Goal: Browse casually: Explore the website without a specific task or goal

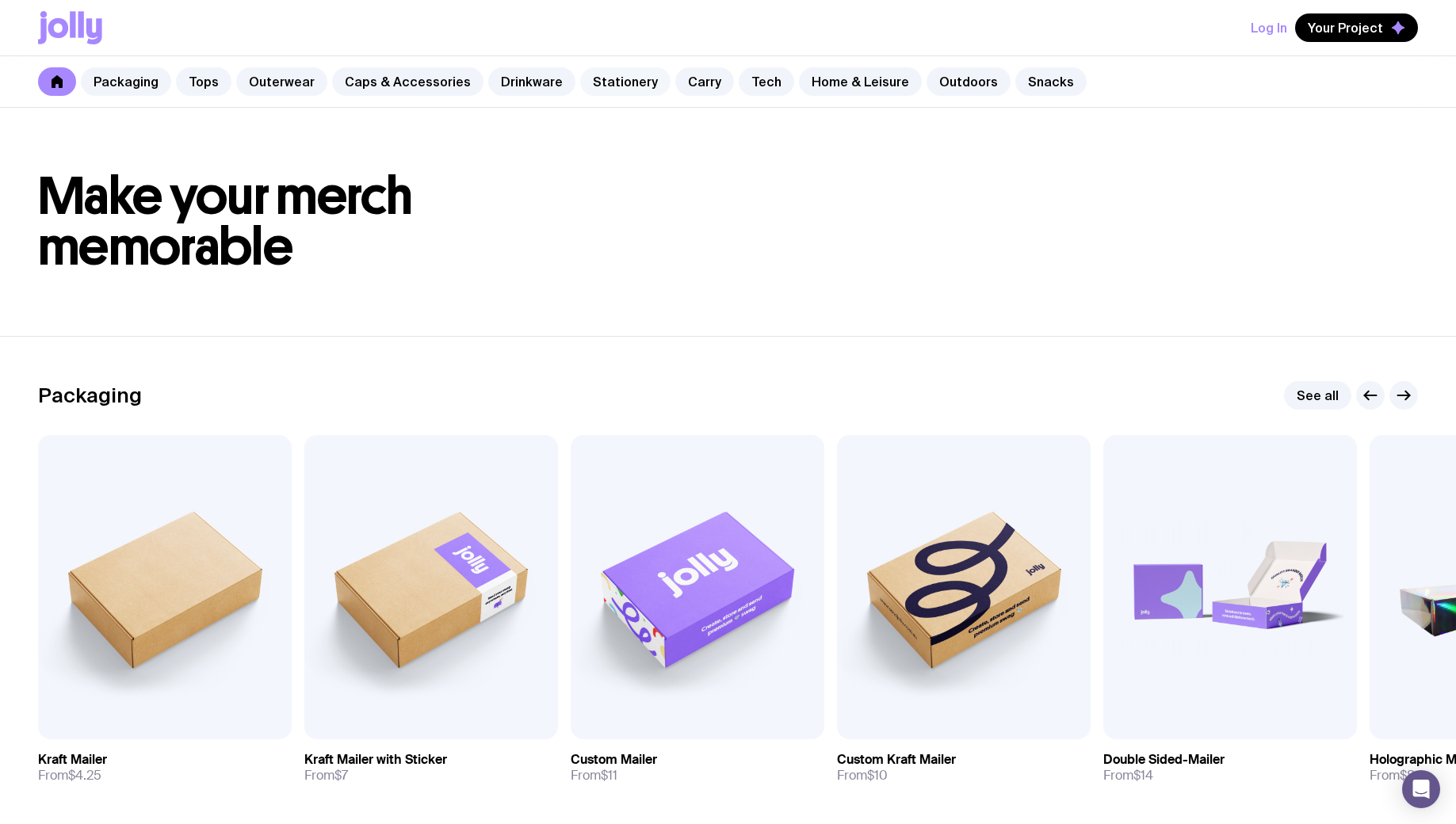
click at [624, 82] on link "Stationery" at bounding box center [625, 81] width 91 height 28
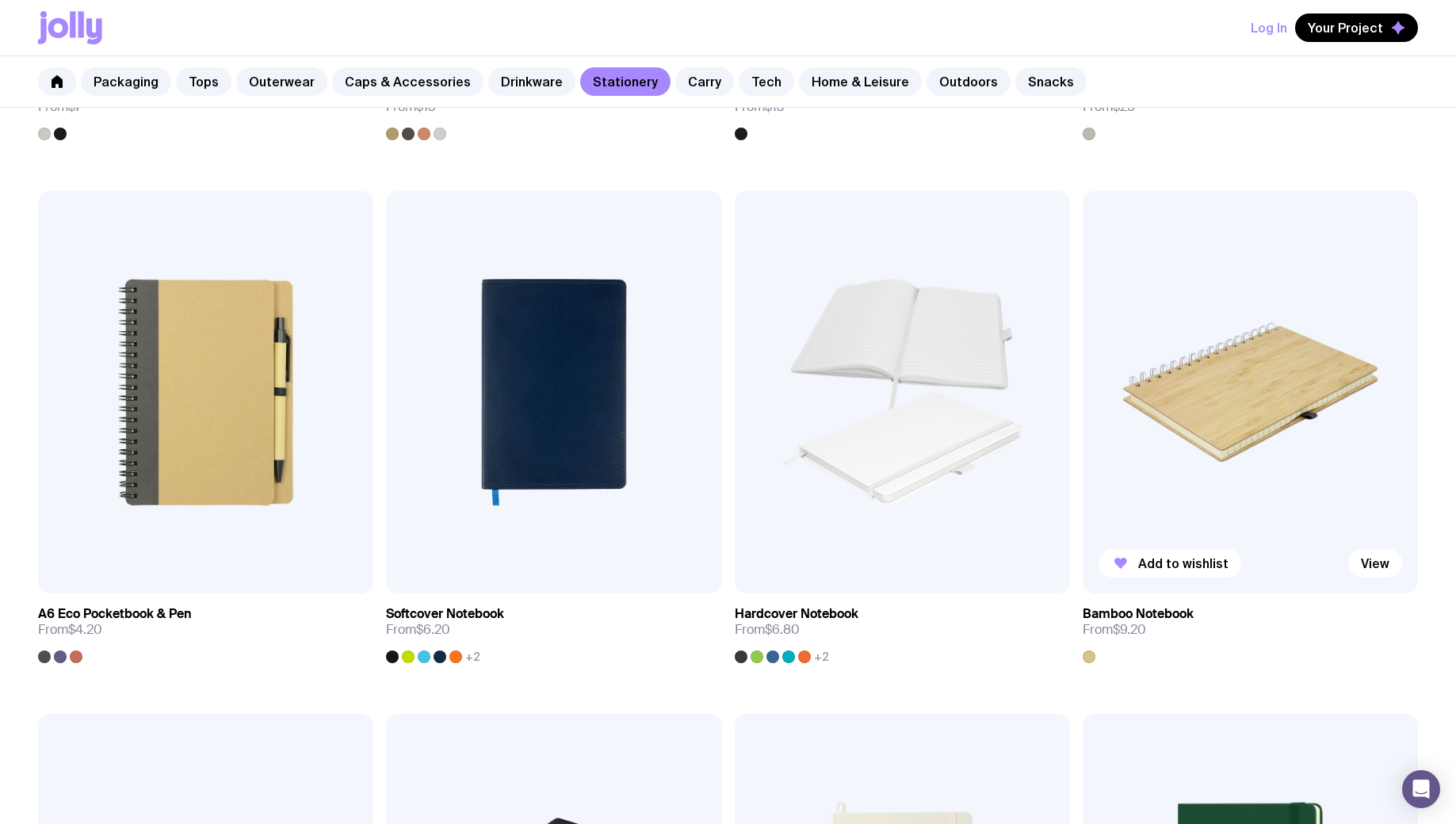
scroll to position [1260, 0]
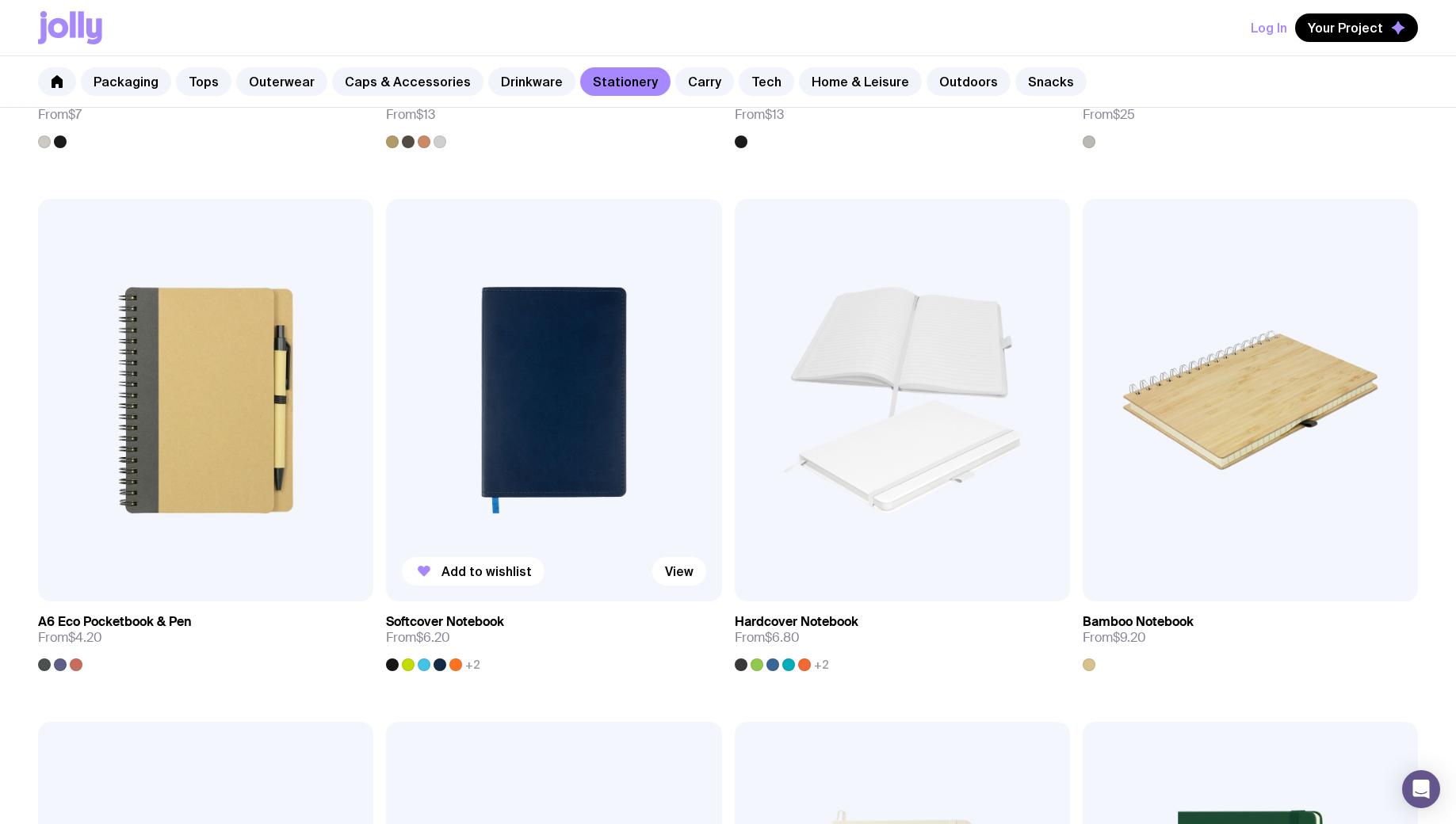
click at [571, 421] on img at bounding box center [553, 400] width 335 height 403
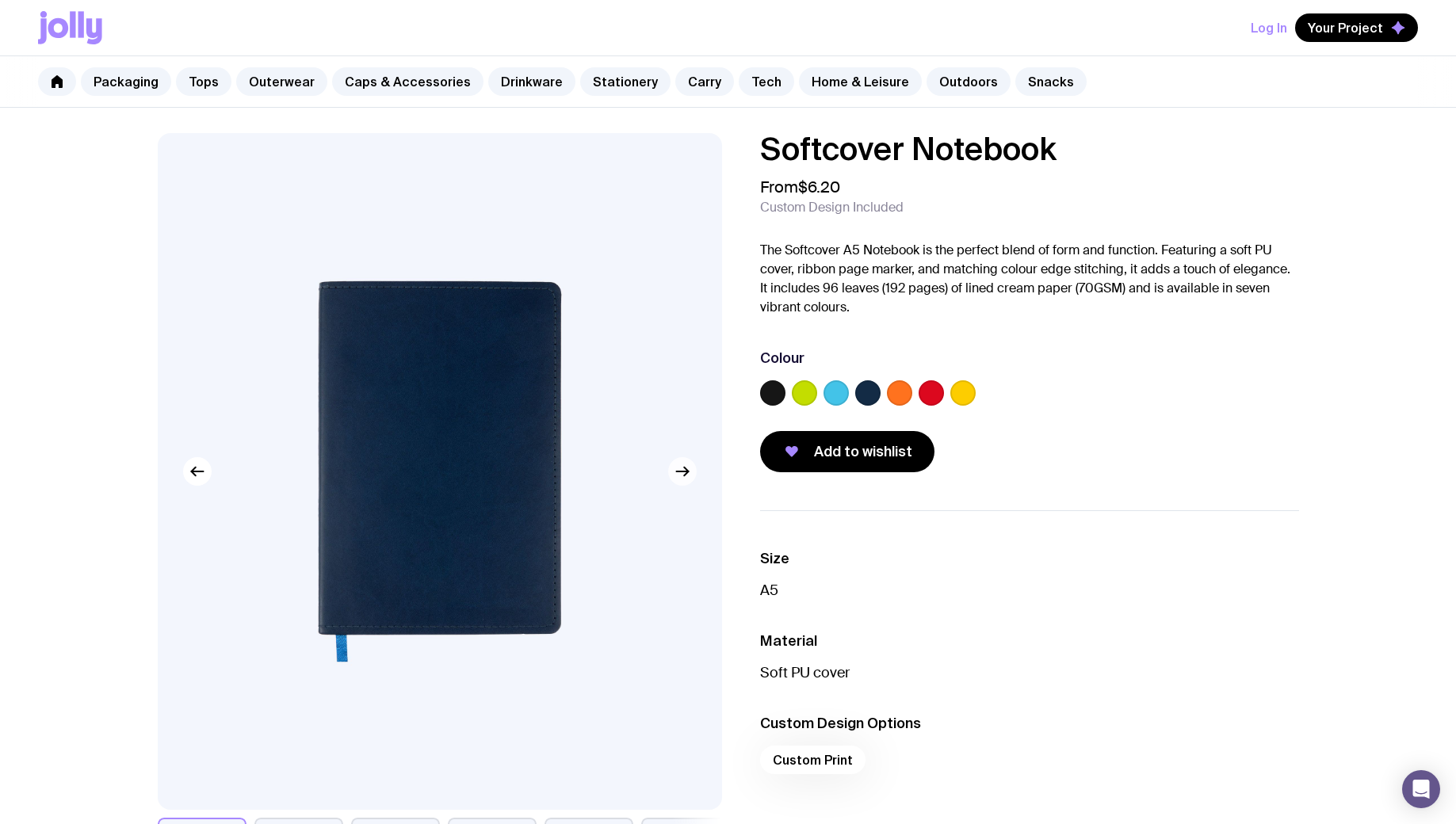
click at [680, 473] on icon "button" at bounding box center [682, 471] width 19 height 19
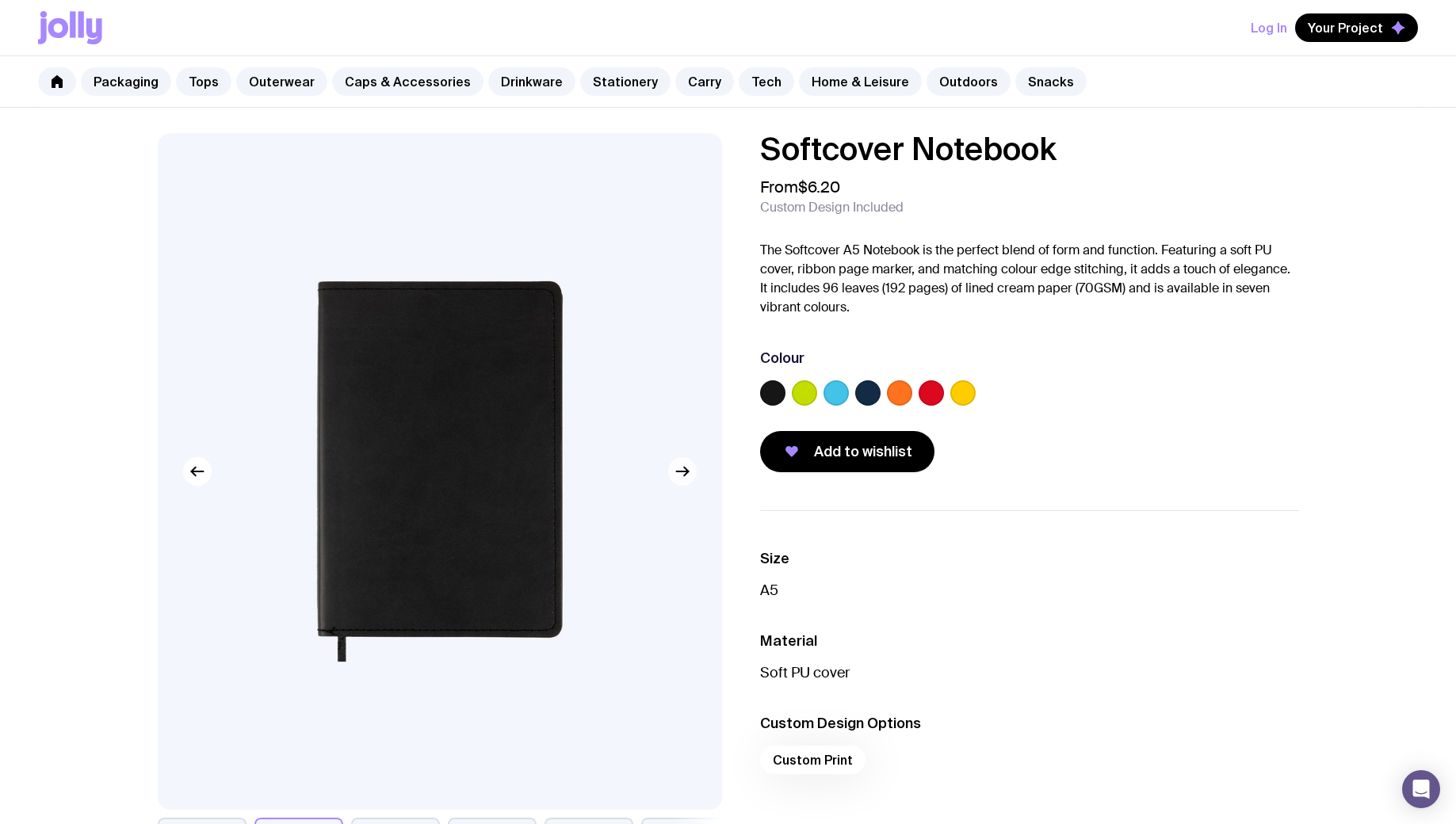
click at [683, 468] on icon "button" at bounding box center [682, 471] width 19 height 19
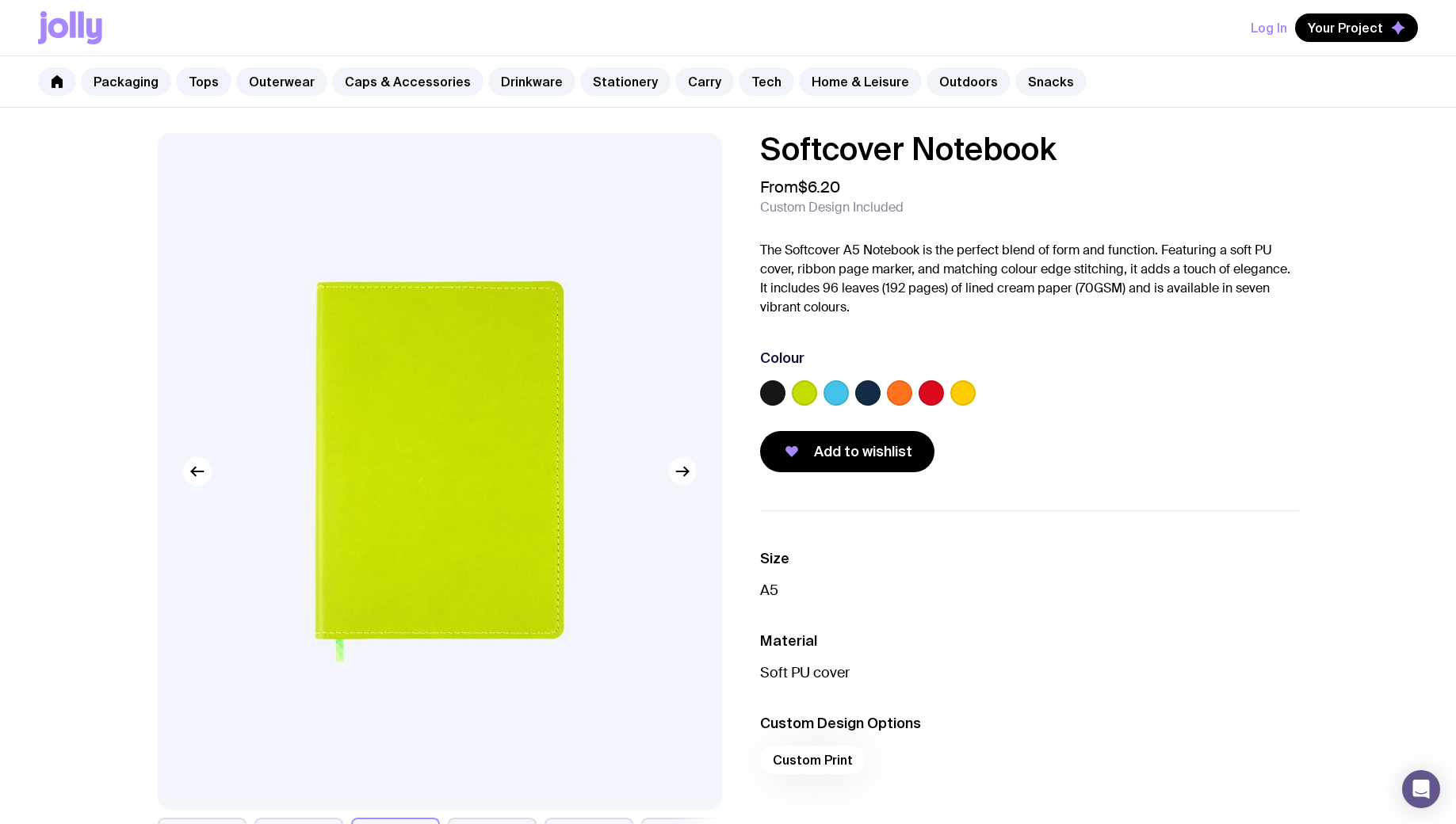
click at [681, 472] on icon "button" at bounding box center [682, 471] width 19 height 19
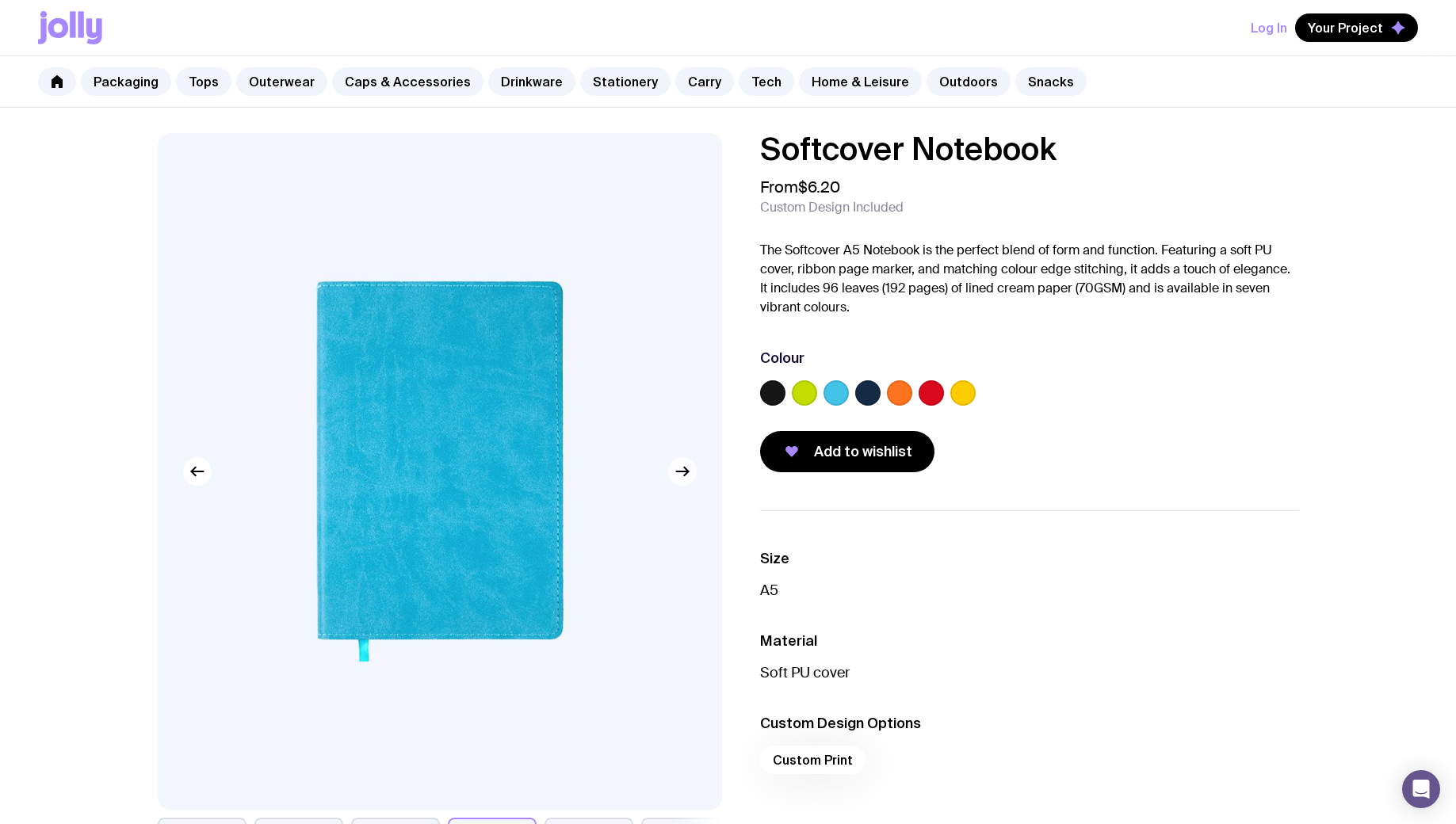
click at [681, 474] on icon "button" at bounding box center [682, 471] width 19 height 19
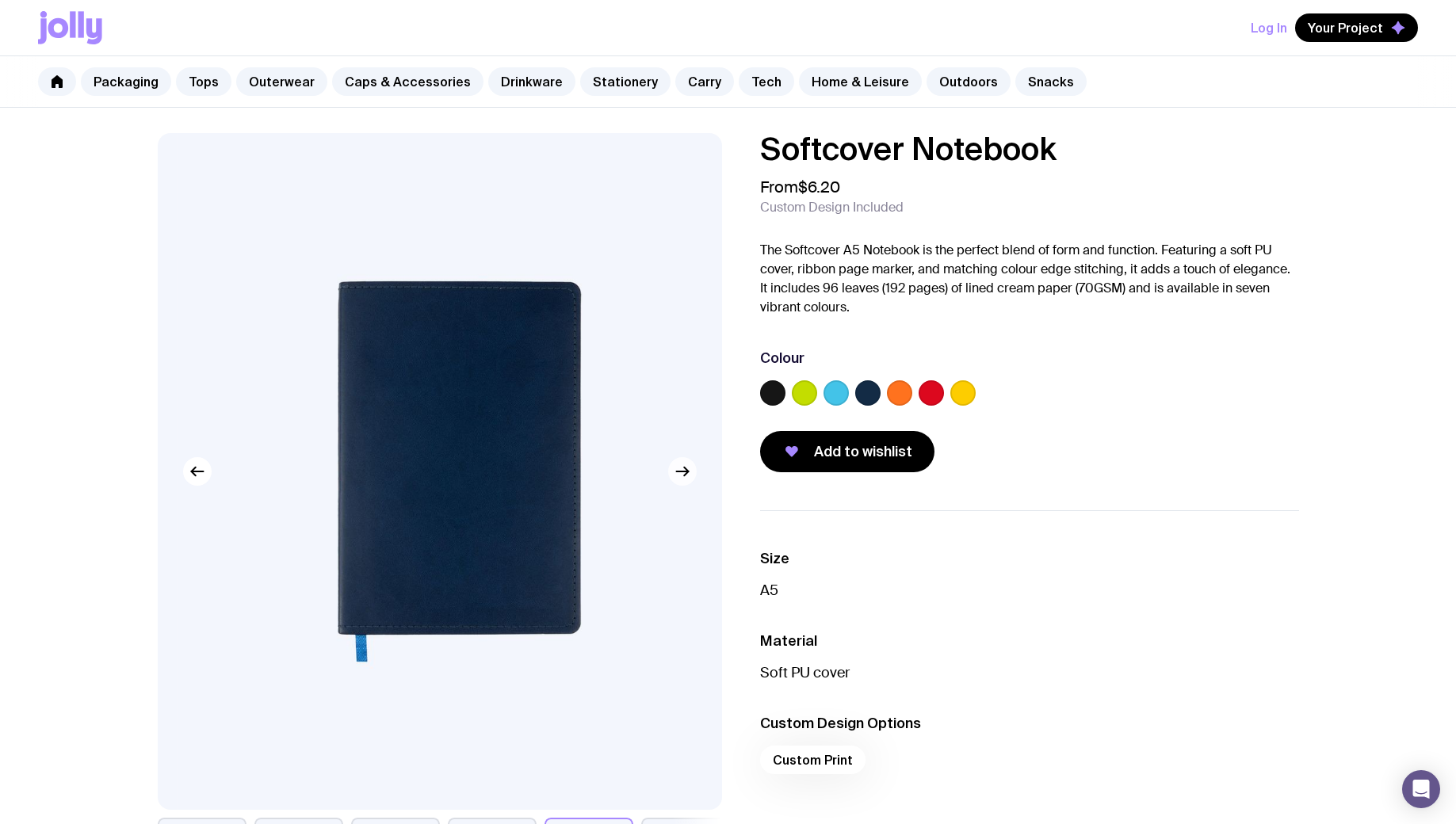
click at [680, 471] on icon "button" at bounding box center [681, 471] width 11 height 0
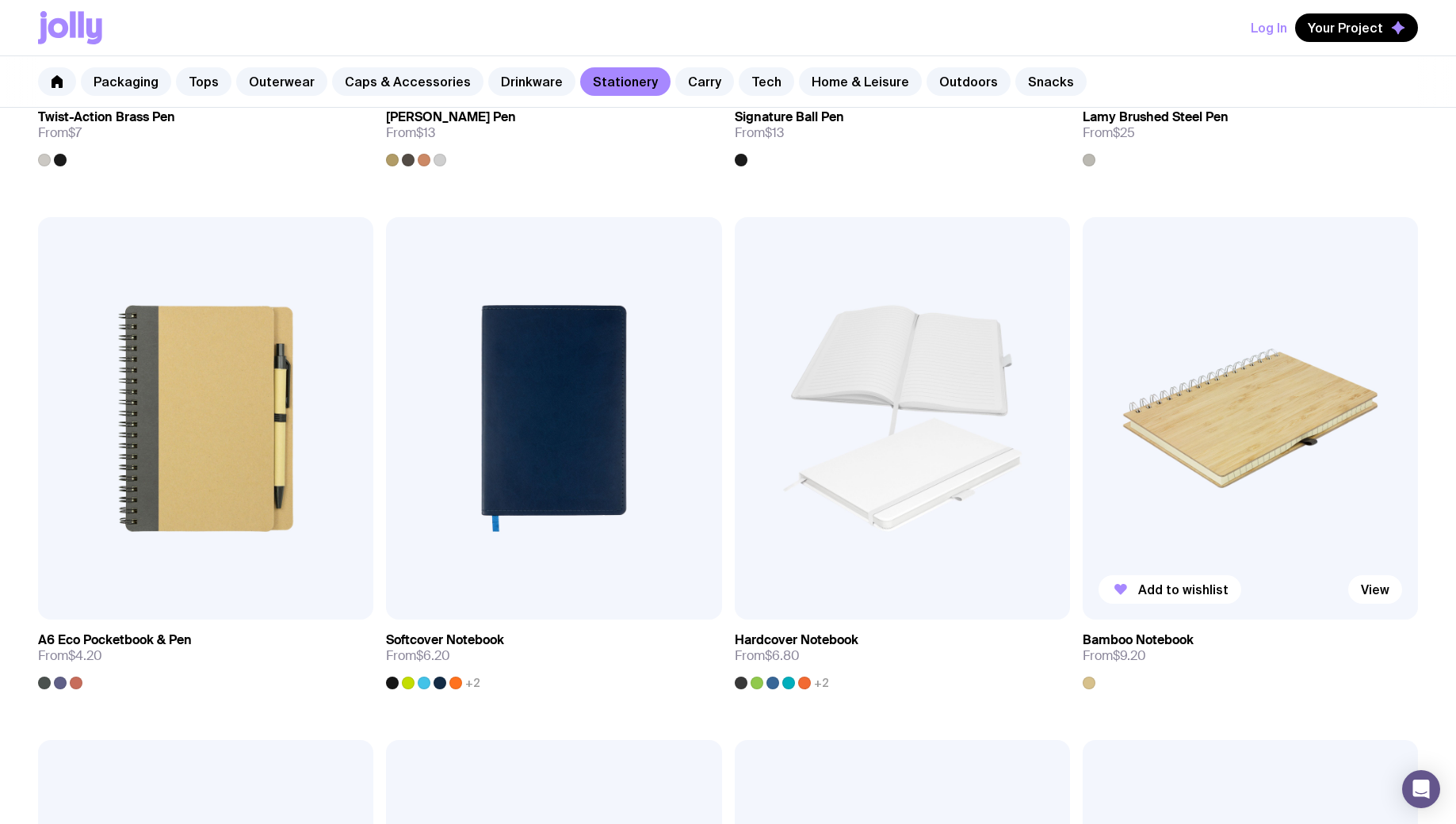
scroll to position [1240, 0]
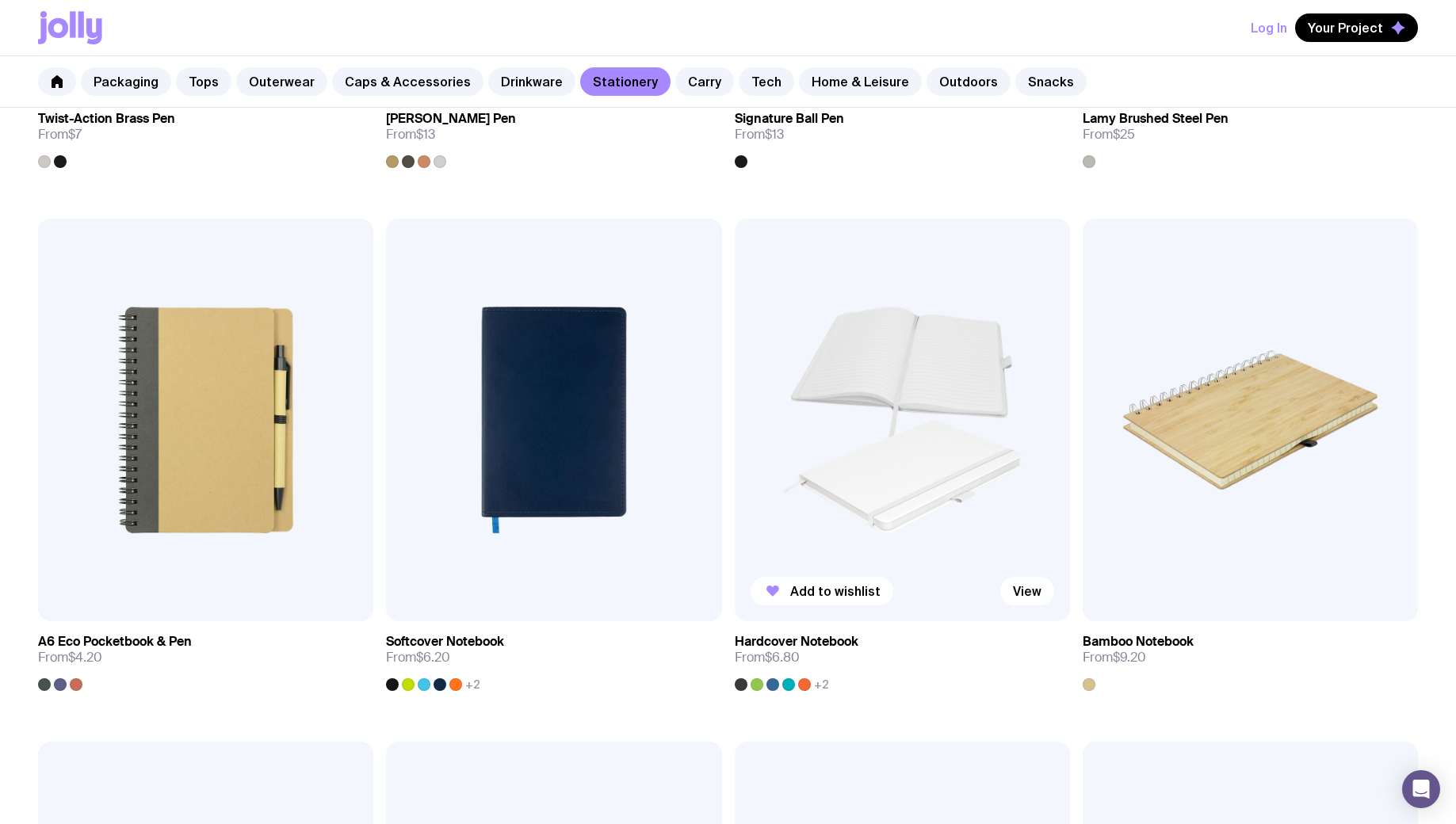
click at [954, 414] on img at bounding box center [903, 419] width 335 height 403
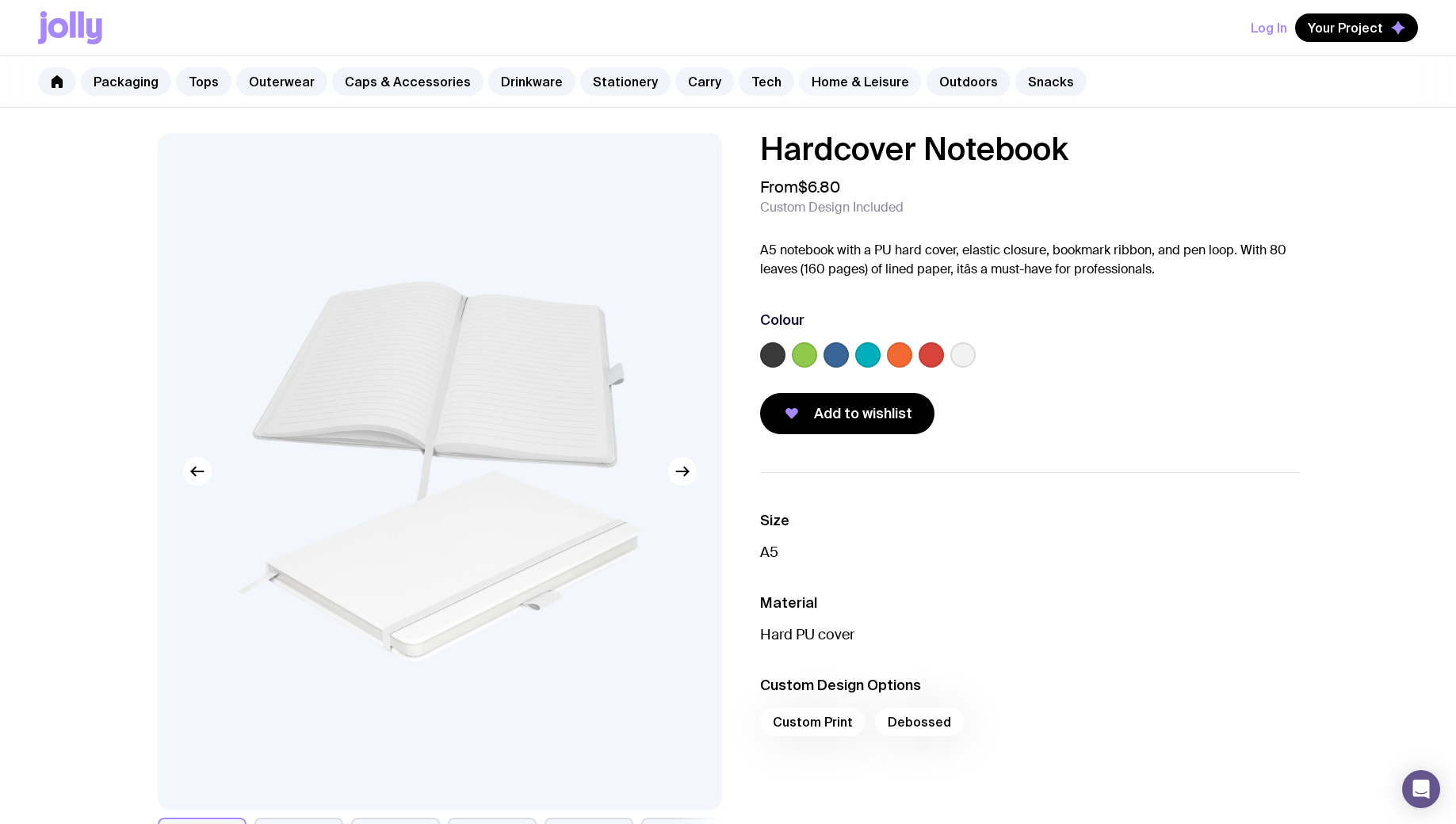
click at [815, 76] on link "Home & Leisure" at bounding box center [859, 81] width 123 height 28
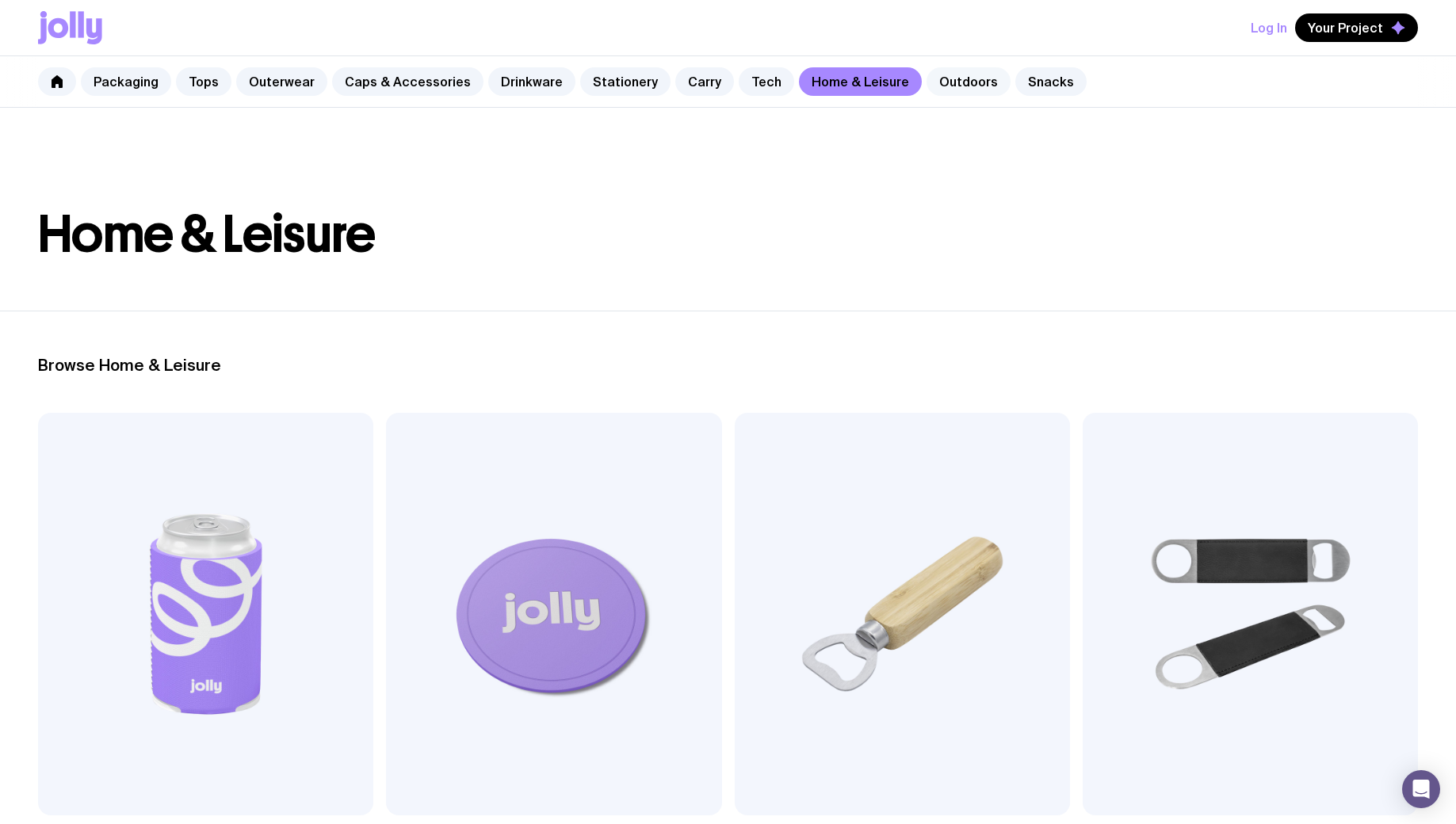
click at [945, 83] on link "Outdoors" at bounding box center [968, 81] width 84 height 28
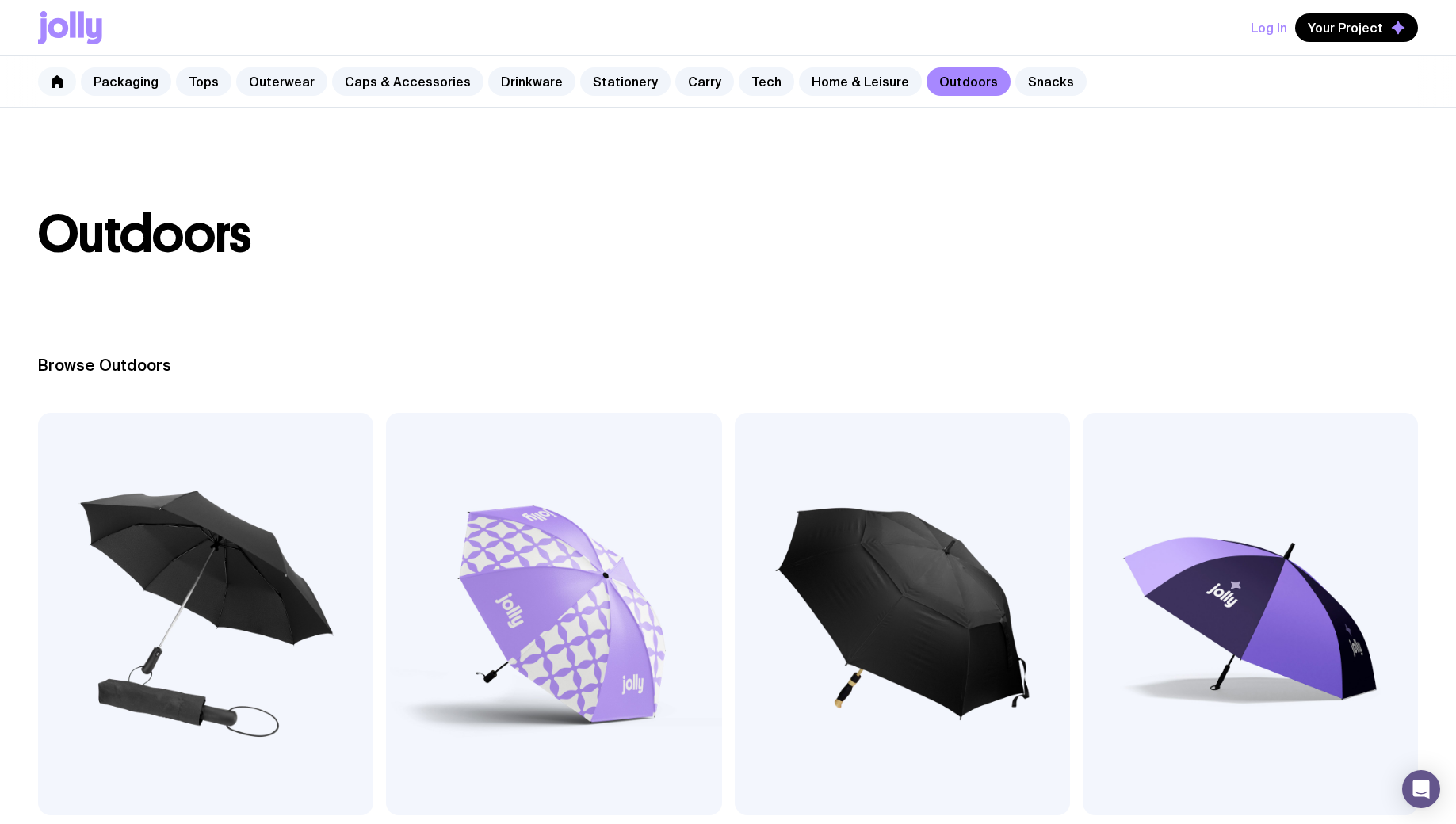
drag, startPoint x: 50, startPoint y: 80, endPoint x: 65, endPoint y: 74, distance: 16.2
click at [51, 80] on link at bounding box center [56, 81] width 38 height 28
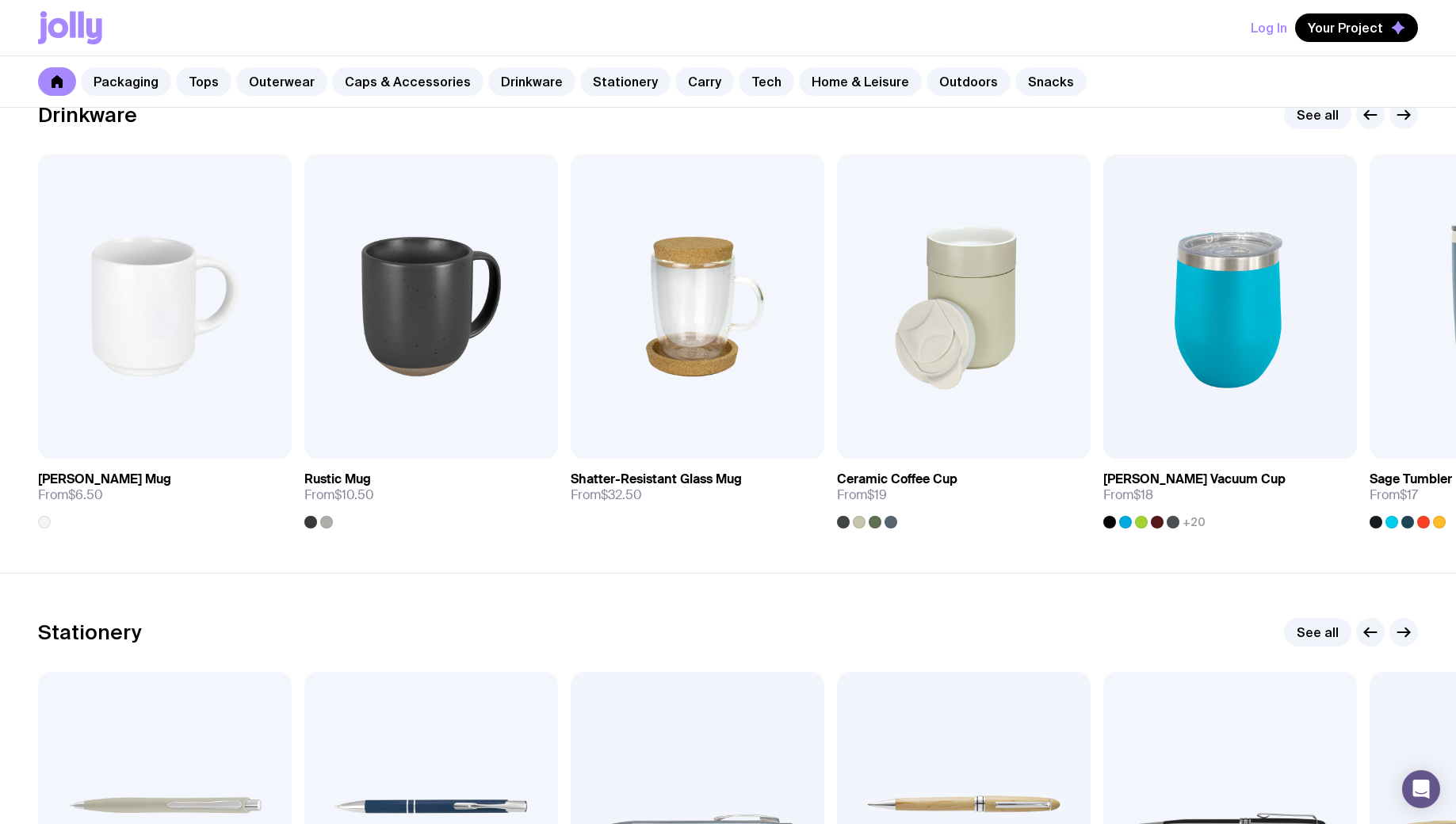
scroll to position [1742, 0]
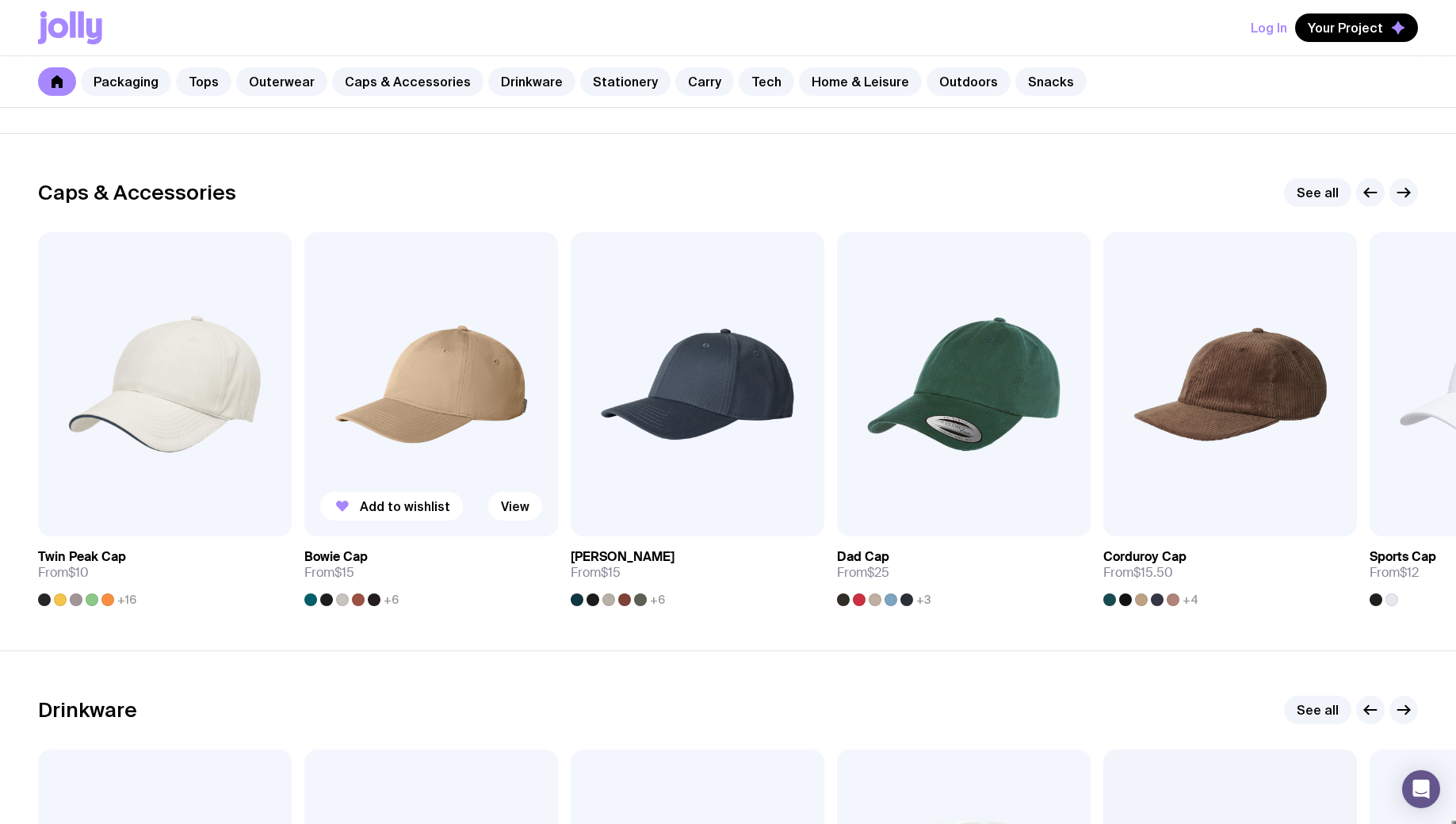
click at [473, 438] on img at bounding box center [431, 383] width 254 height 304
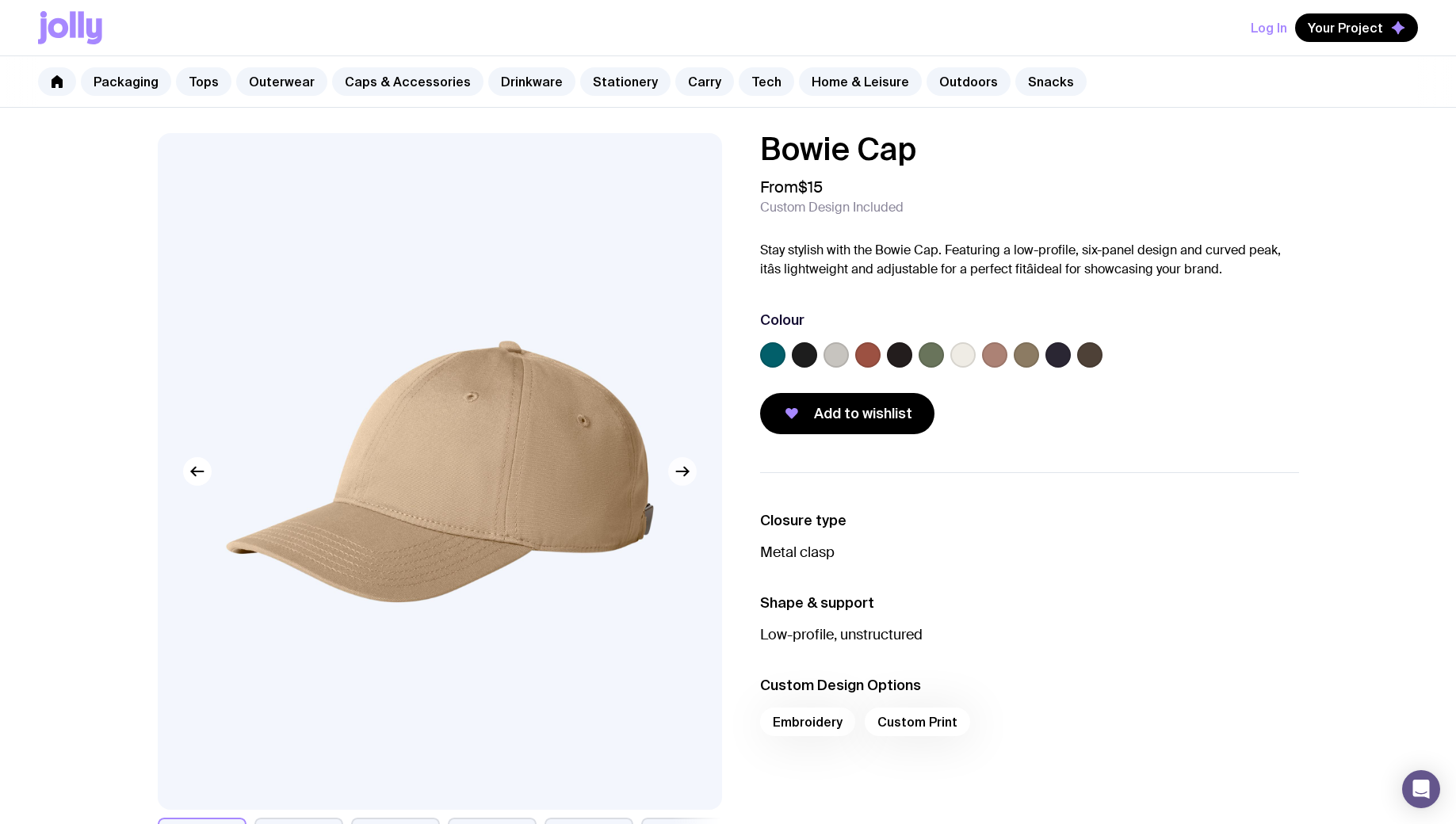
click at [680, 478] on icon "button" at bounding box center [682, 471] width 19 height 19
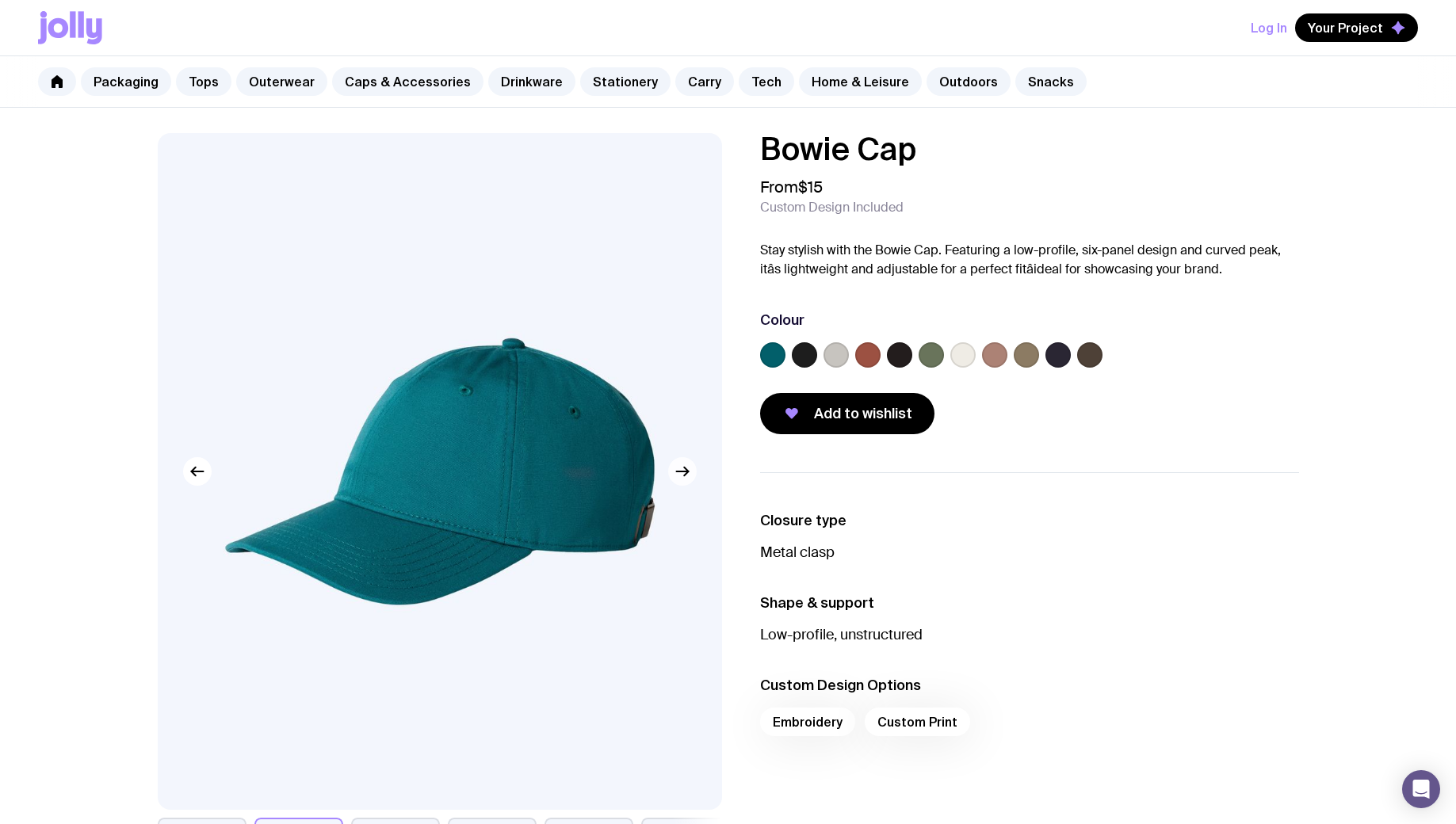
click at [683, 468] on icon "button" at bounding box center [682, 471] width 19 height 19
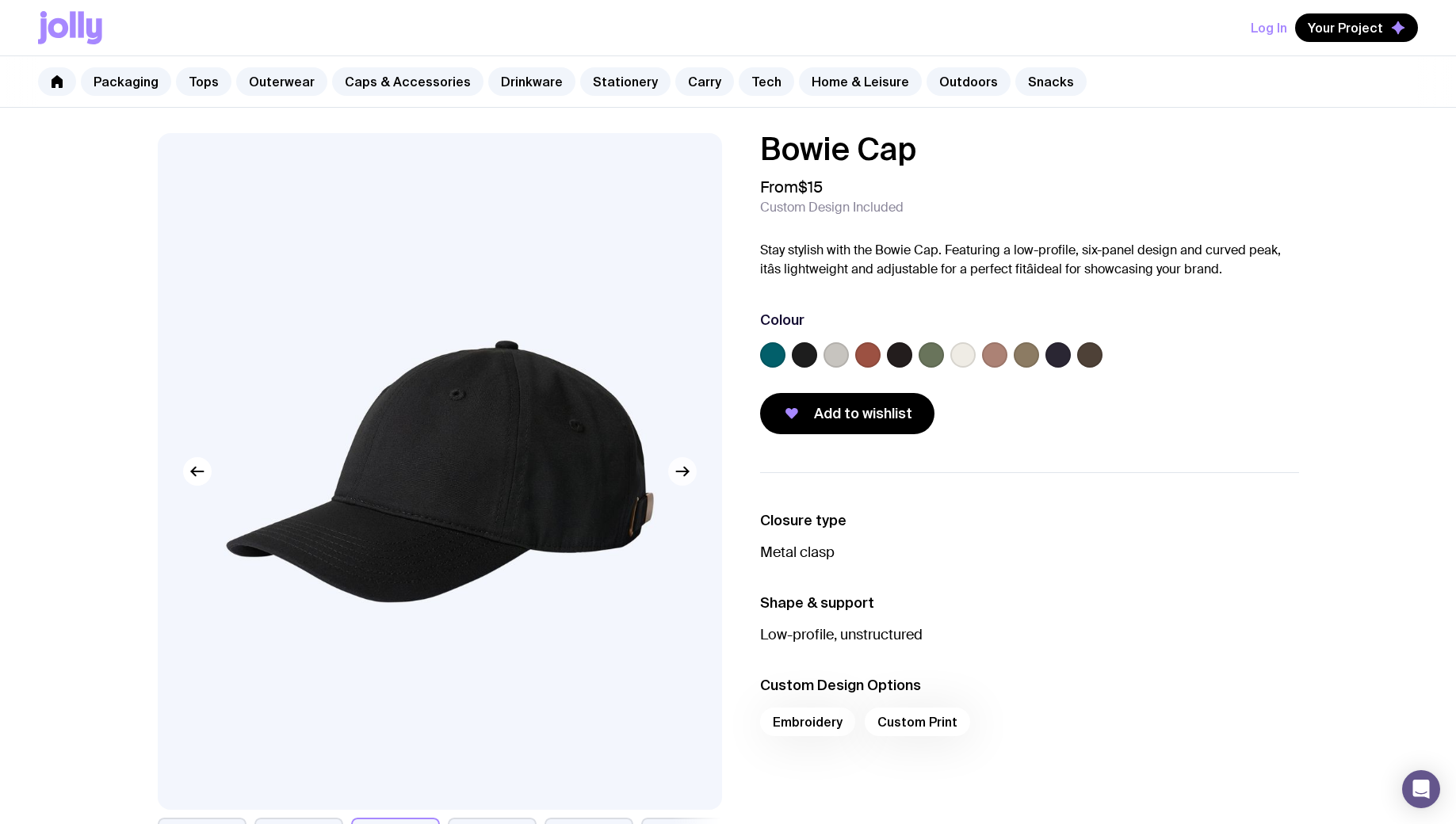
click at [682, 469] on icon "button" at bounding box center [682, 471] width 19 height 19
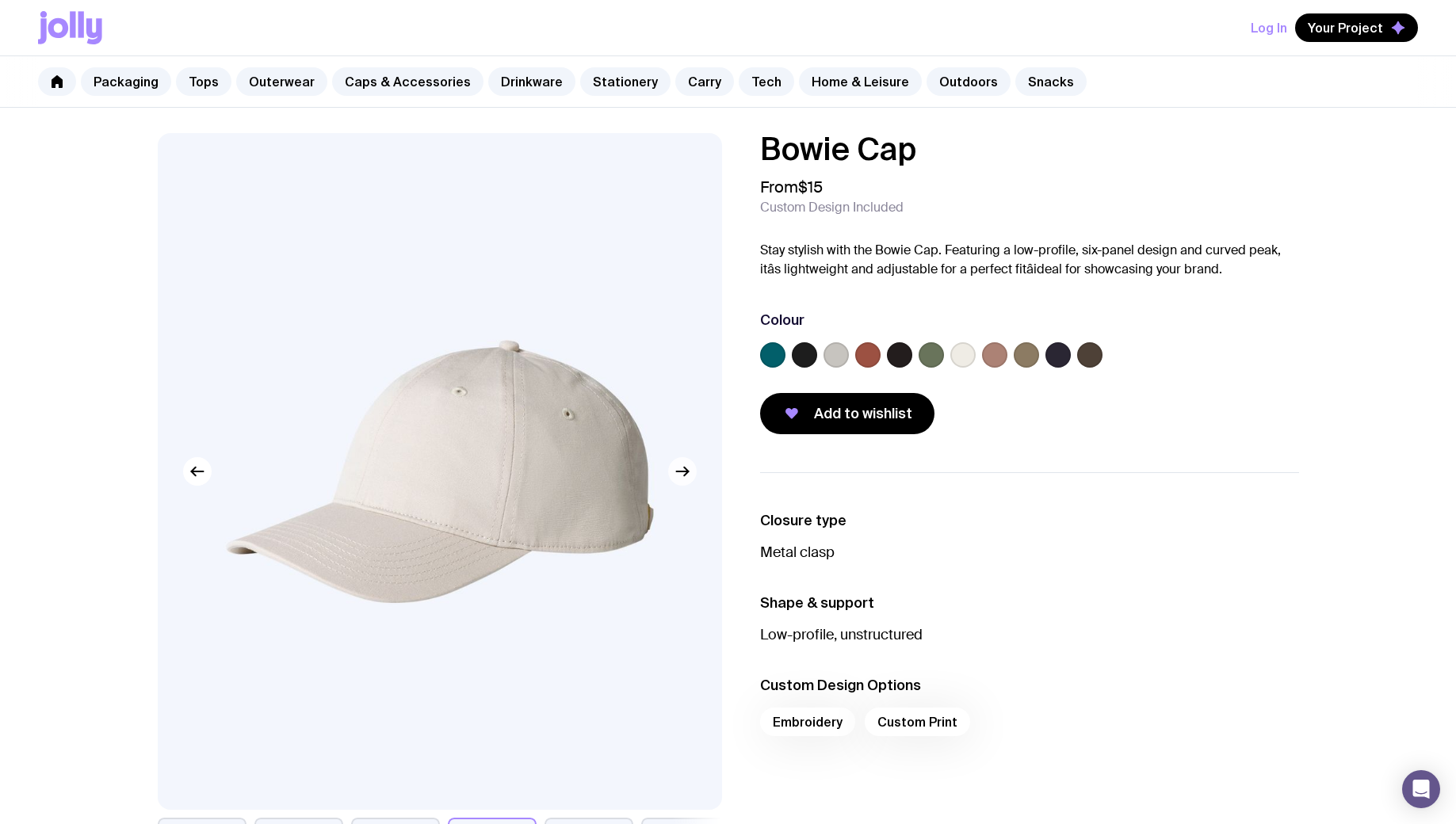
click at [683, 468] on icon "button" at bounding box center [682, 471] width 19 height 19
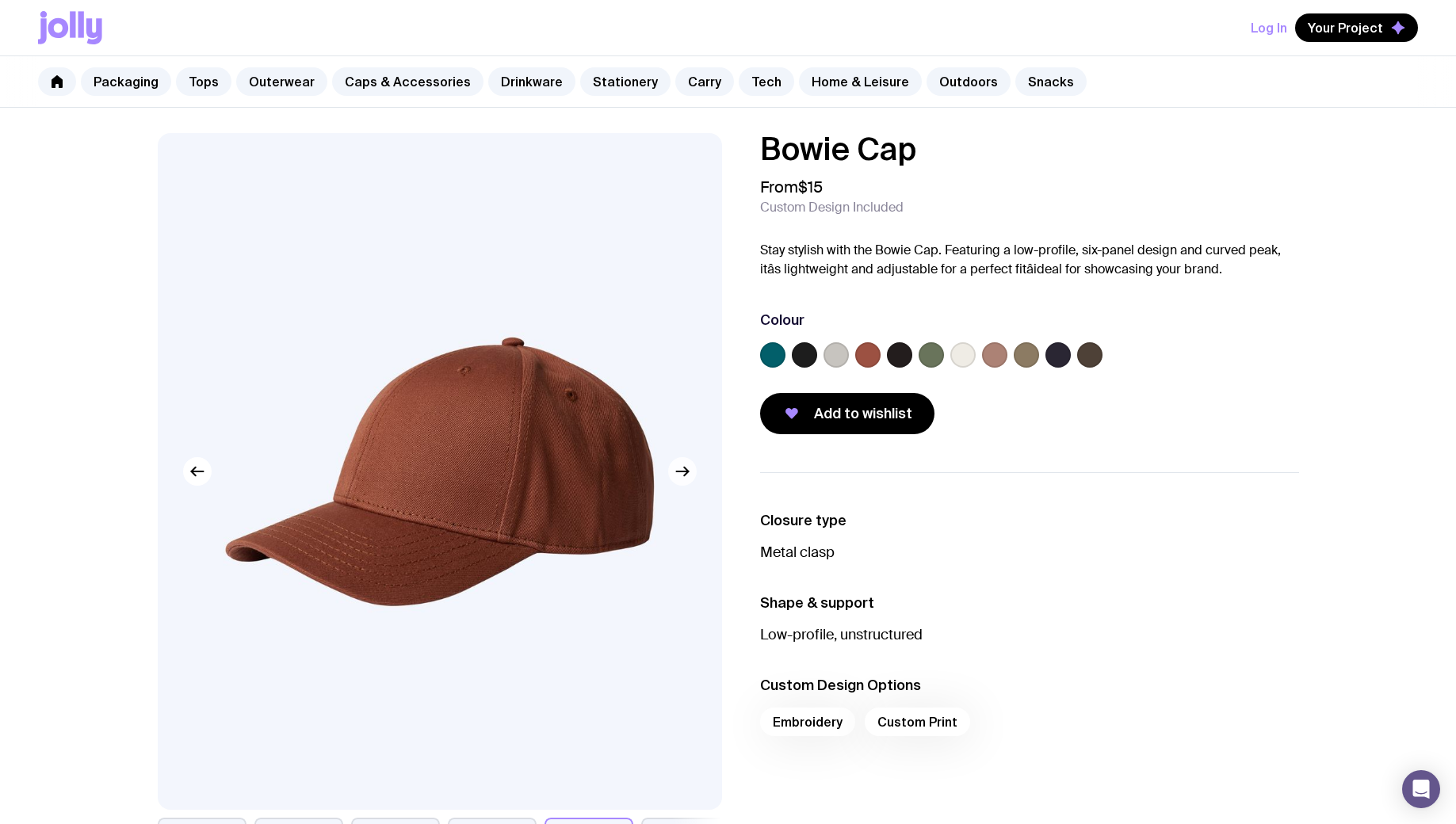
click at [683, 468] on icon "button" at bounding box center [682, 471] width 19 height 19
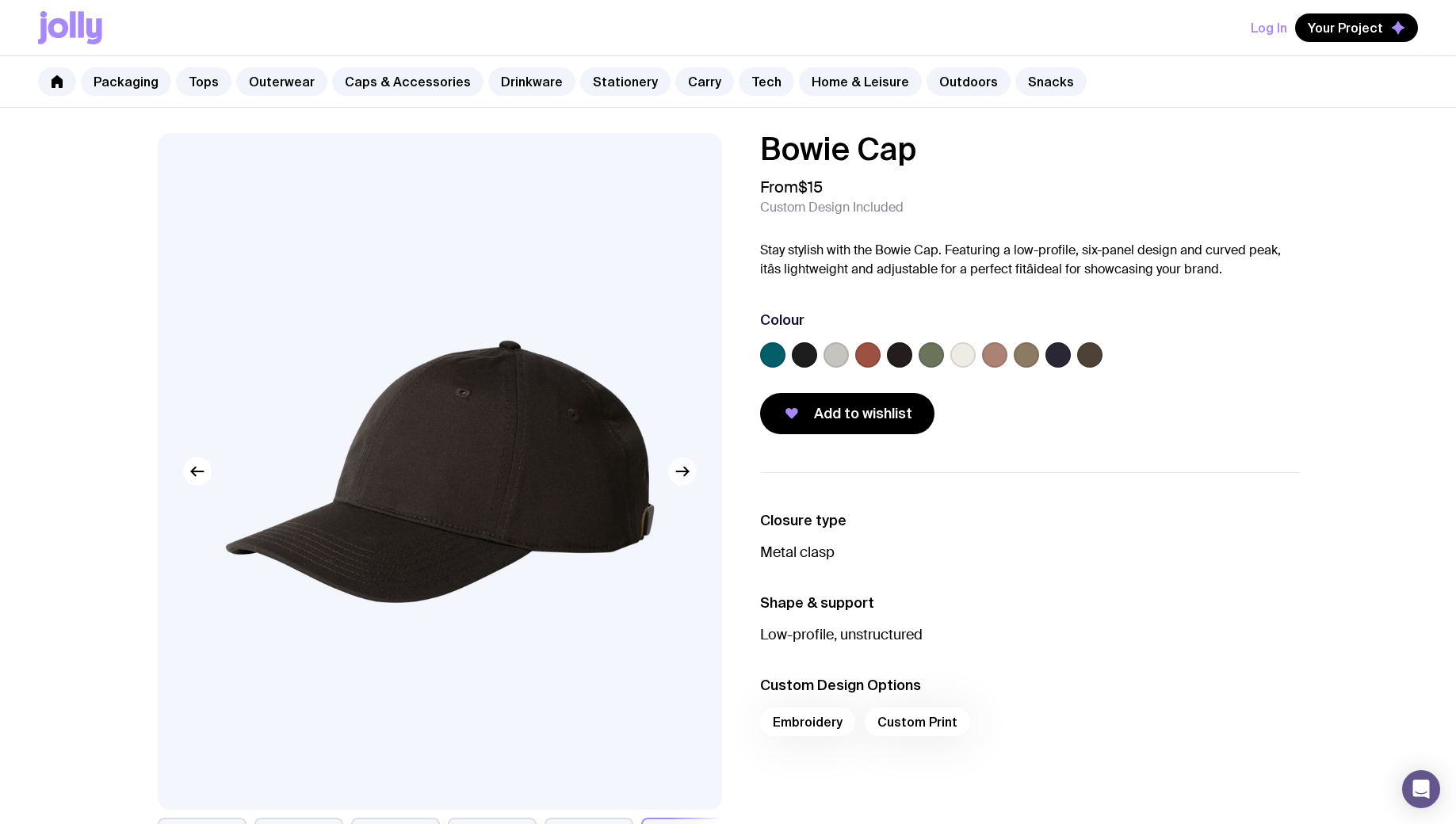
click at [683, 468] on icon "button" at bounding box center [682, 471] width 19 height 19
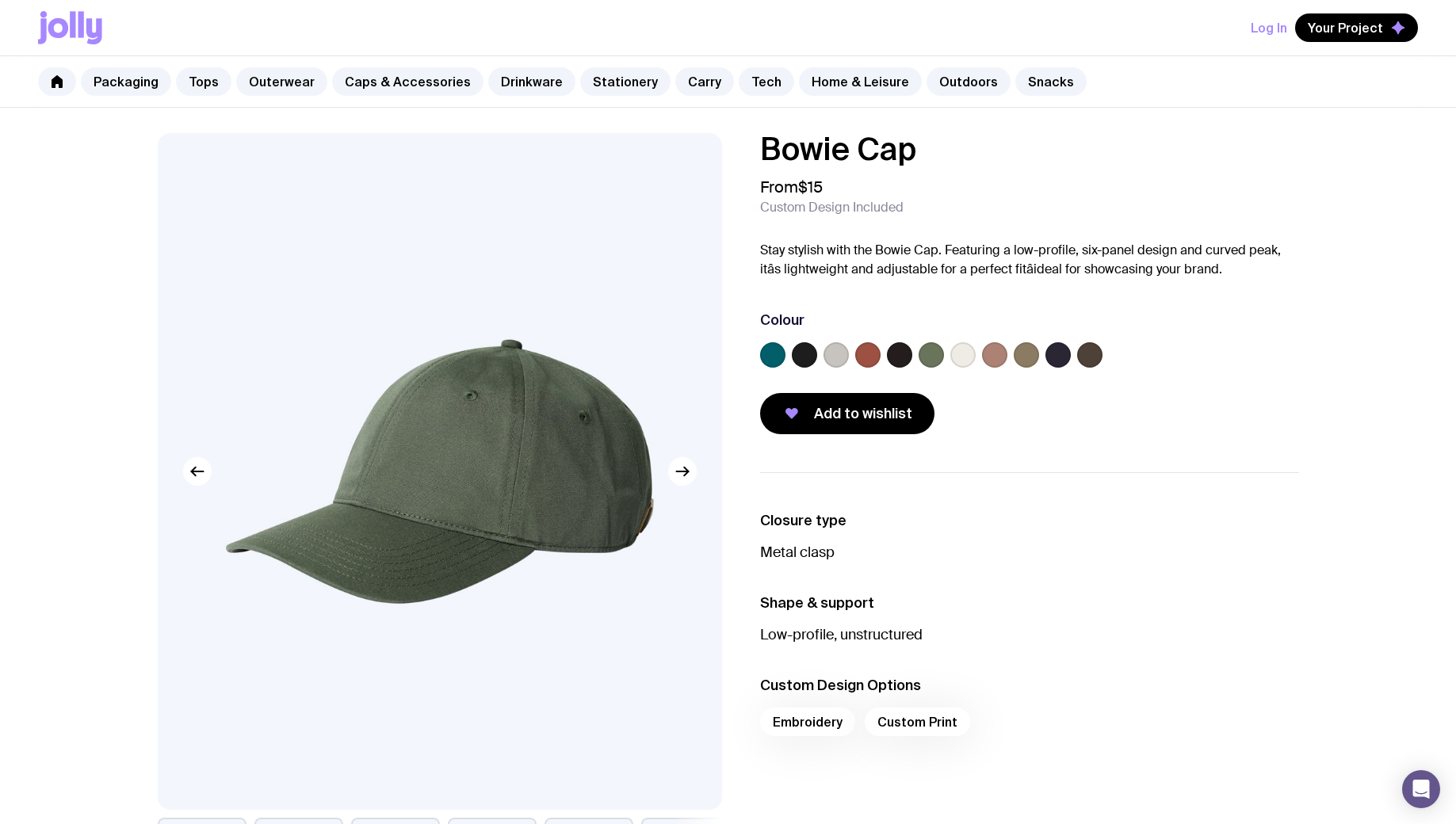
click at [811, 351] on label at bounding box center [804, 354] width 26 height 26
click at [0, 0] on input "radio" at bounding box center [0, 0] width 0 height 0
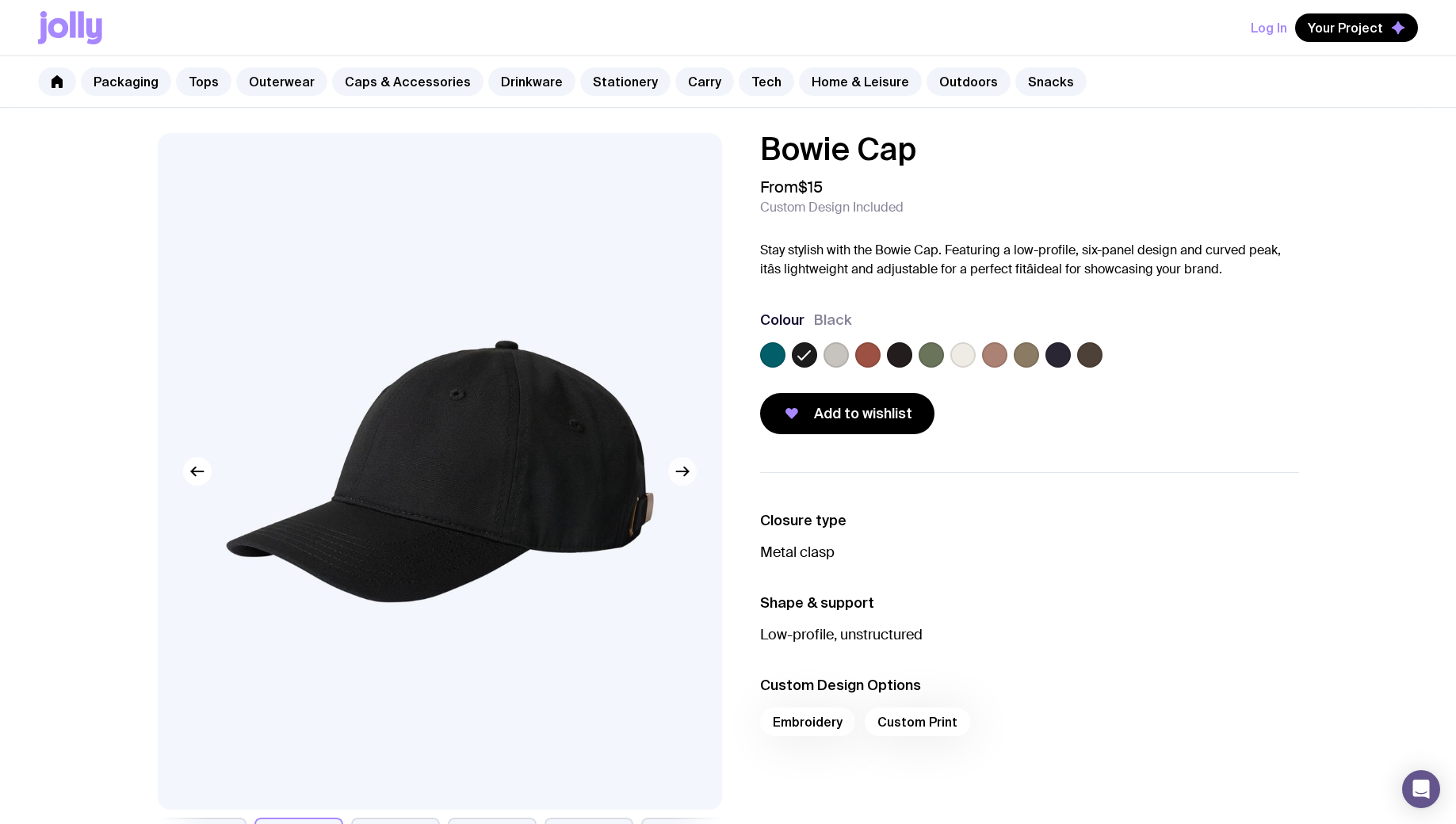
click at [680, 472] on icon "button" at bounding box center [682, 471] width 19 height 19
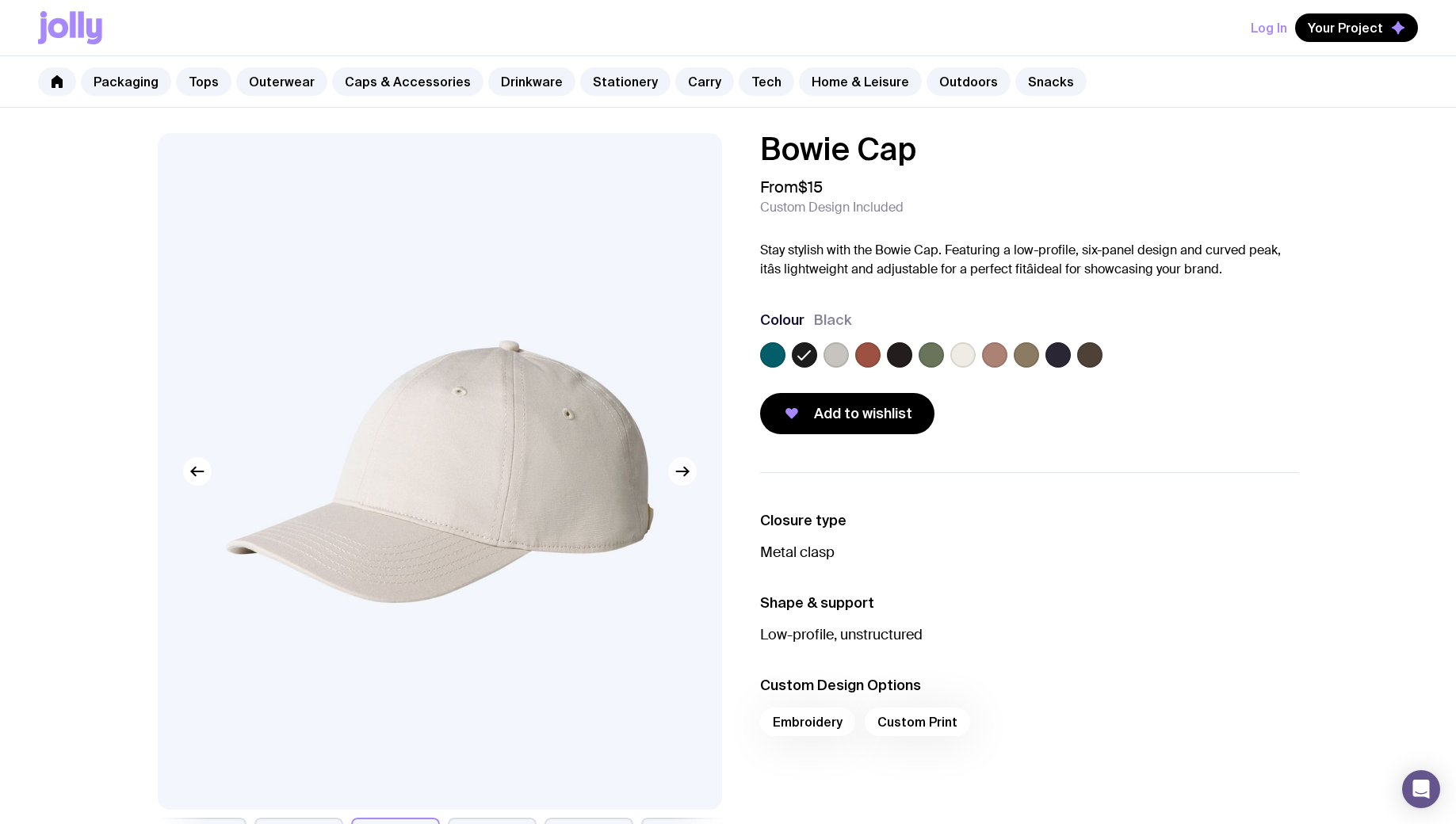
click at [684, 470] on icon "button" at bounding box center [682, 471] width 19 height 19
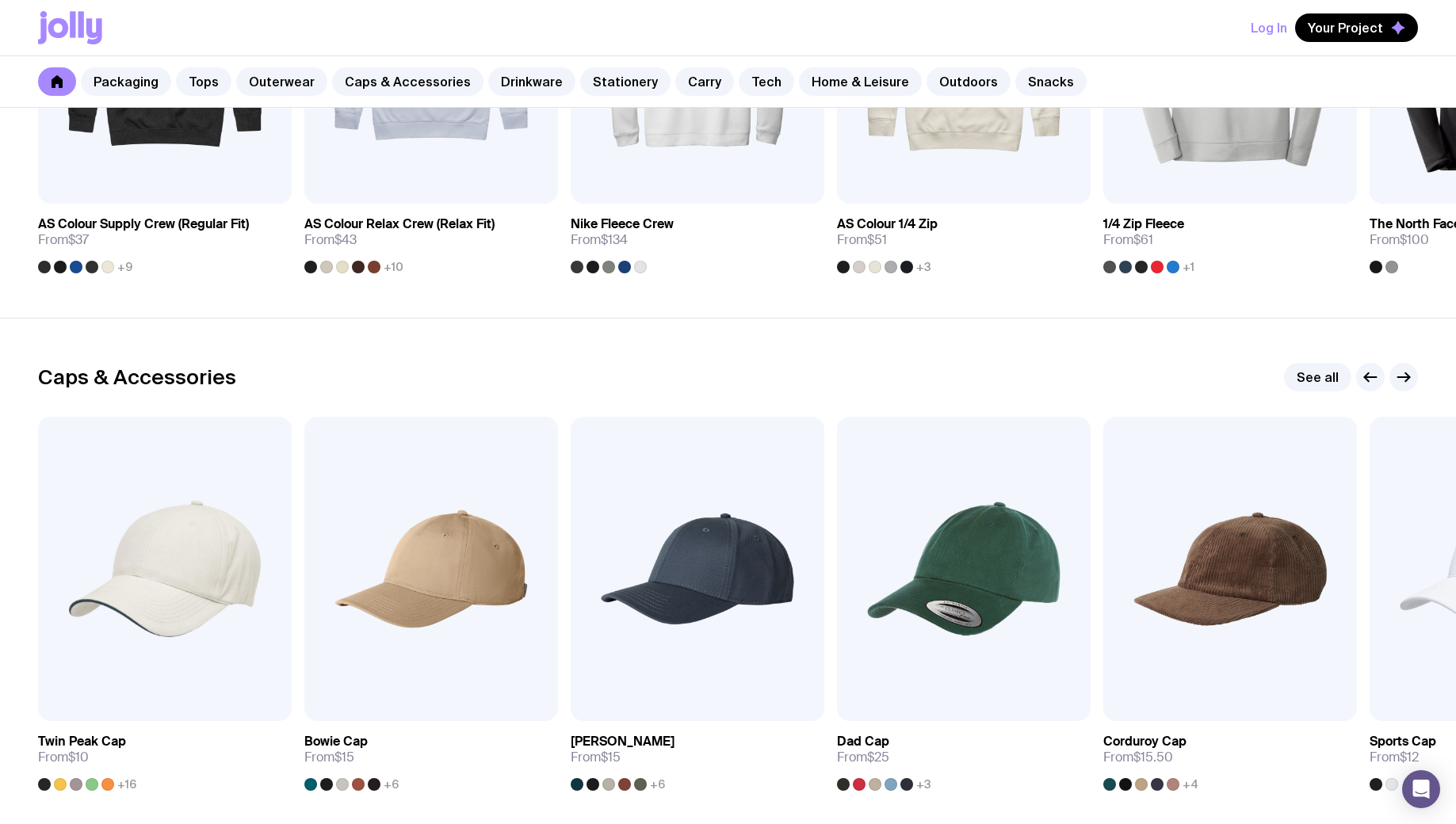
scroll to position [1668, 0]
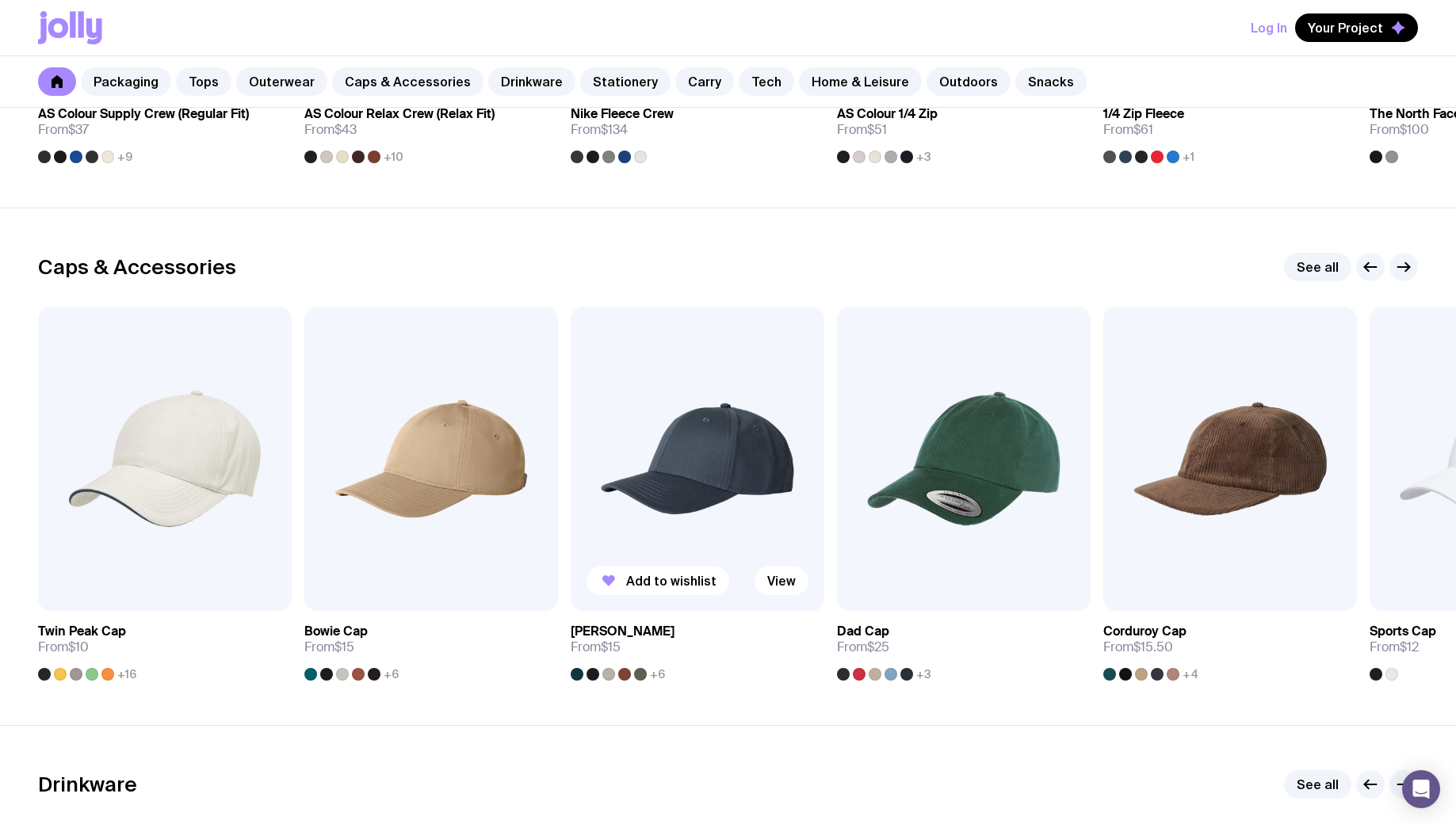
click at [737, 446] on img at bounding box center [697, 458] width 254 height 304
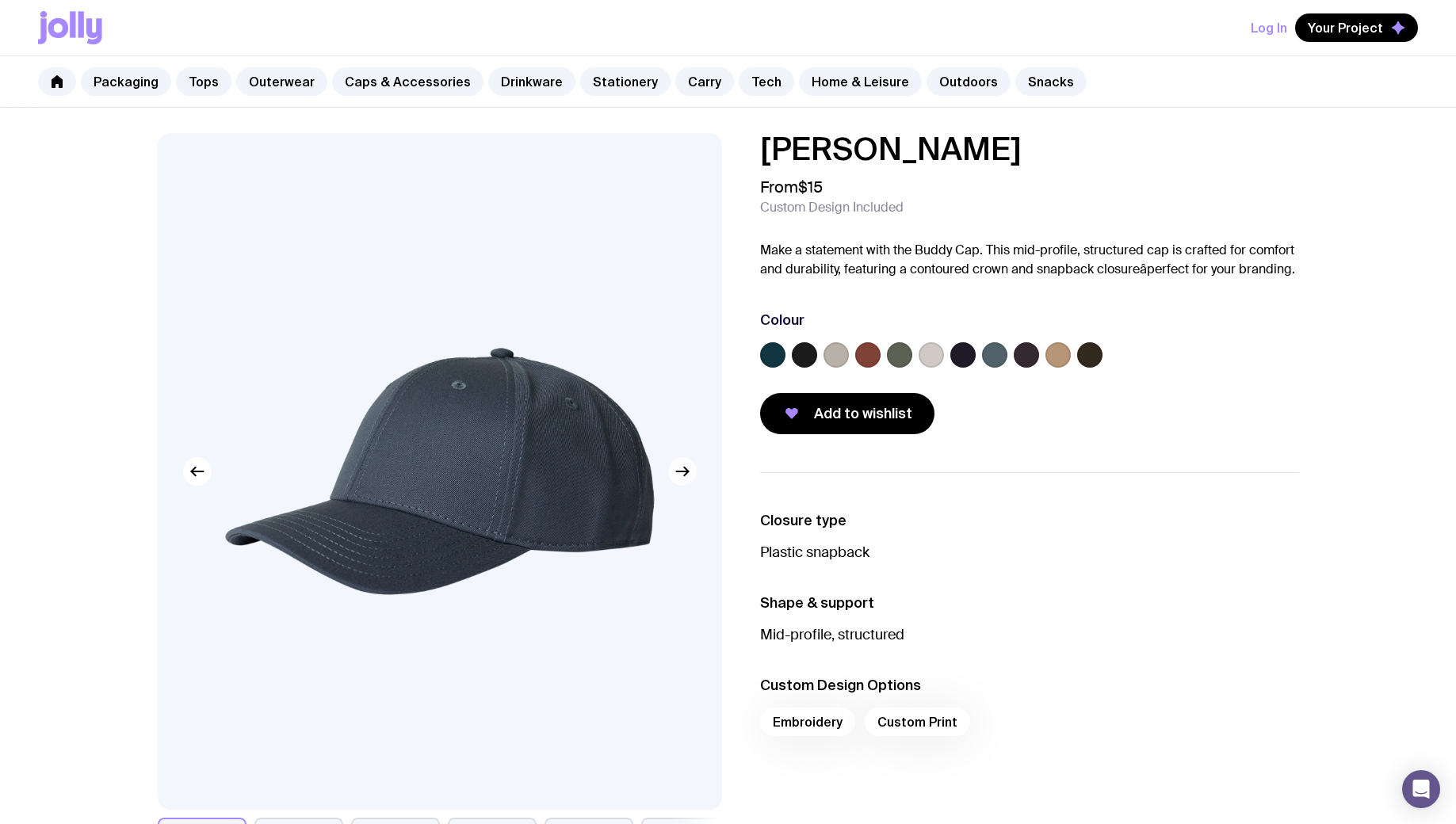
click at [684, 475] on icon "button" at bounding box center [686, 472] width 4 height 9
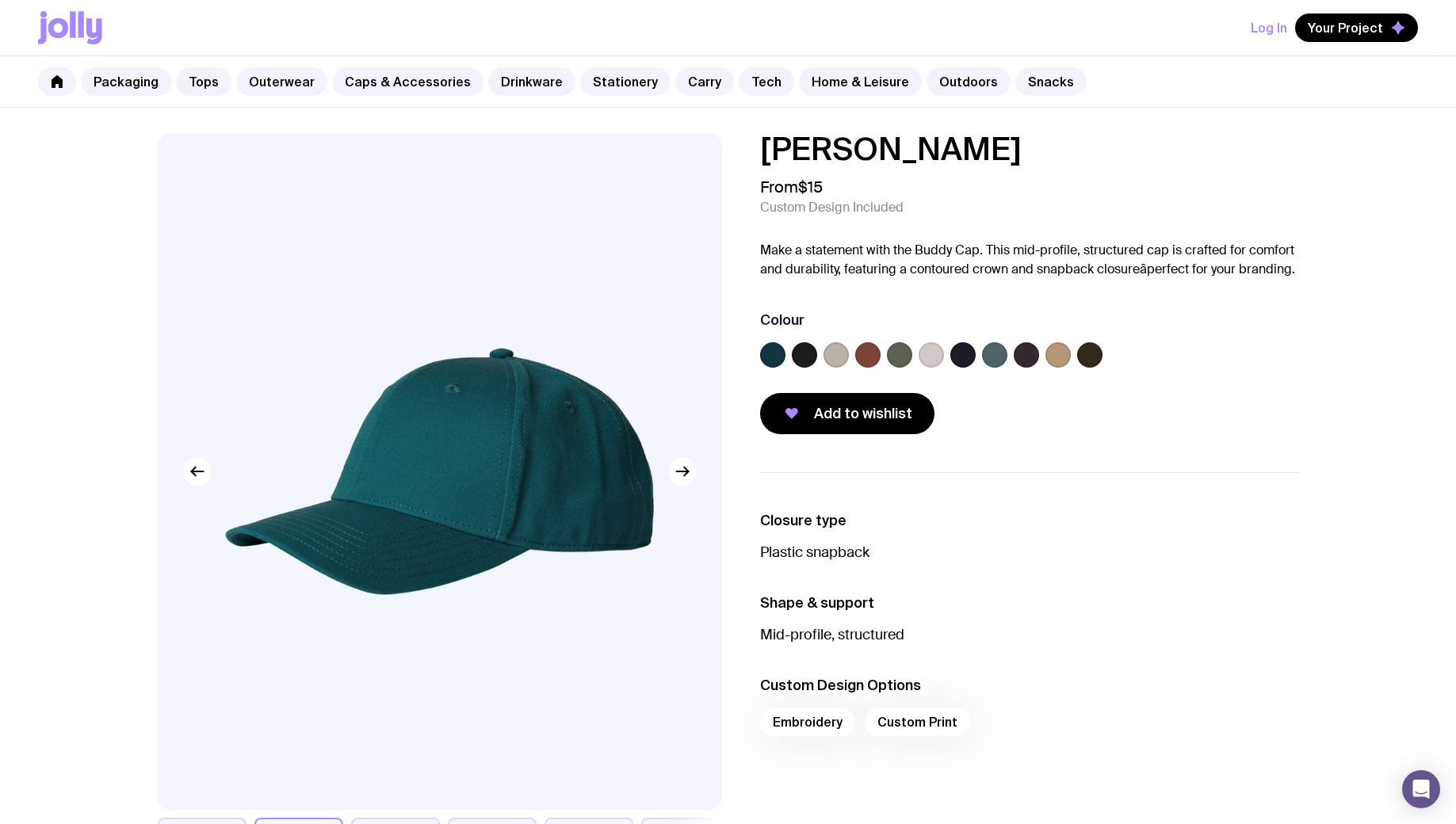
click at [682, 471] on icon "button" at bounding box center [681, 471] width 11 height 0
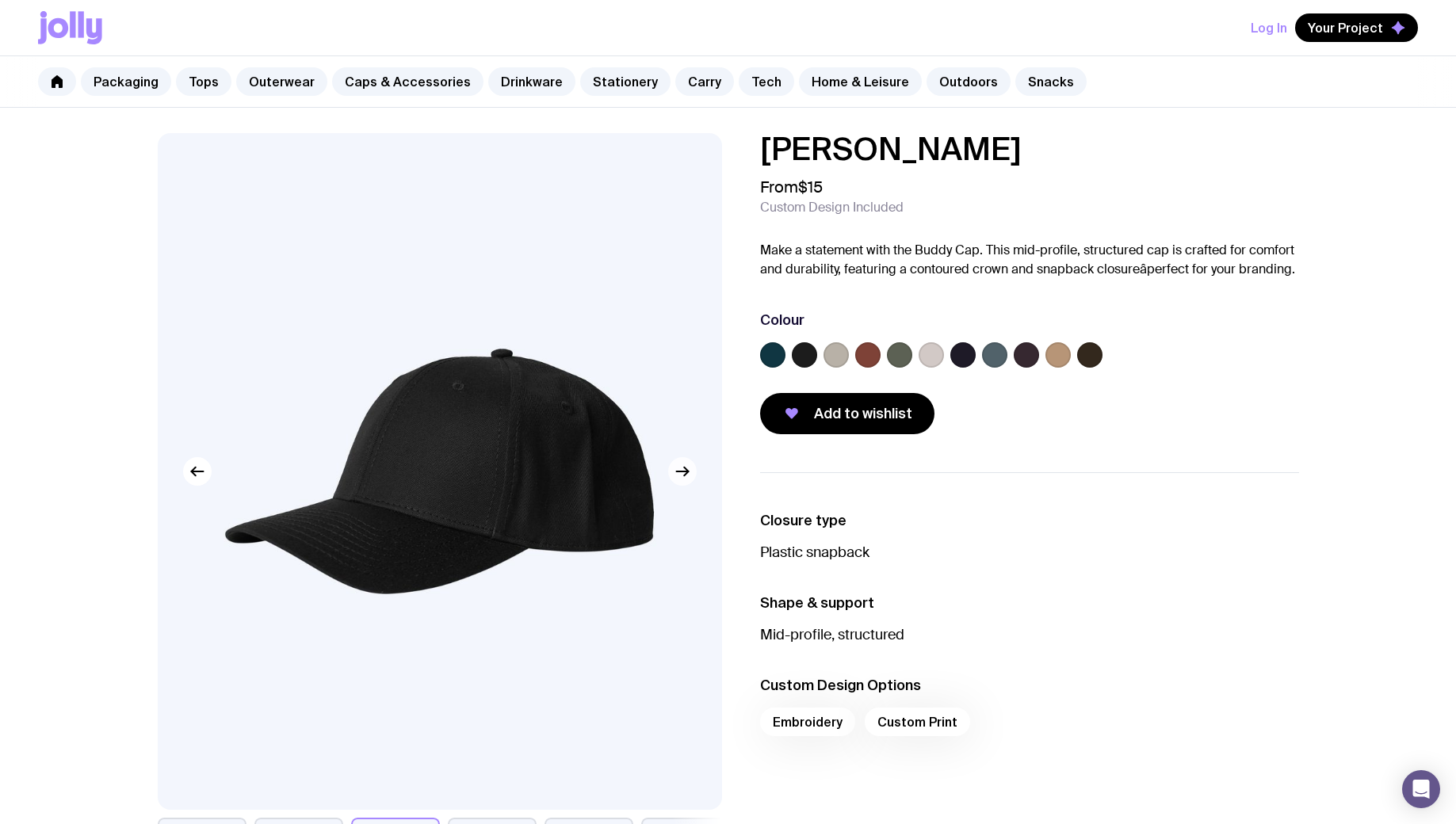
click at [682, 471] on icon "button" at bounding box center [681, 471] width 11 height 0
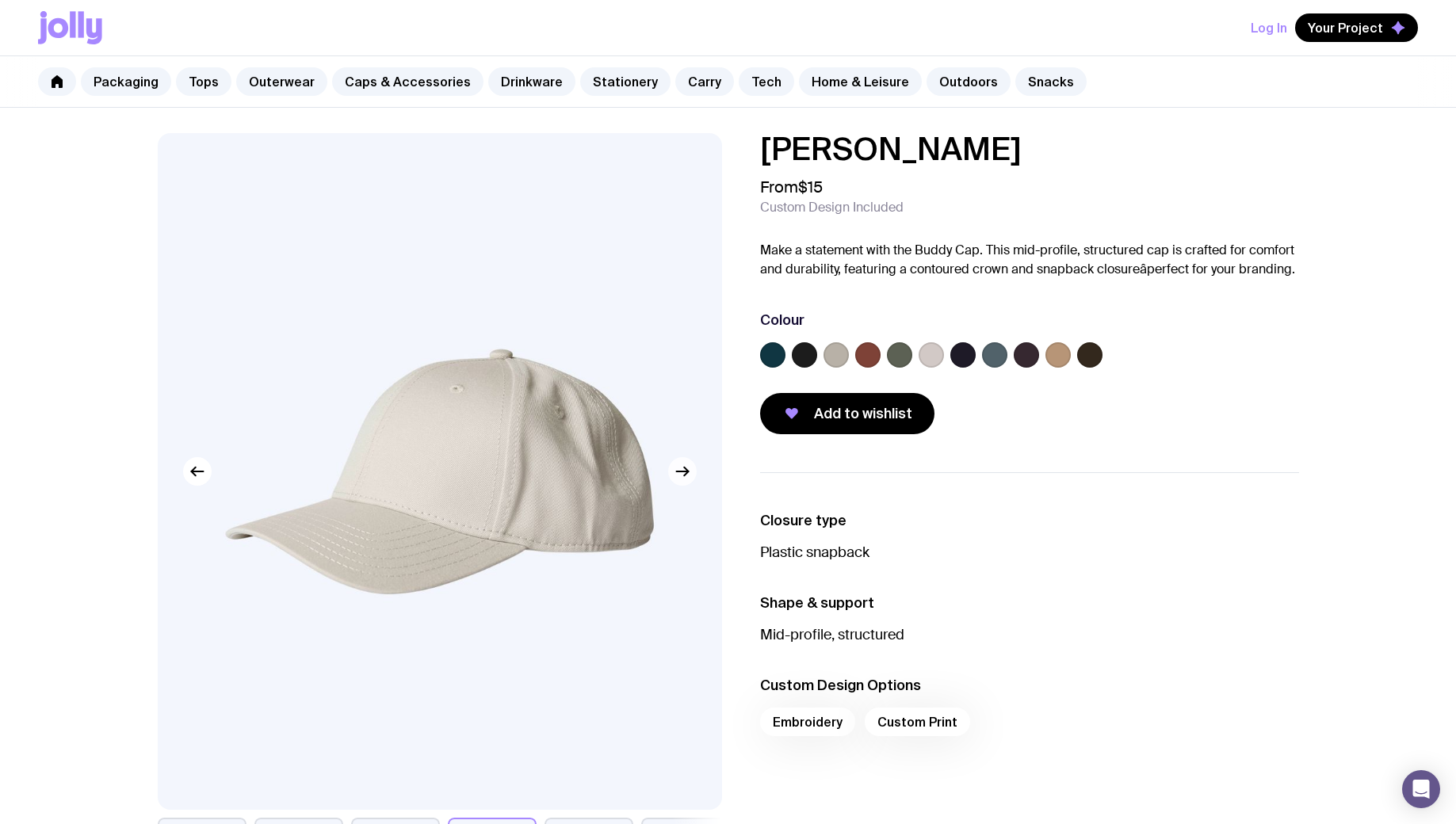
click at [683, 468] on icon "button" at bounding box center [682, 471] width 19 height 19
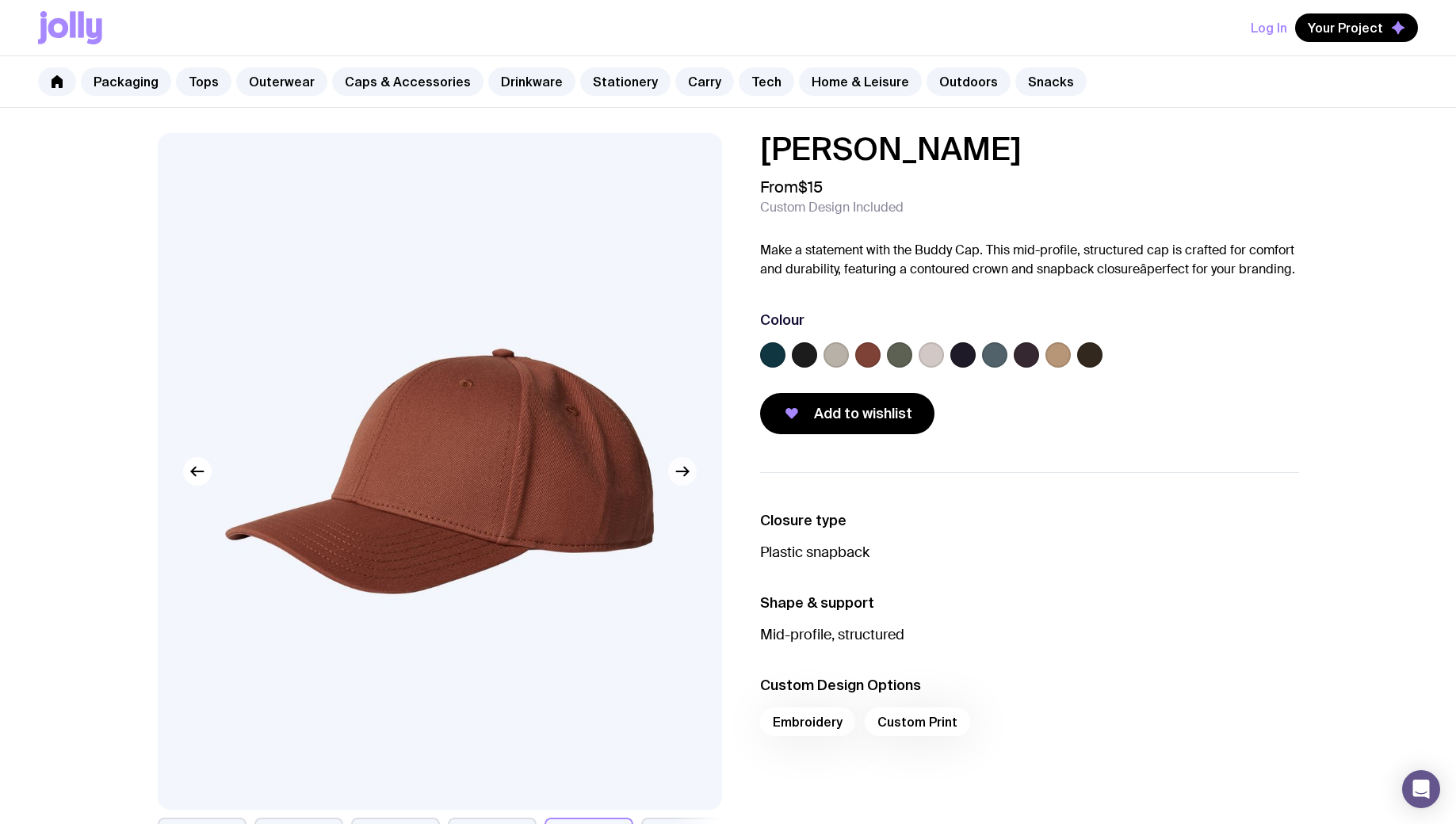
click at [684, 468] on icon "button" at bounding box center [686, 472] width 4 height 9
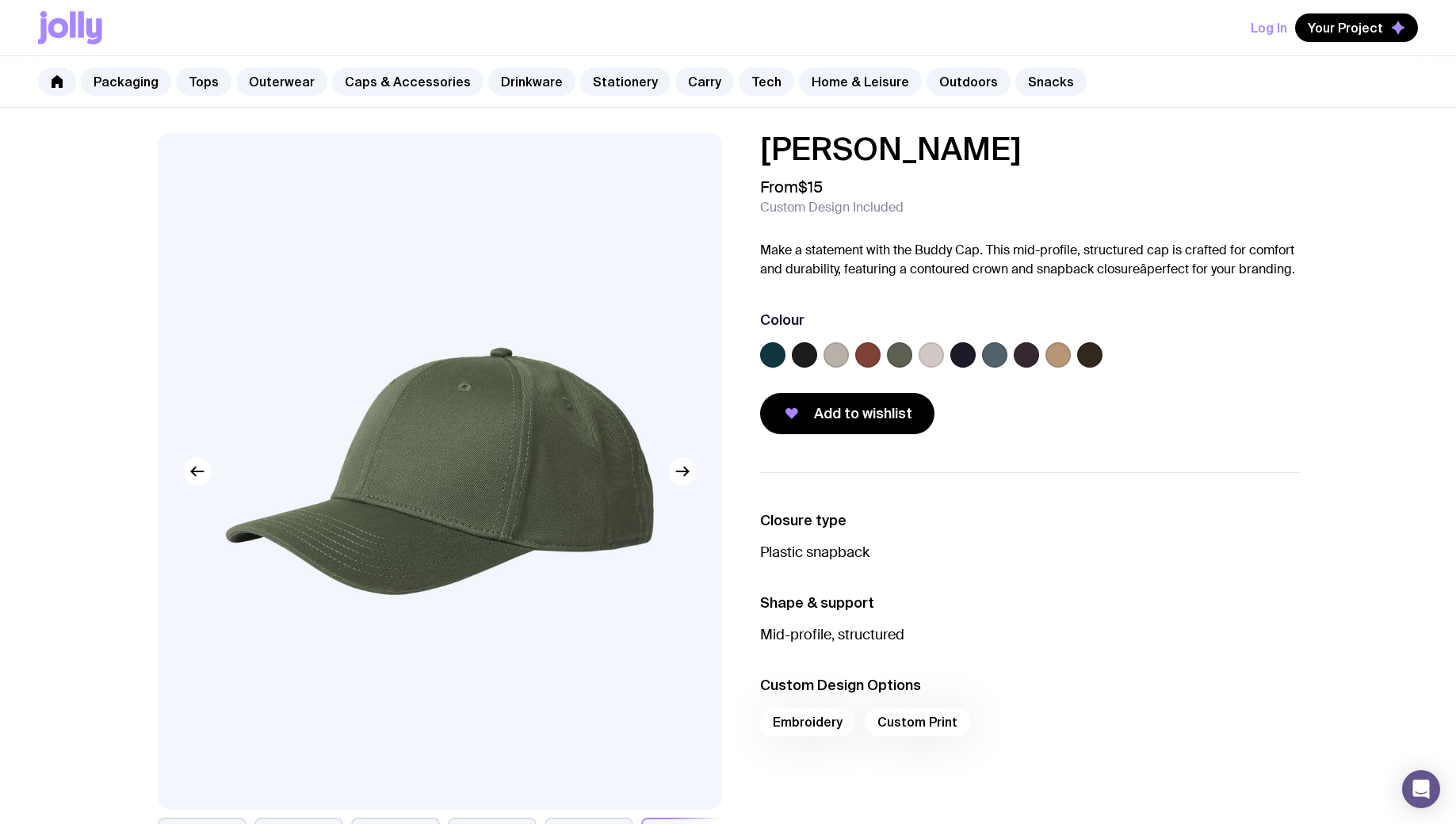
click at [681, 468] on icon "button" at bounding box center [682, 471] width 19 height 19
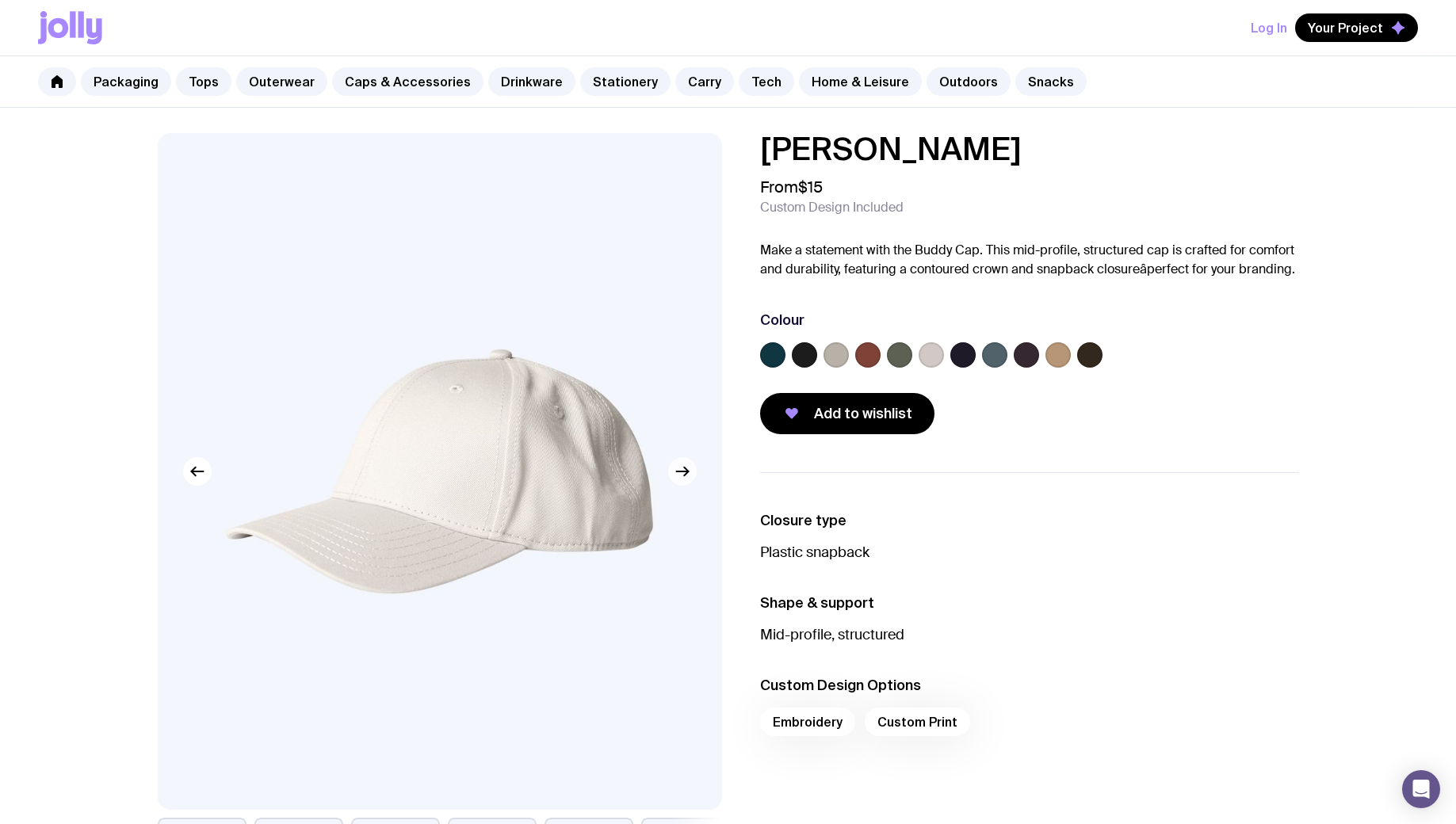
click at [680, 468] on icon "button" at bounding box center [682, 471] width 19 height 19
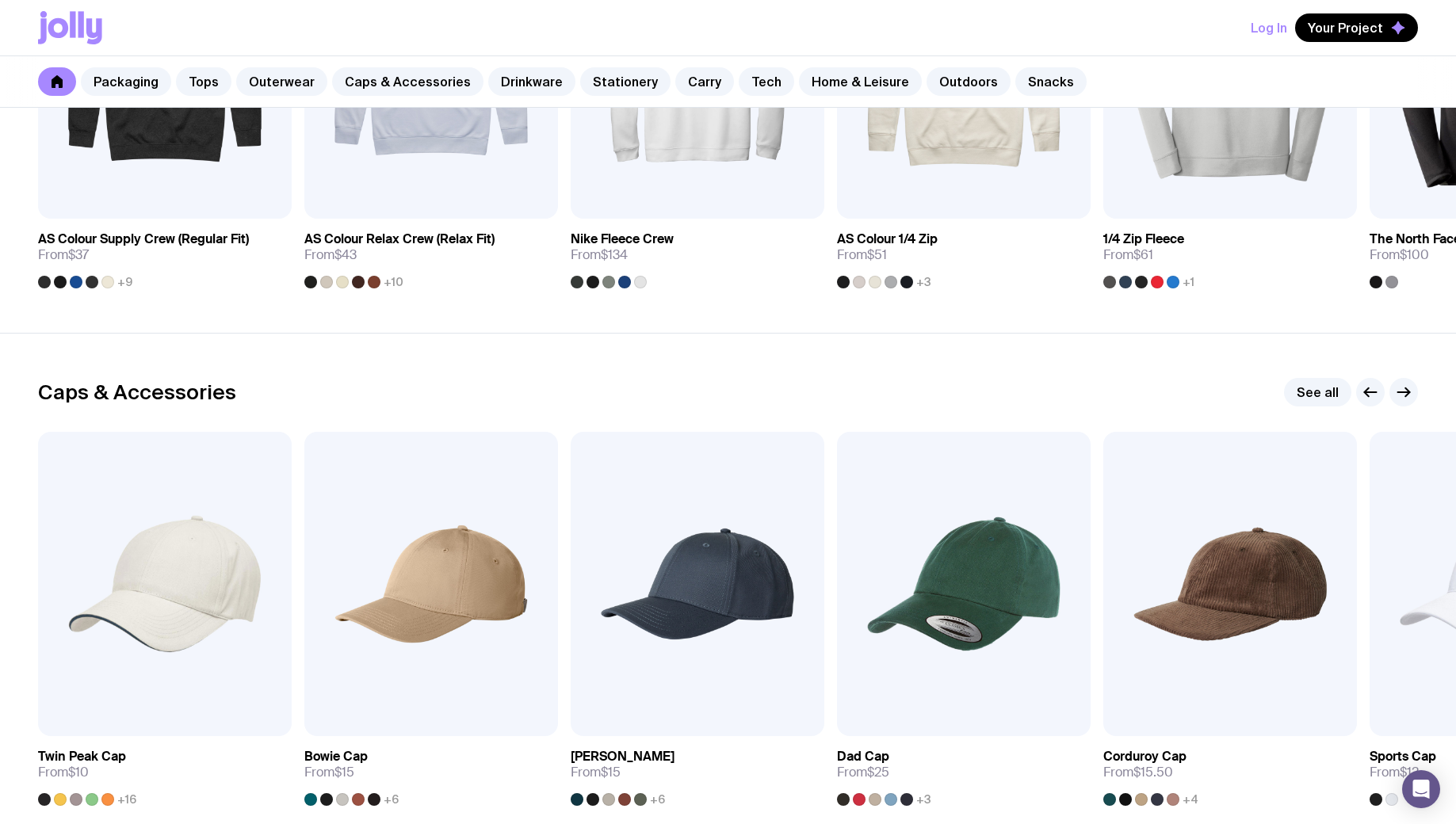
scroll to position [1602, 0]
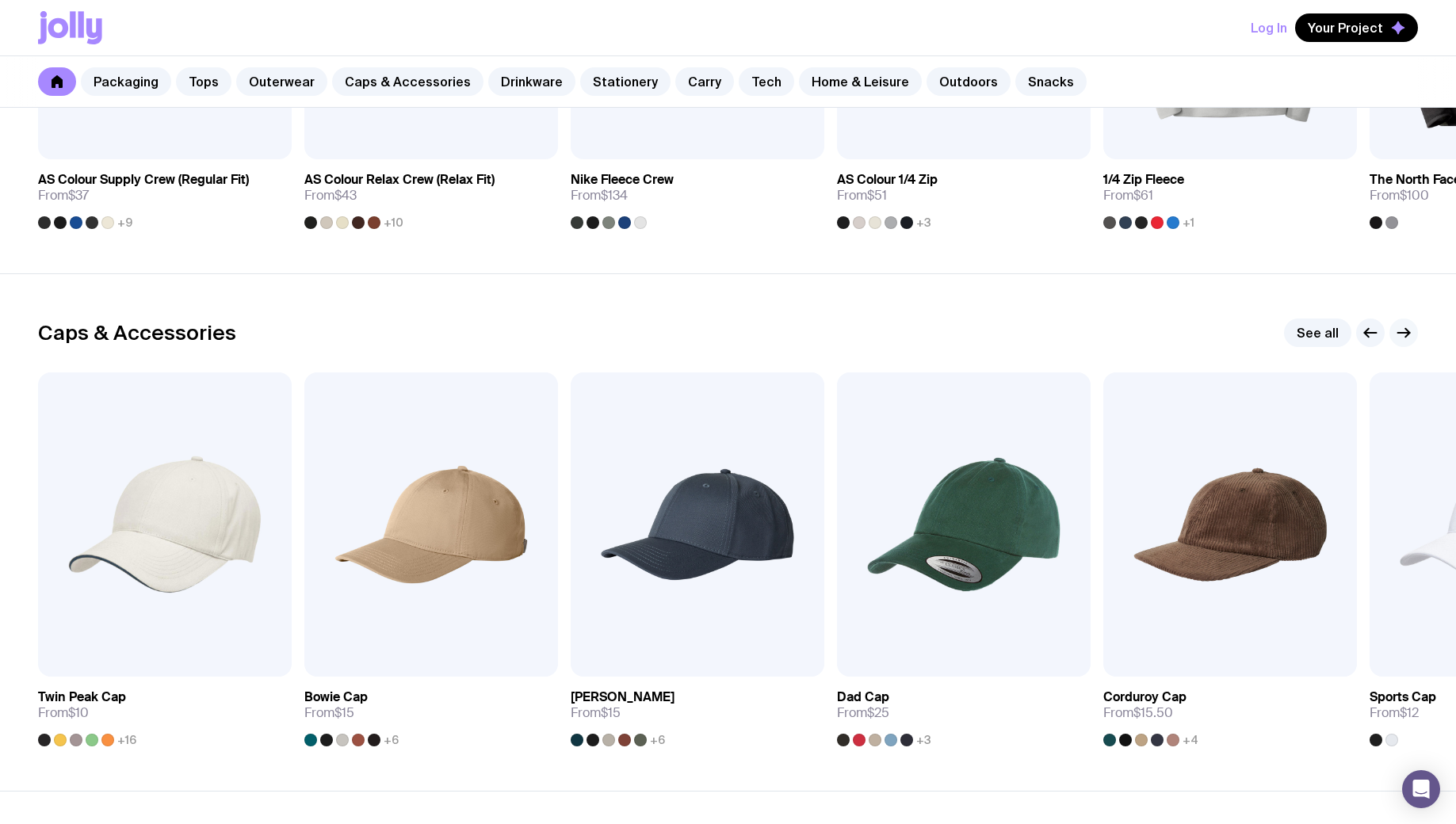
click at [1399, 326] on icon "button" at bounding box center [1404, 333] width 19 height 19
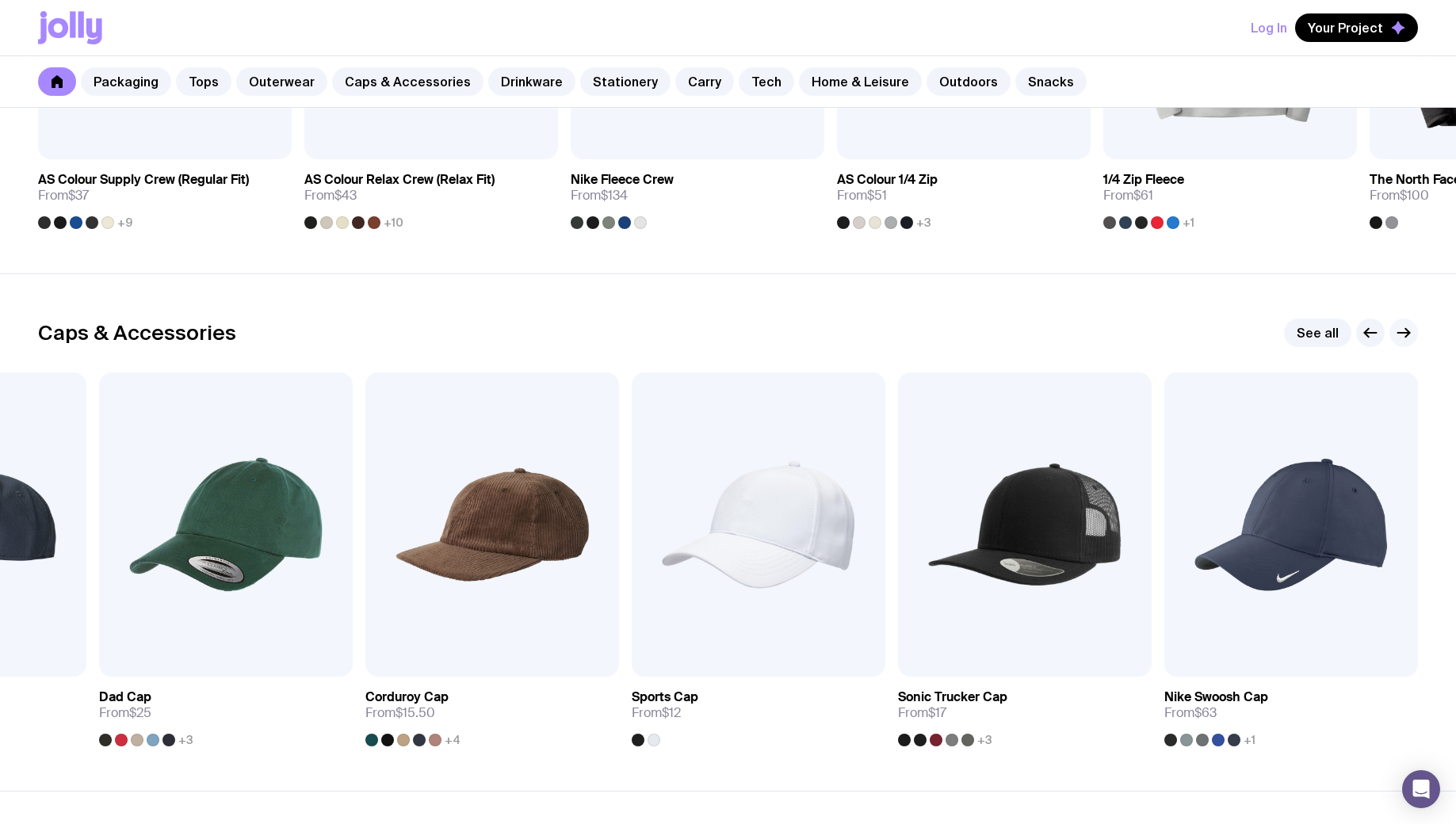
click at [1403, 326] on icon "button" at bounding box center [1404, 333] width 19 height 19
click at [1402, 333] on icon "button" at bounding box center [1403, 333] width 11 height 0
click at [1405, 329] on icon "button" at bounding box center [1407, 333] width 4 height 9
click at [788, 546] on img at bounding box center [759, 524] width 254 height 304
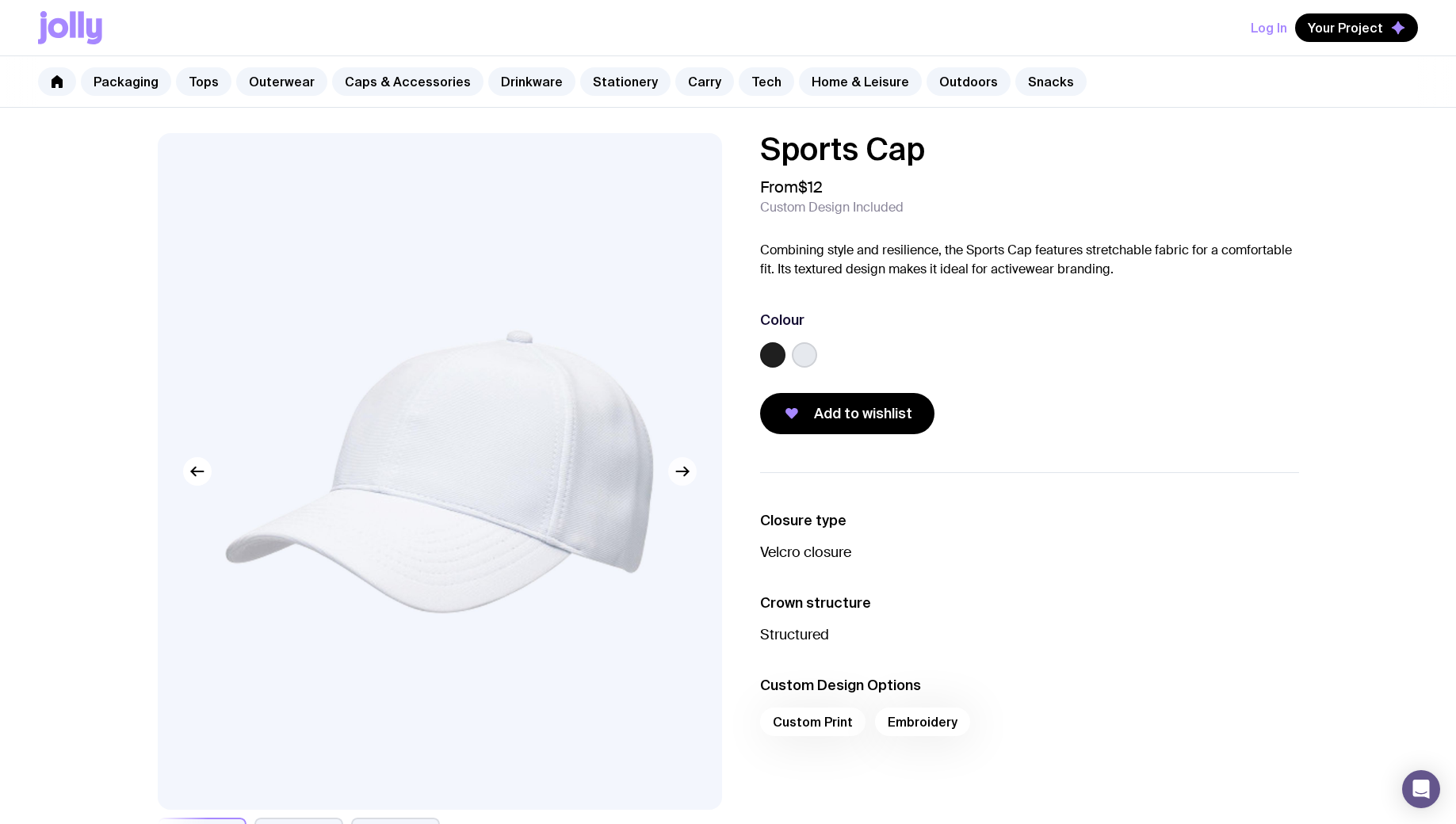
click at [692, 474] on button "button" at bounding box center [682, 471] width 28 height 28
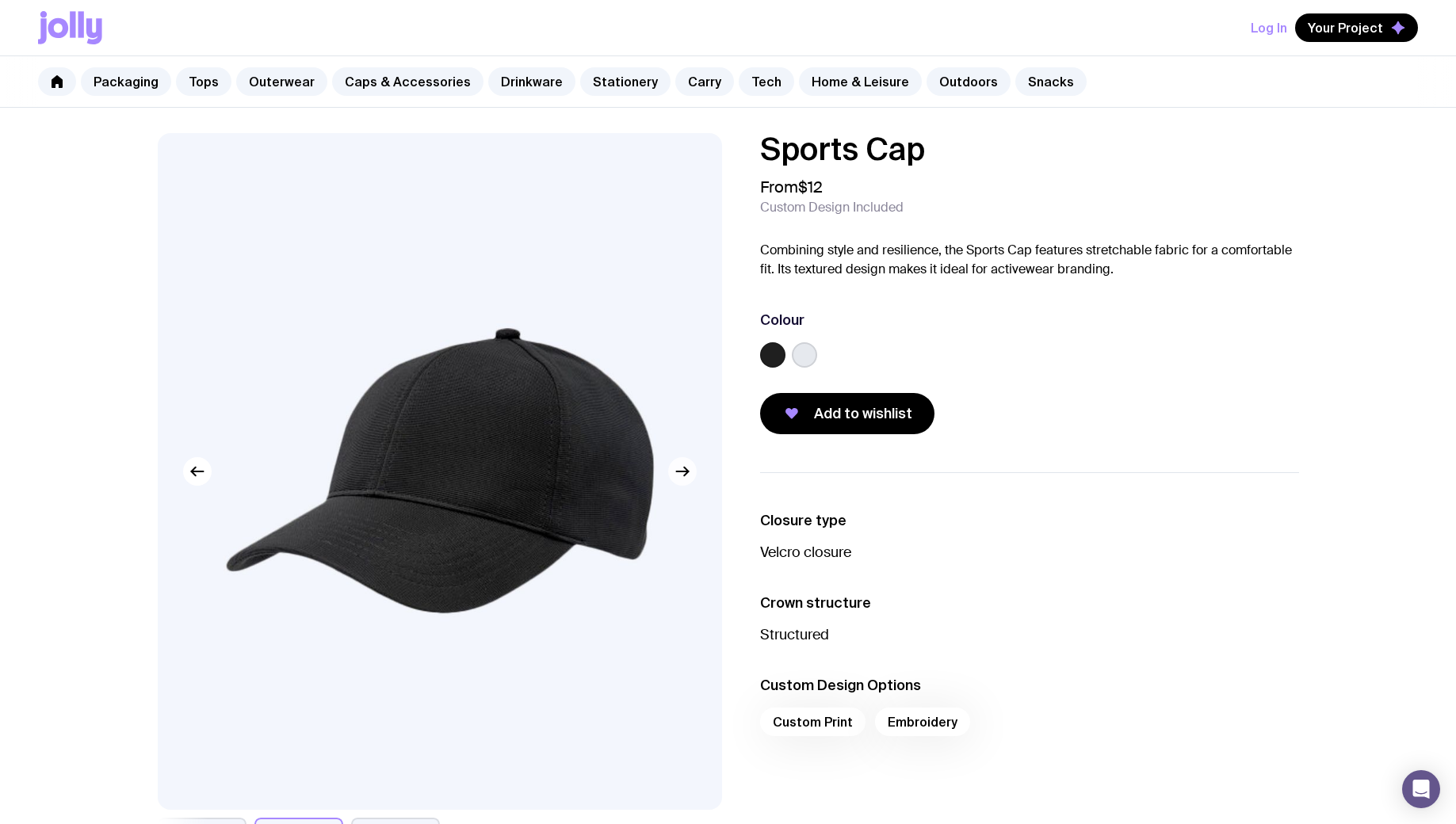
click at [687, 474] on icon "button" at bounding box center [682, 471] width 19 height 19
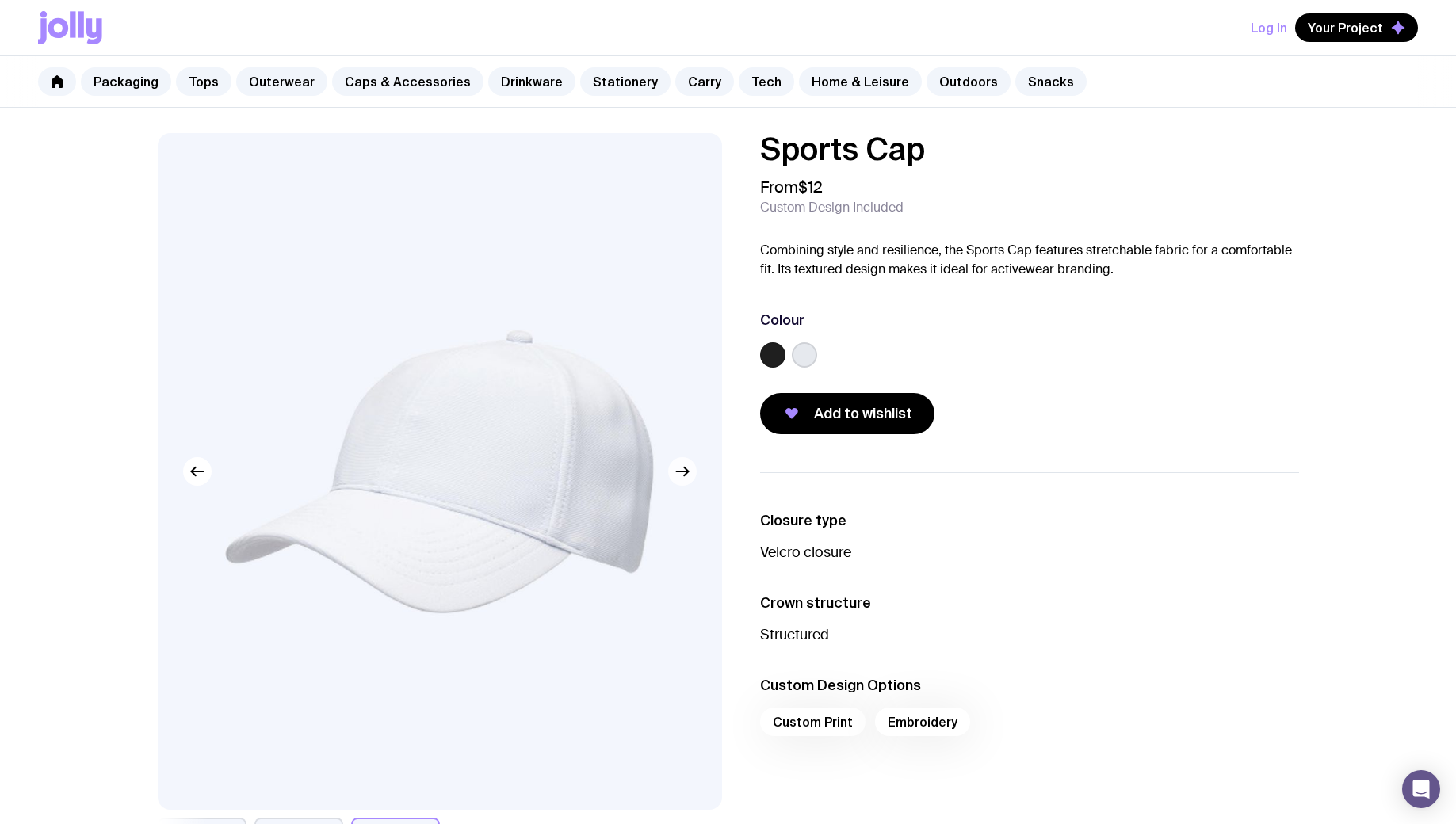
click at [688, 470] on icon "button" at bounding box center [682, 471] width 19 height 19
click at [685, 472] on icon "button" at bounding box center [682, 471] width 19 height 19
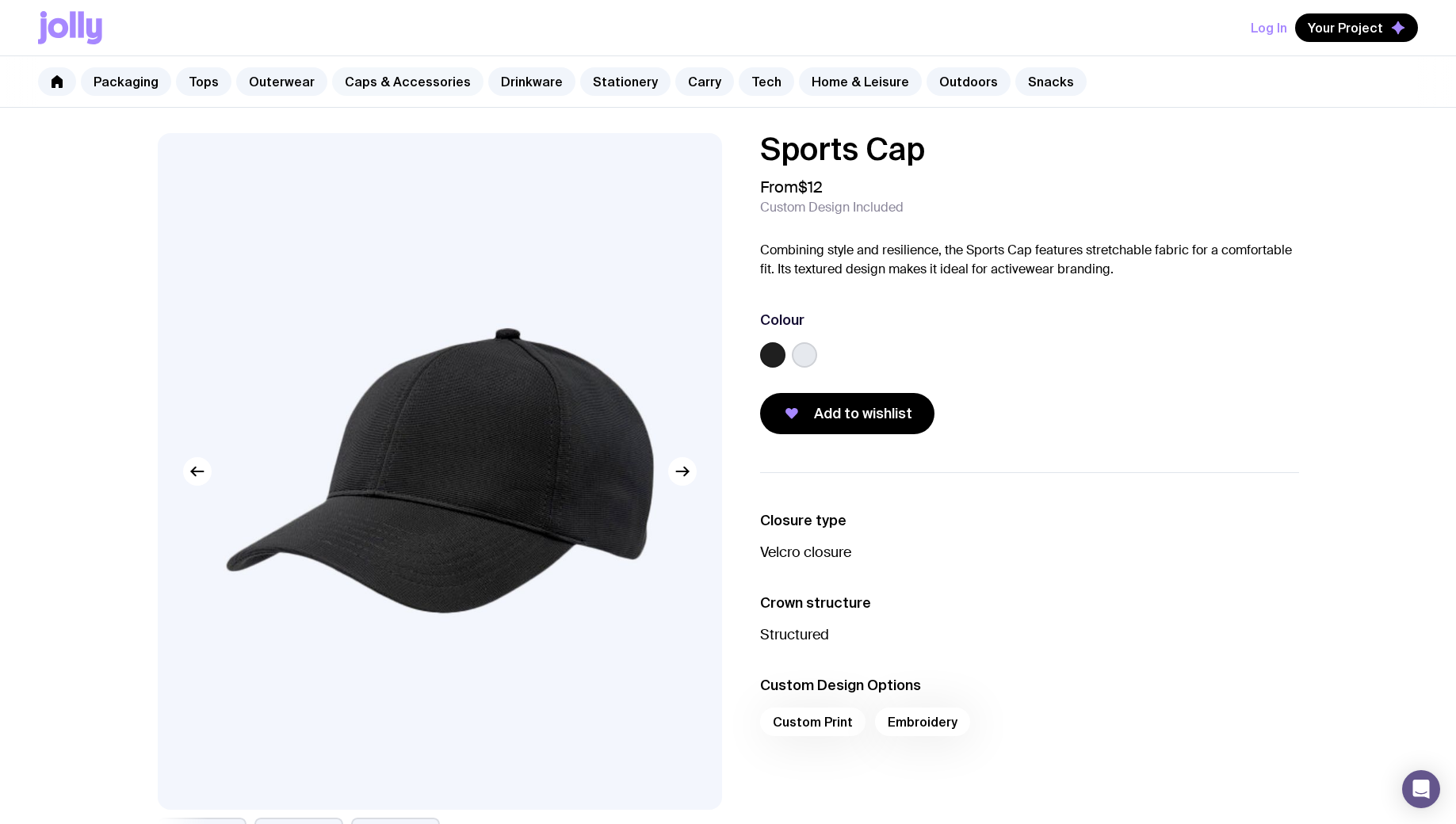
click at [358, 83] on link "Caps & Accessories" at bounding box center [408, 81] width 152 height 28
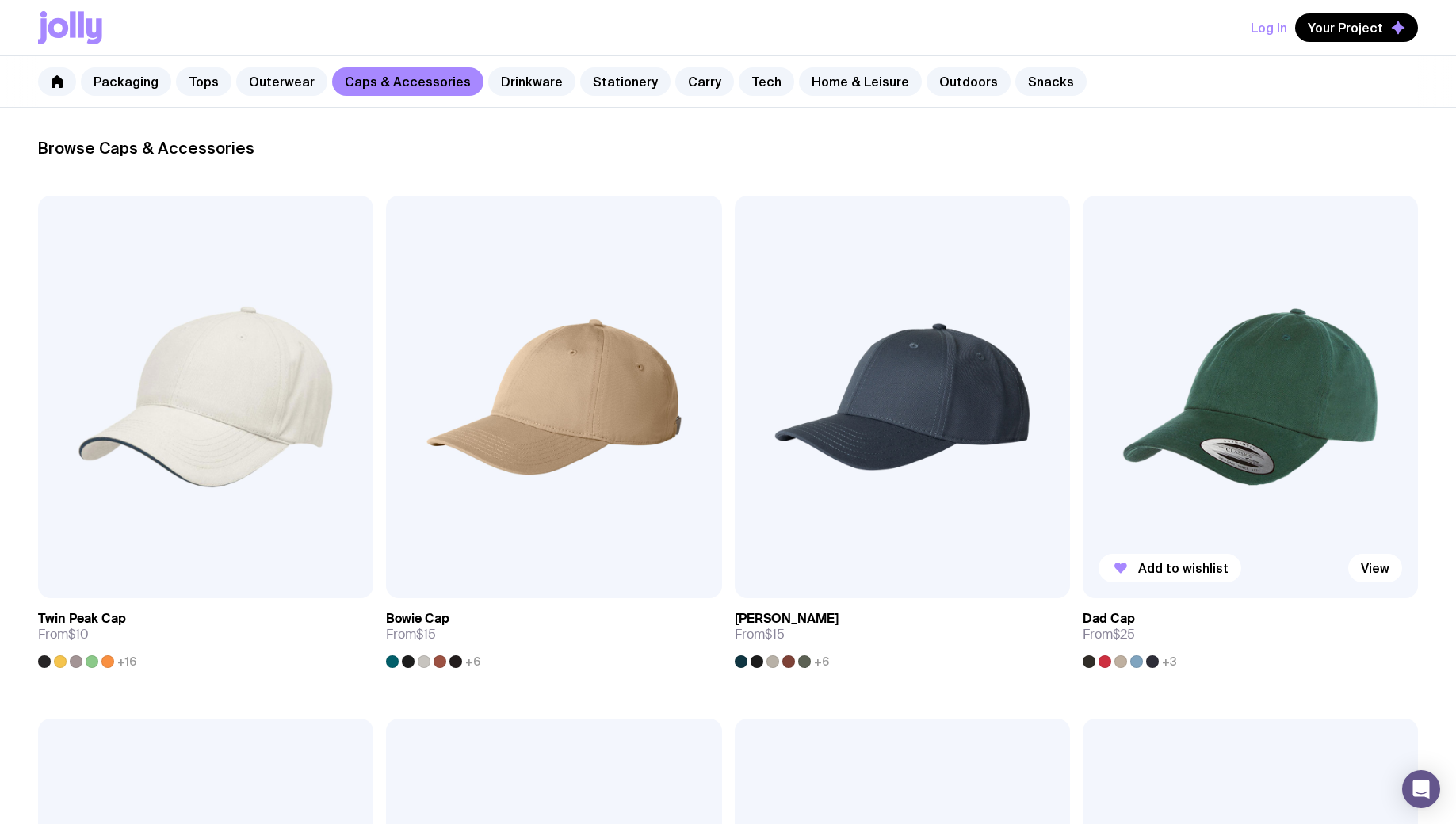
scroll to position [215, 0]
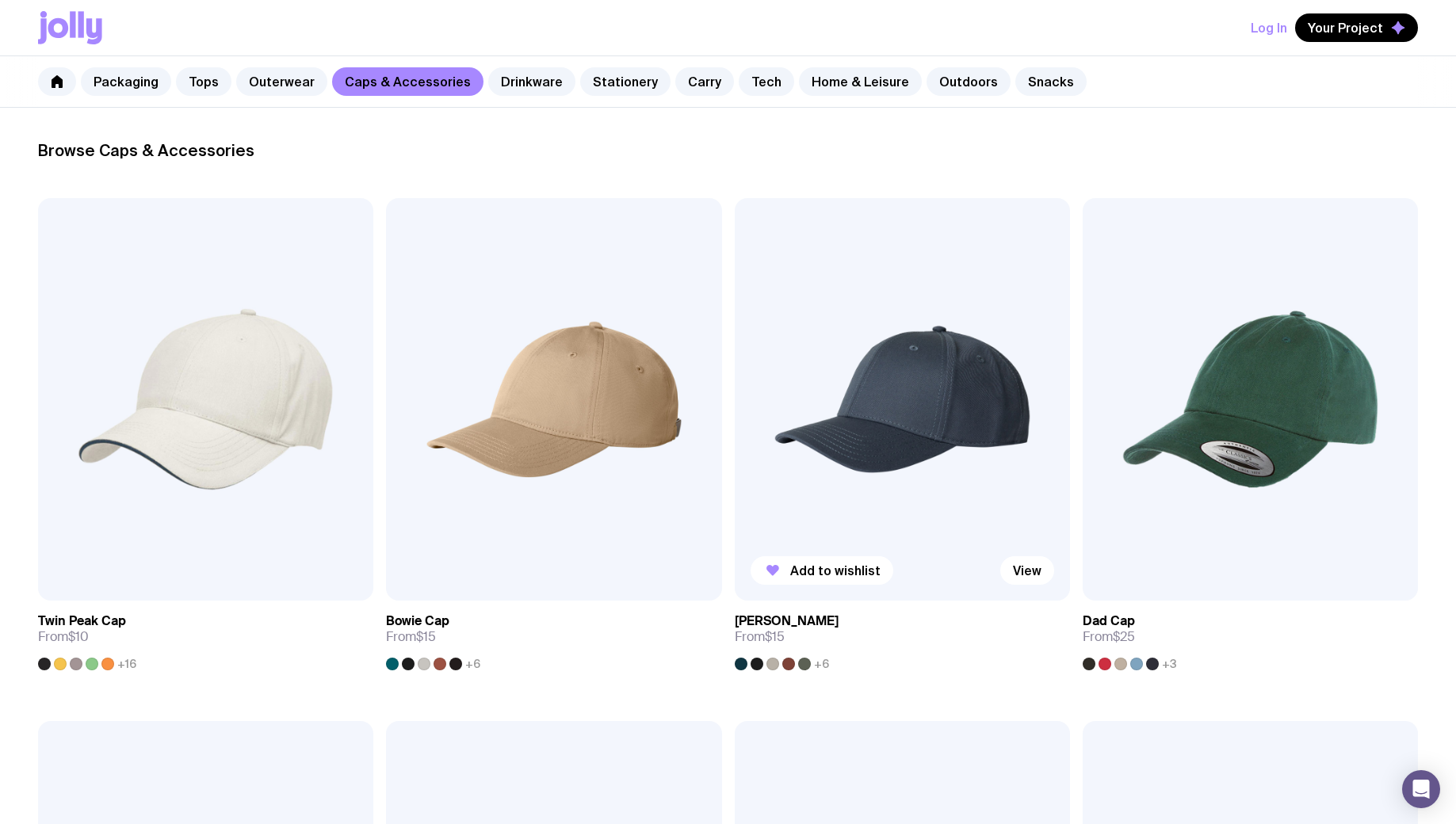
click at [904, 400] on img at bounding box center [903, 399] width 335 height 403
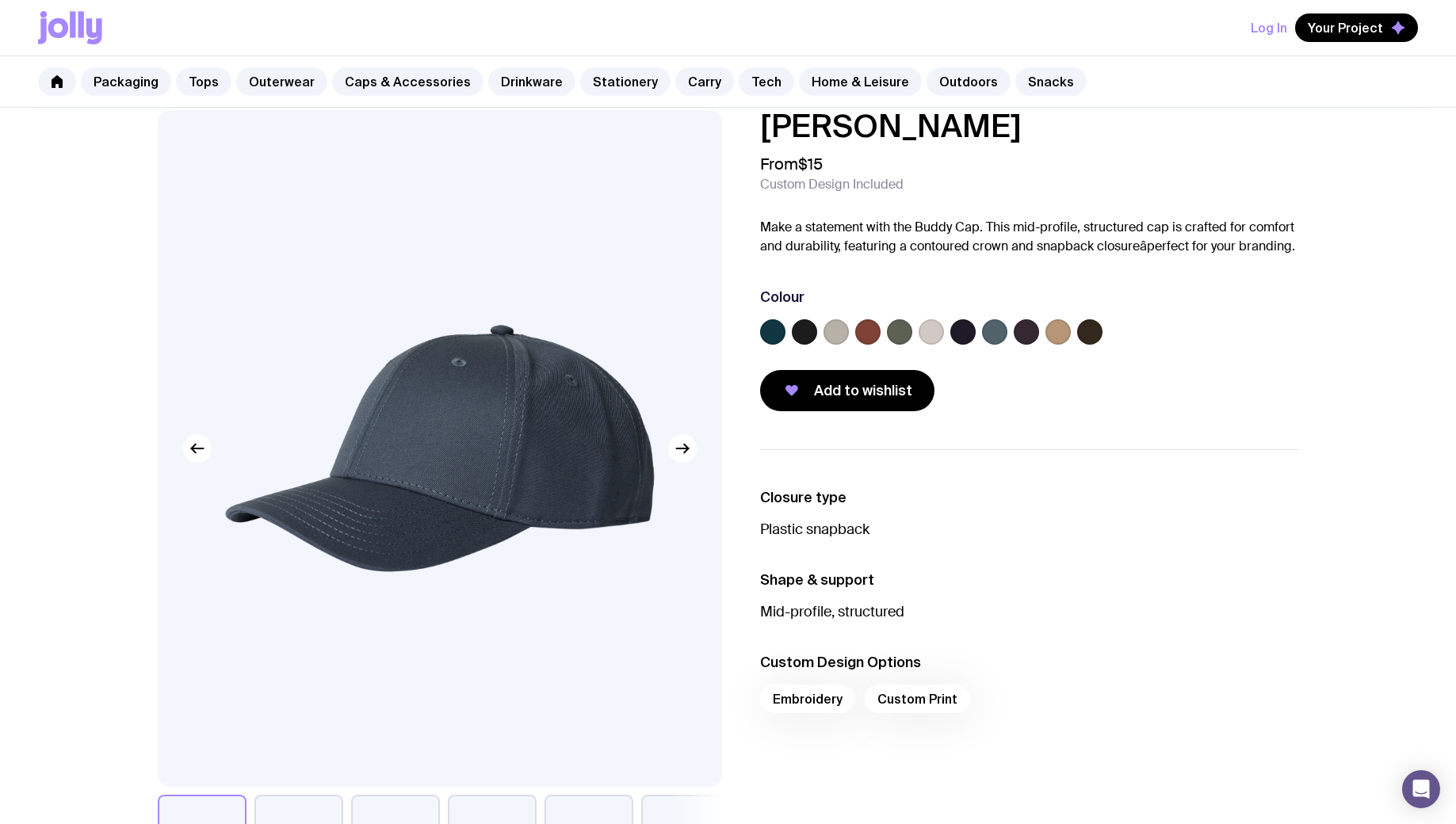
scroll to position [24, 0]
click at [801, 330] on label at bounding box center [804, 330] width 26 height 26
click at [0, 0] on input "radio" at bounding box center [0, 0] width 0 height 0
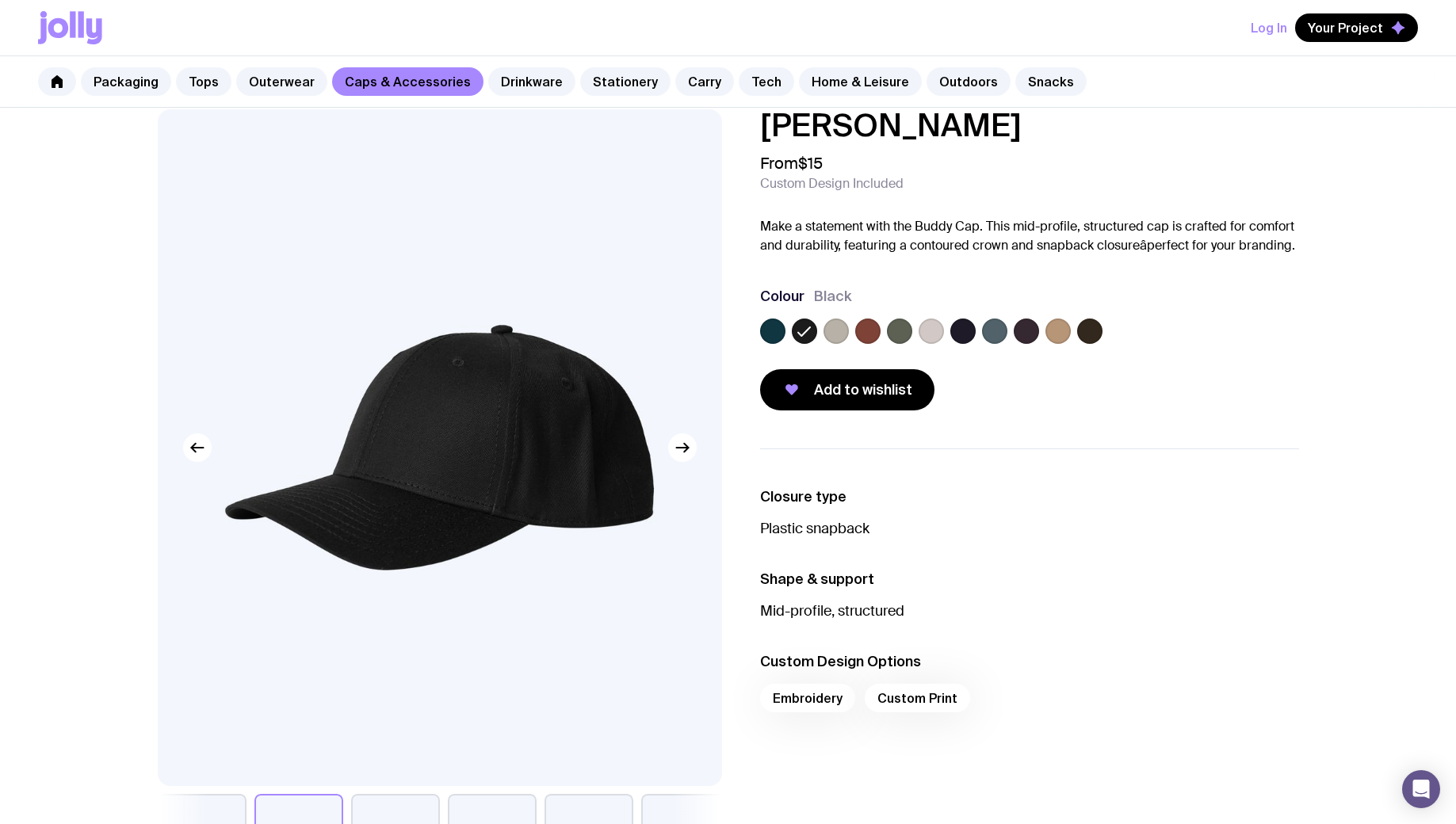
scroll to position [215, 0]
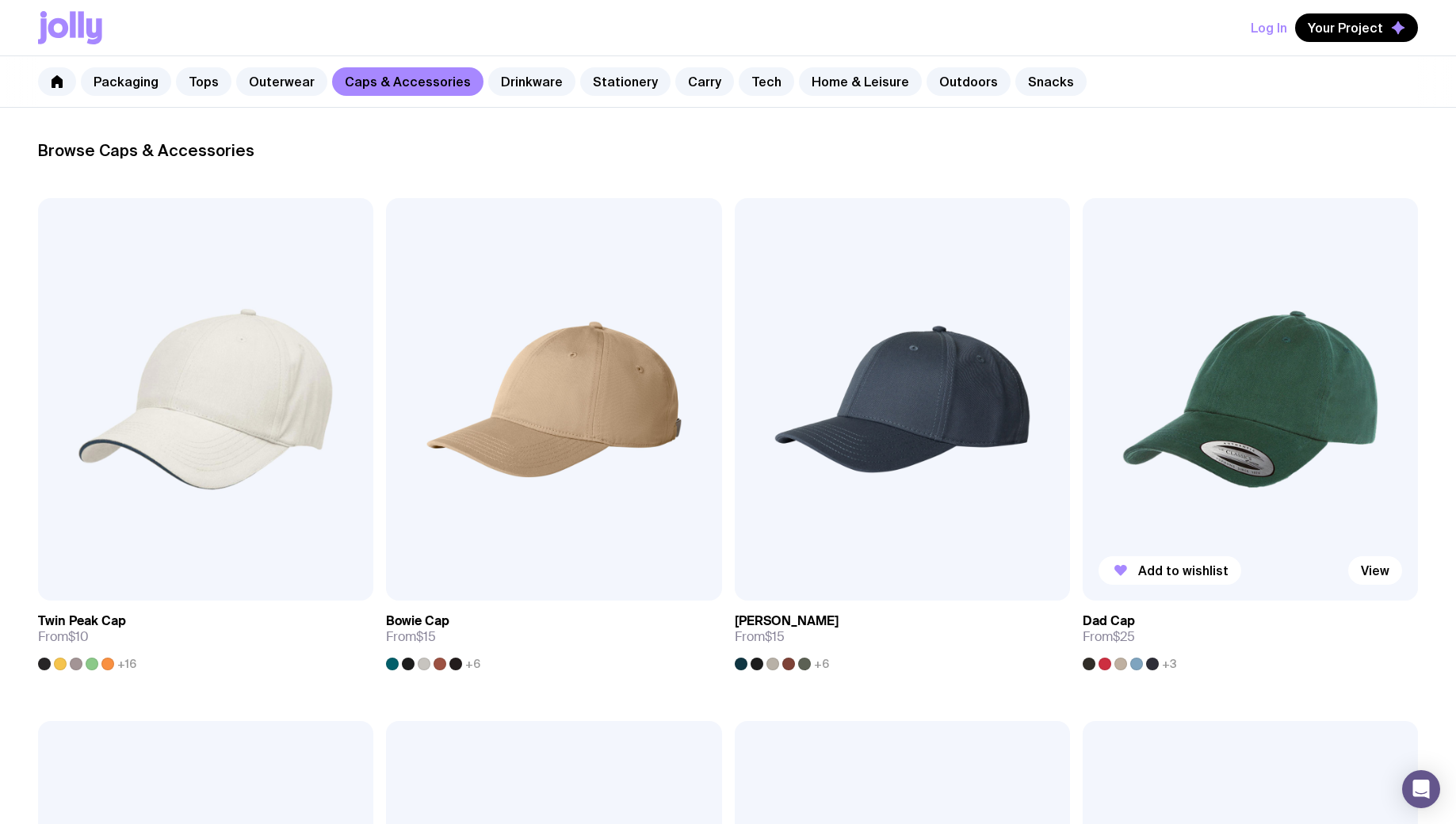
click at [1266, 424] on img at bounding box center [1250, 399] width 335 height 403
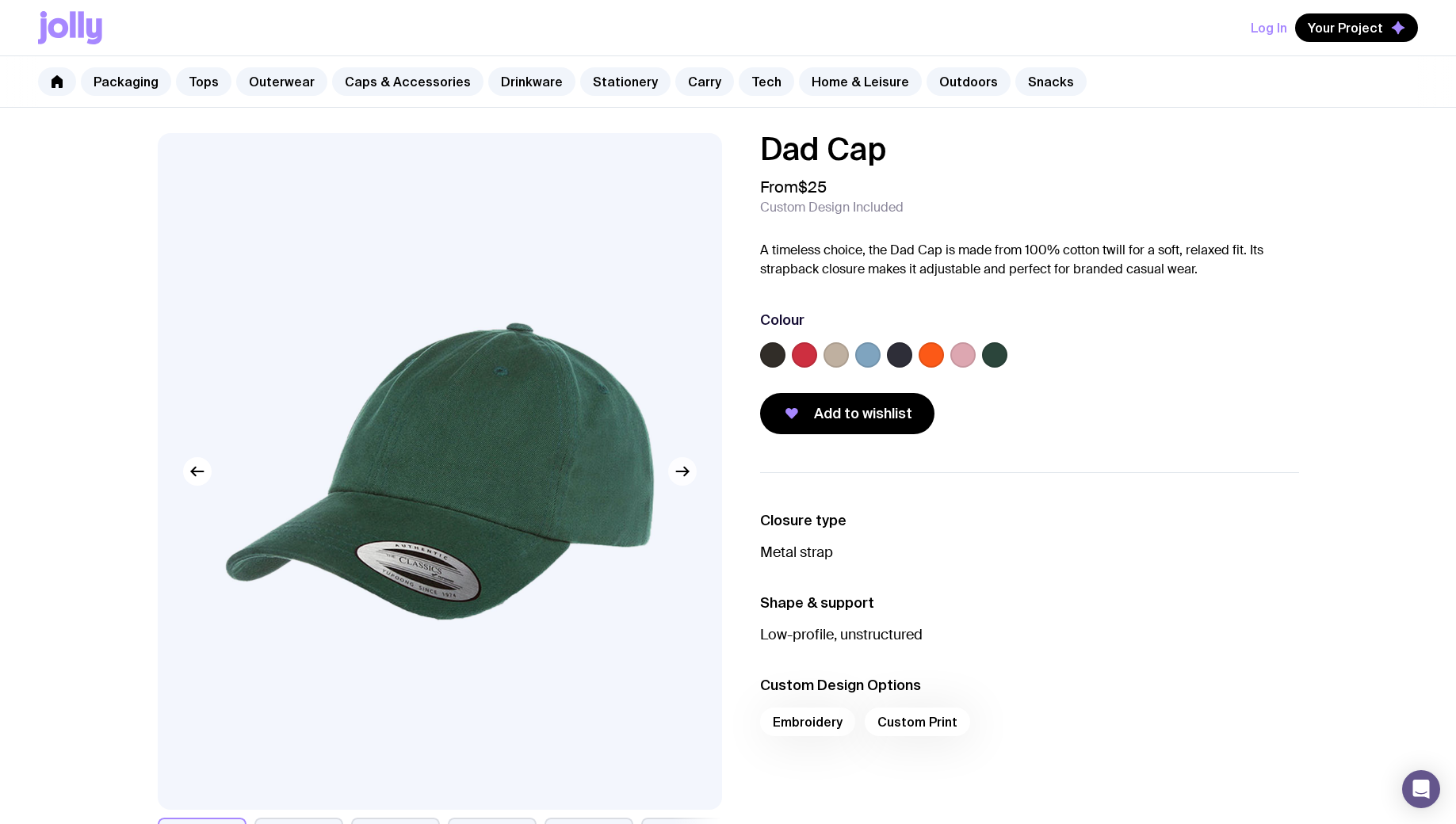
click at [687, 476] on icon "button" at bounding box center [682, 471] width 19 height 19
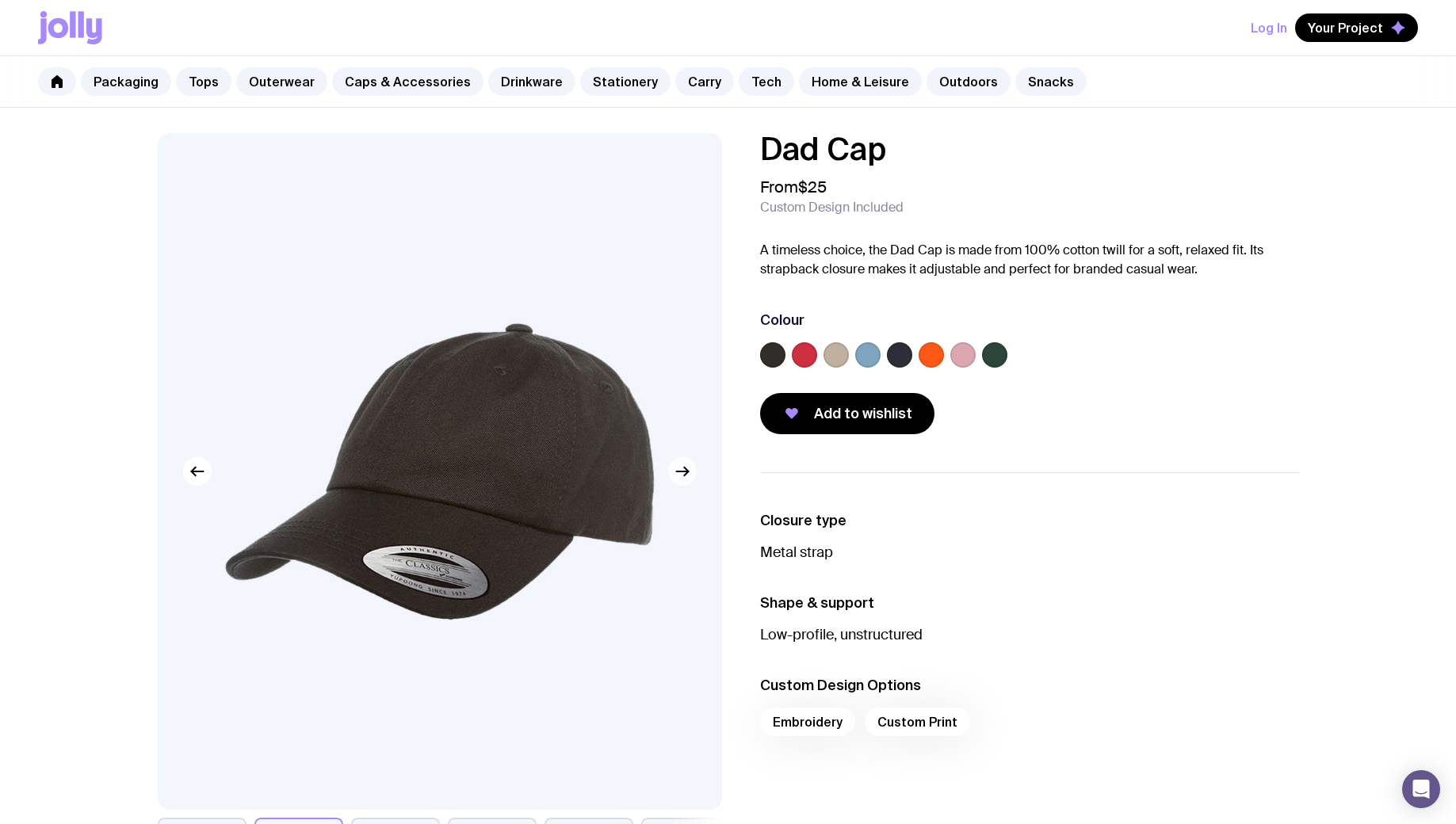
click at [694, 475] on button "button" at bounding box center [682, 471] width 28 height 28
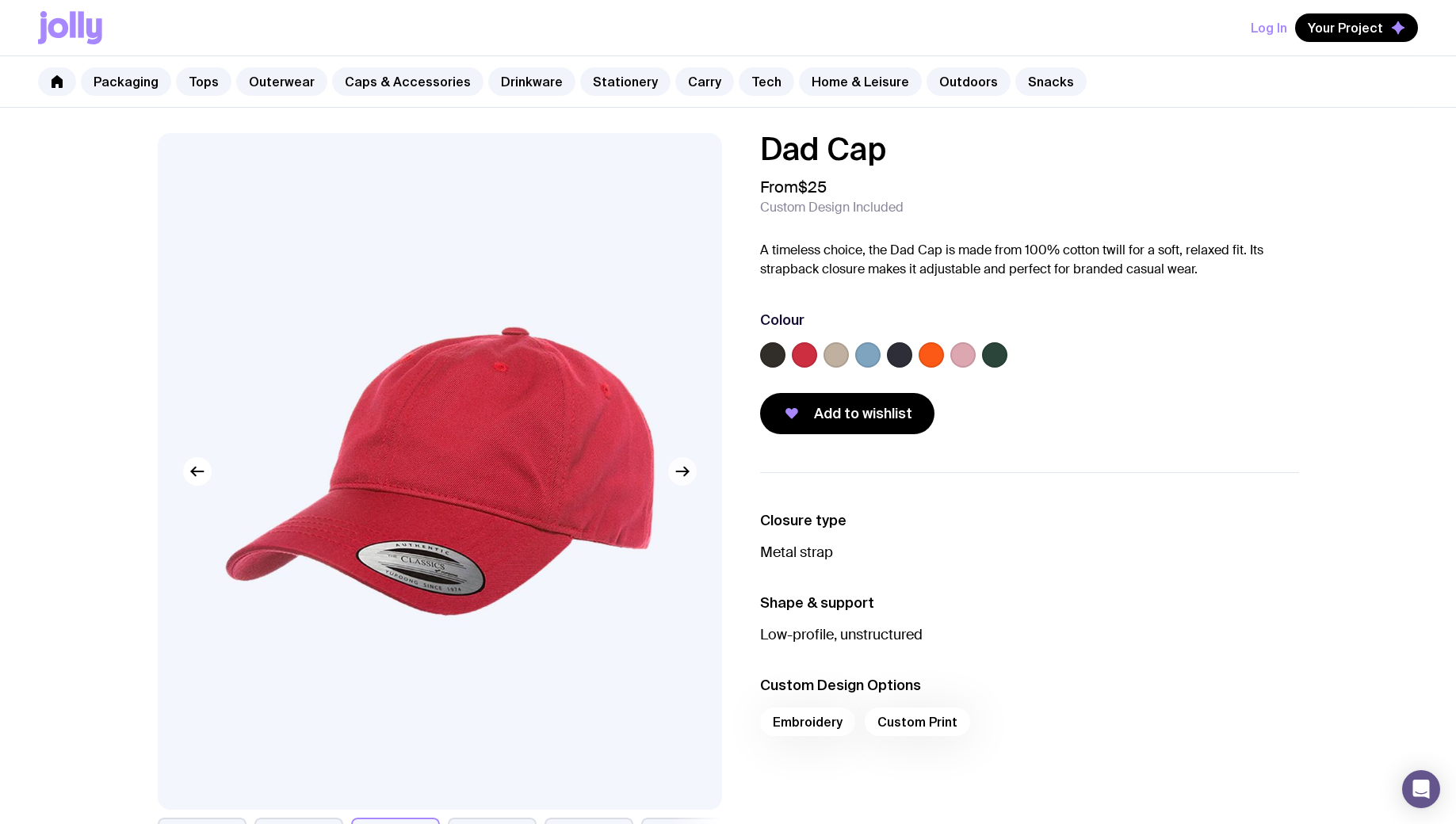
click at [681, 471] on icon "button" at bounding box center [681, 471] width 11 height 0
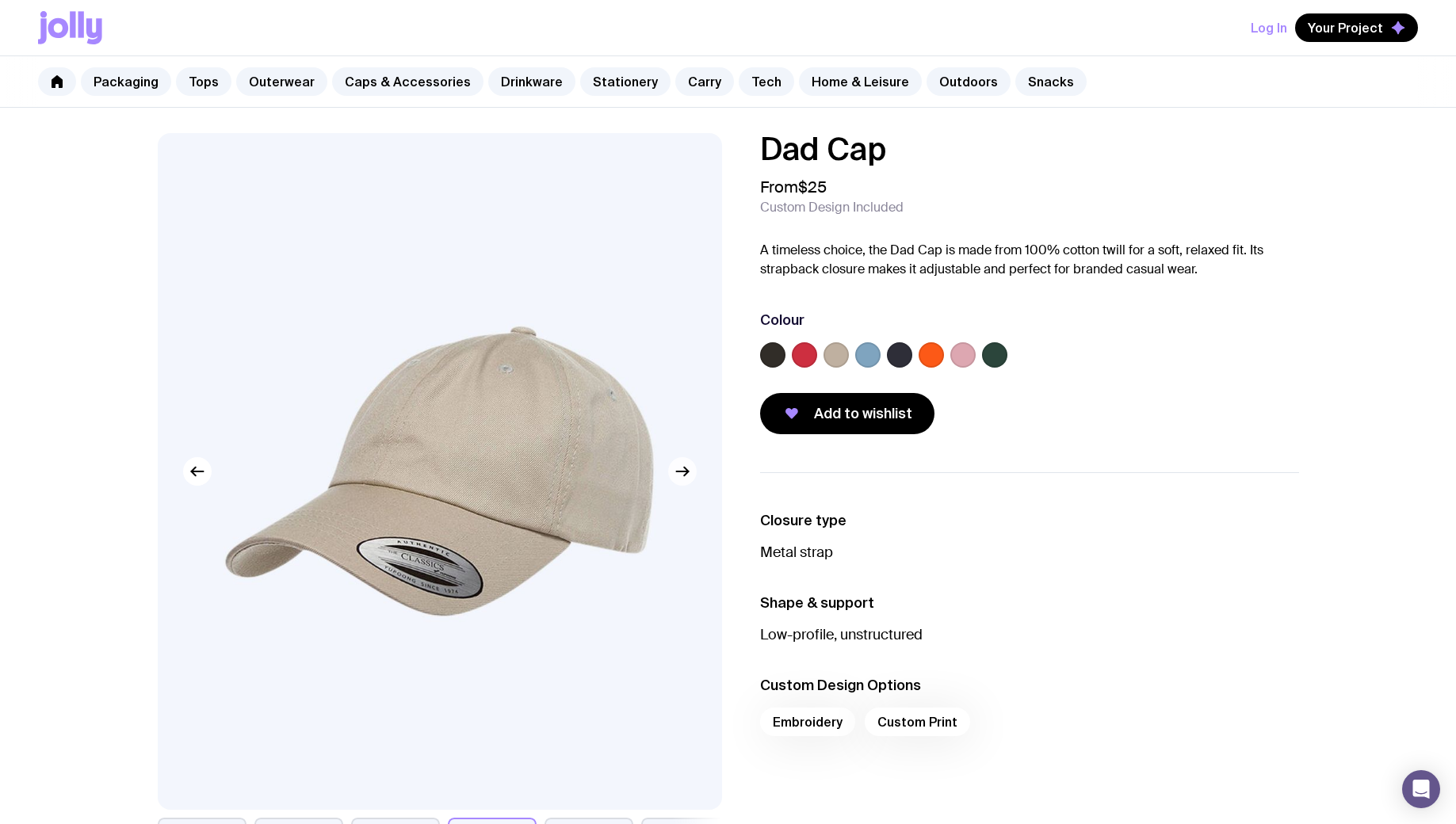
click at [678, 473] on icon "button" at bounding box center [682, 471] width 19 height 19
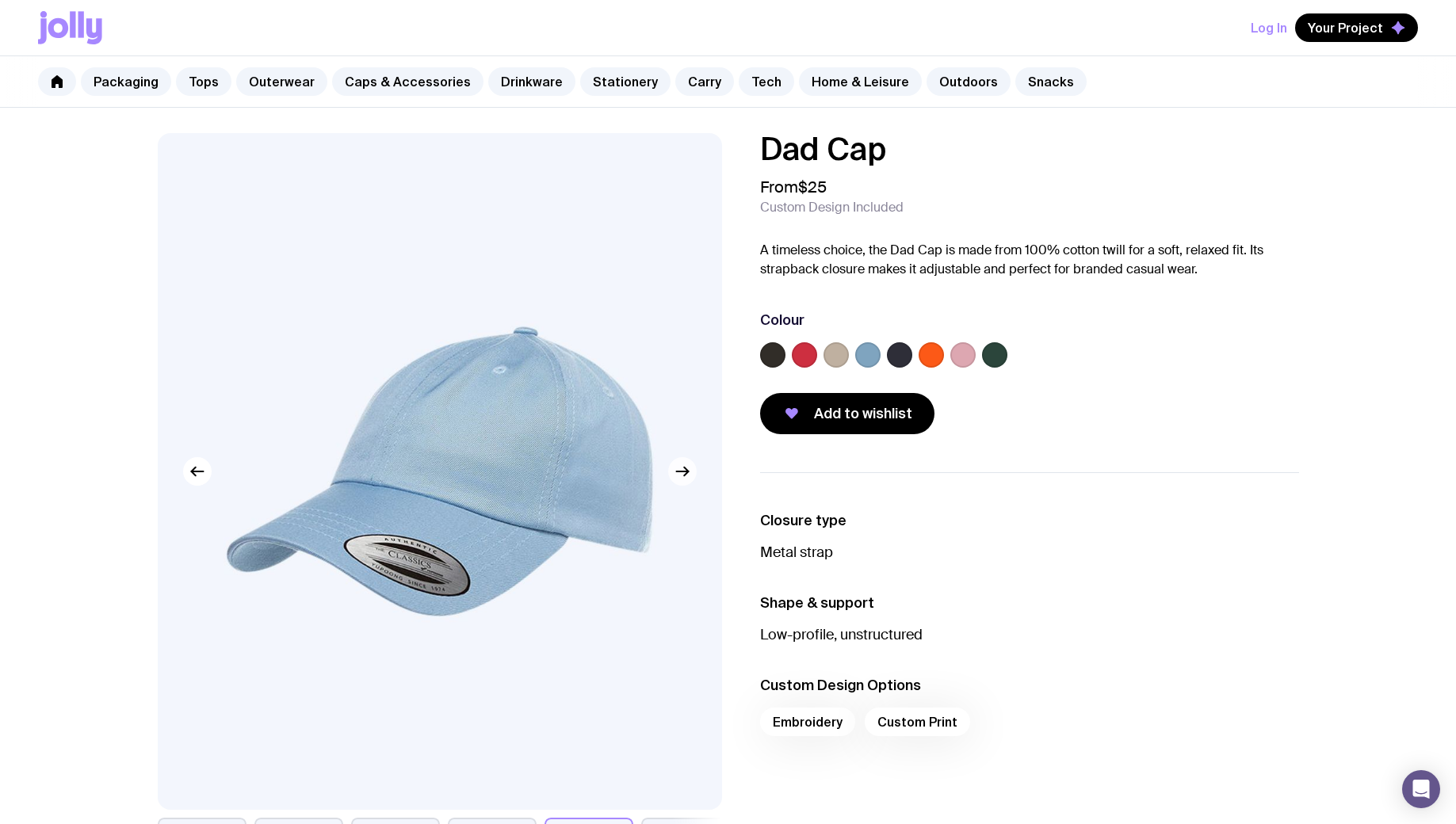
click at [678, 473] on icon "button" at bounding box center [682, 471] width 19 height 19
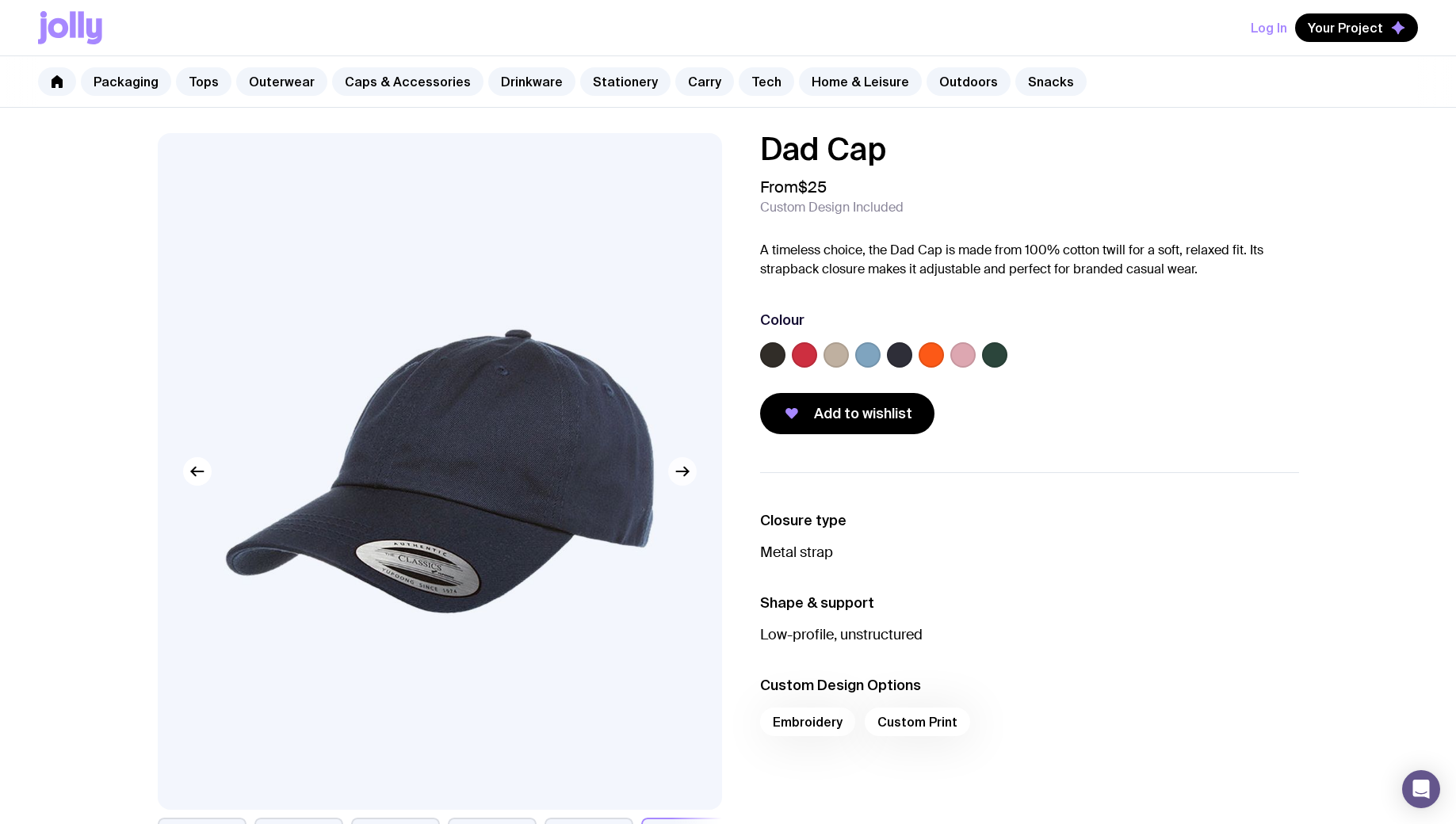
click at [675, 473] on icon "button" at bounding box center [682, 471] width 19 height 19
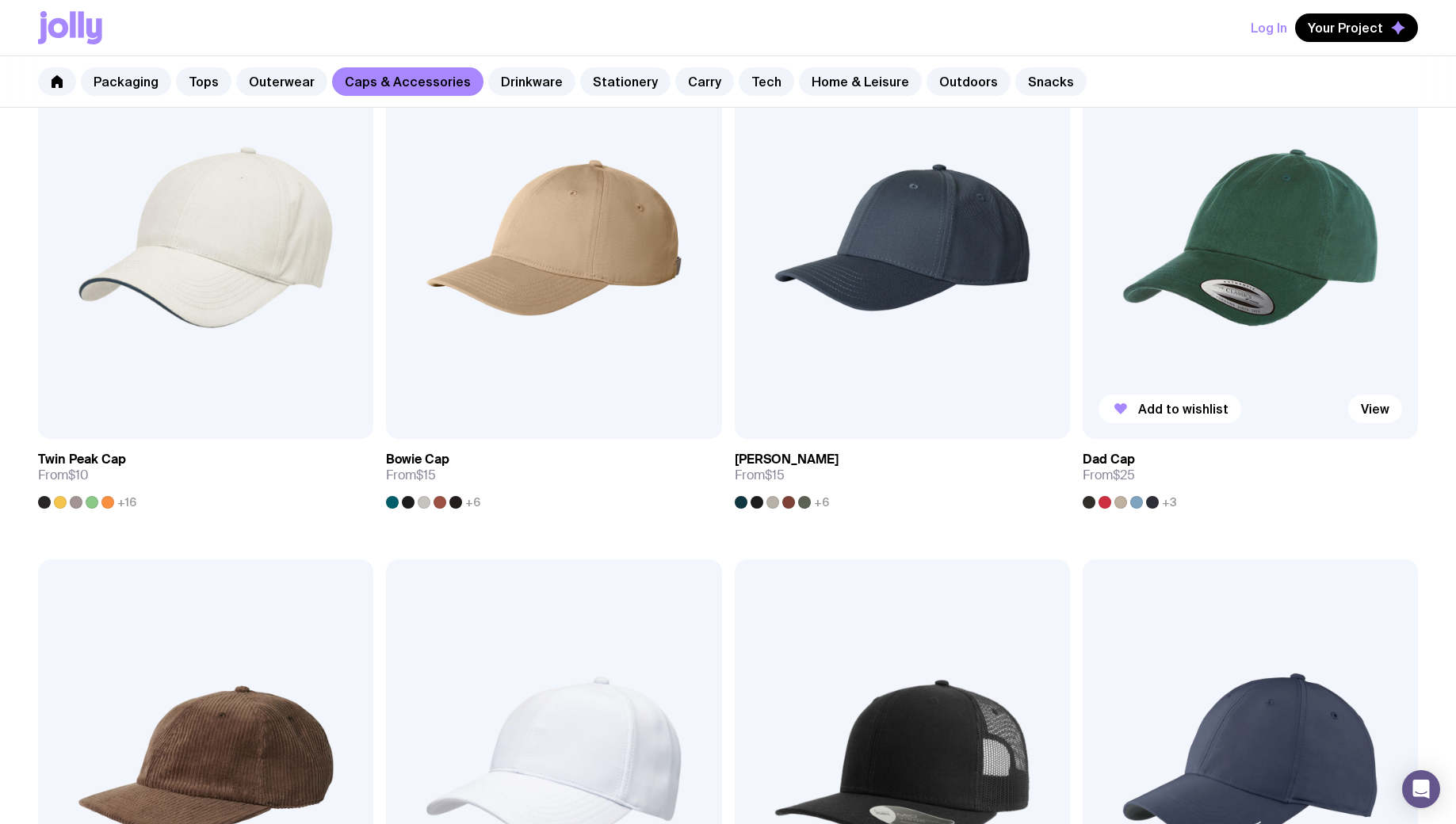
scroll to position [369, 0]
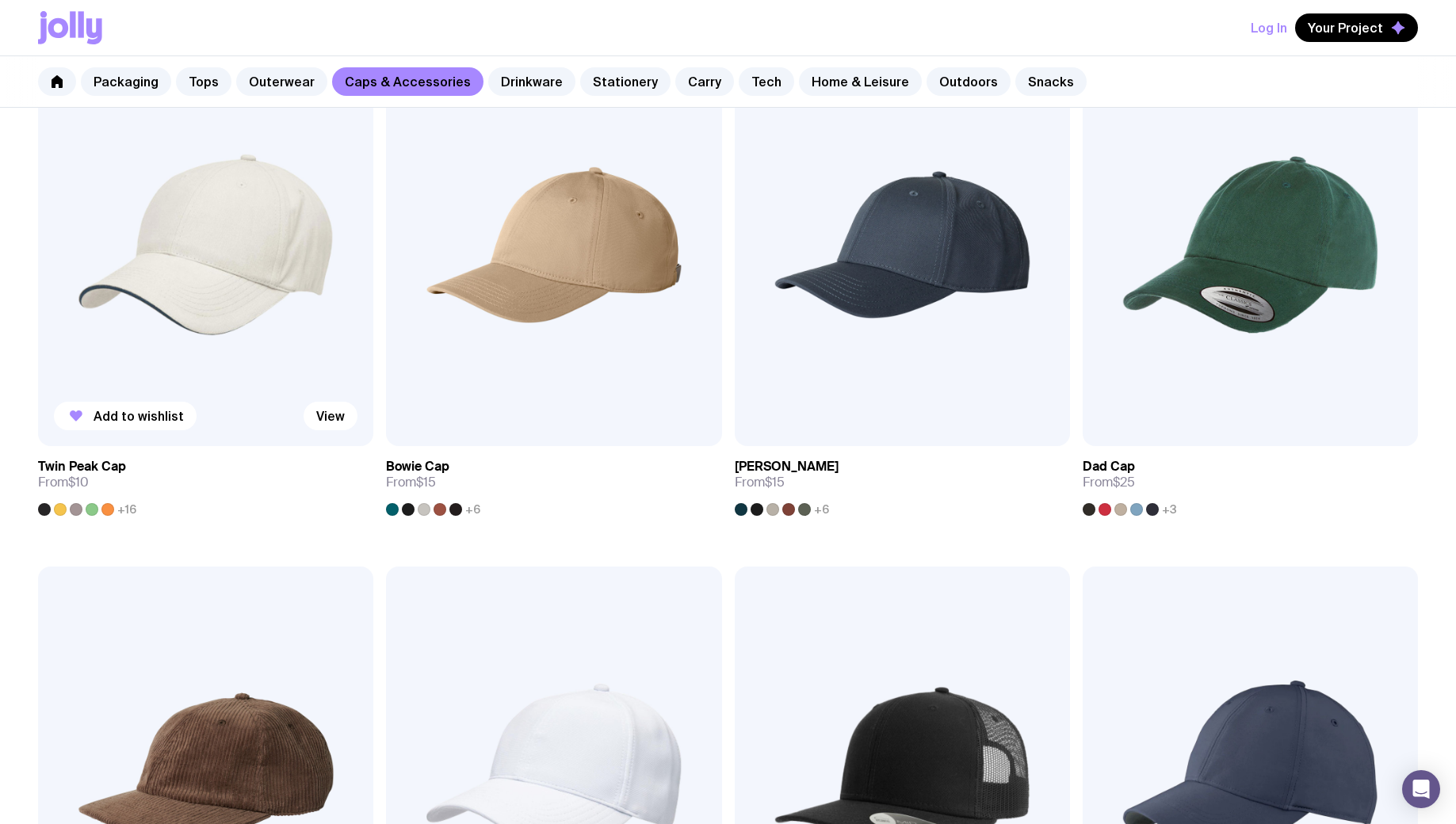
click at [256, 289] on img at bounding box center [205, 244] width 335 height 403
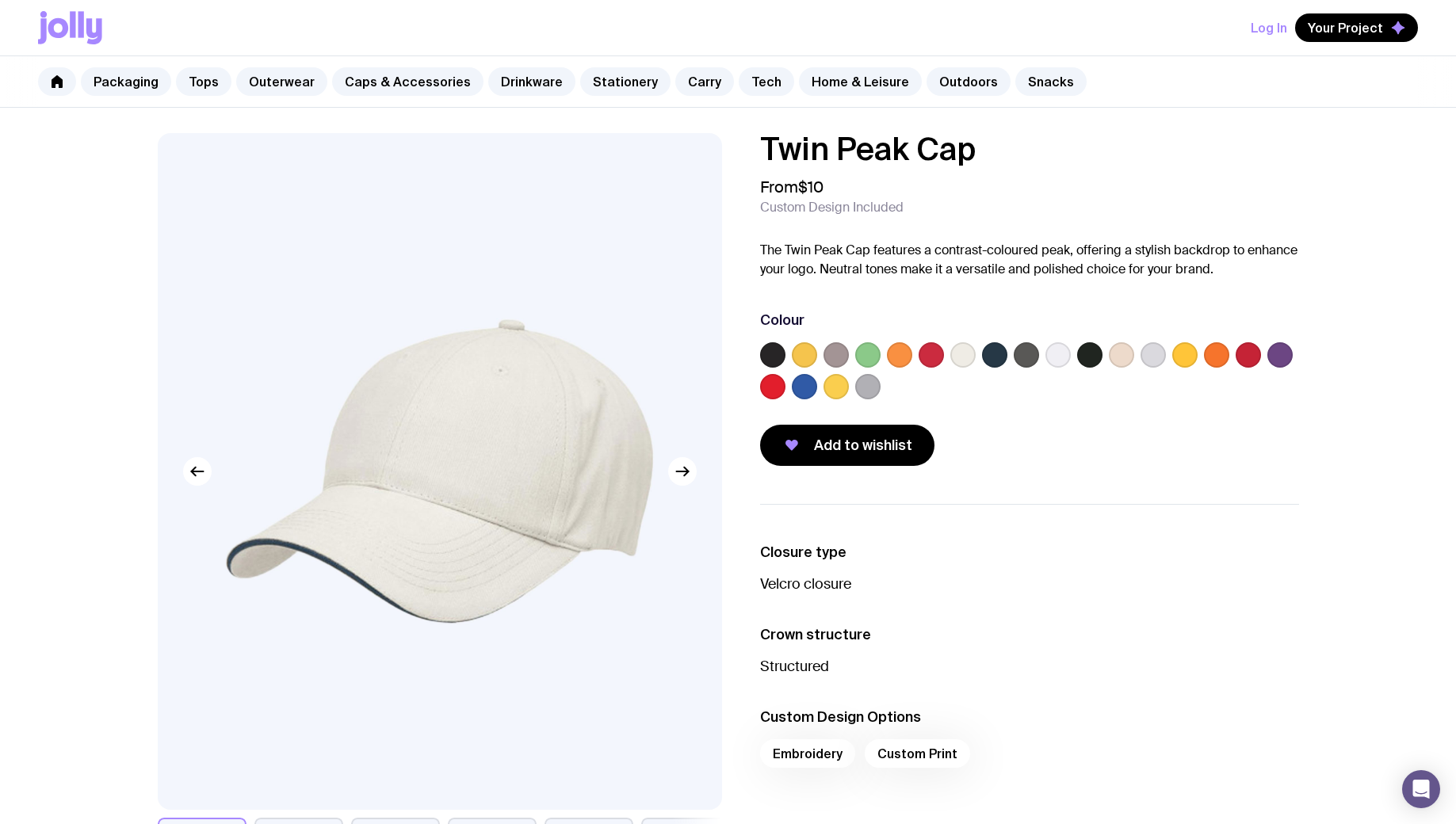
click at [936, 353] on label at bounding box center [931, 354] width 26 height 26
click at [0, 0] on input "radio" at bounding box center [0, 0] width 0 height 0
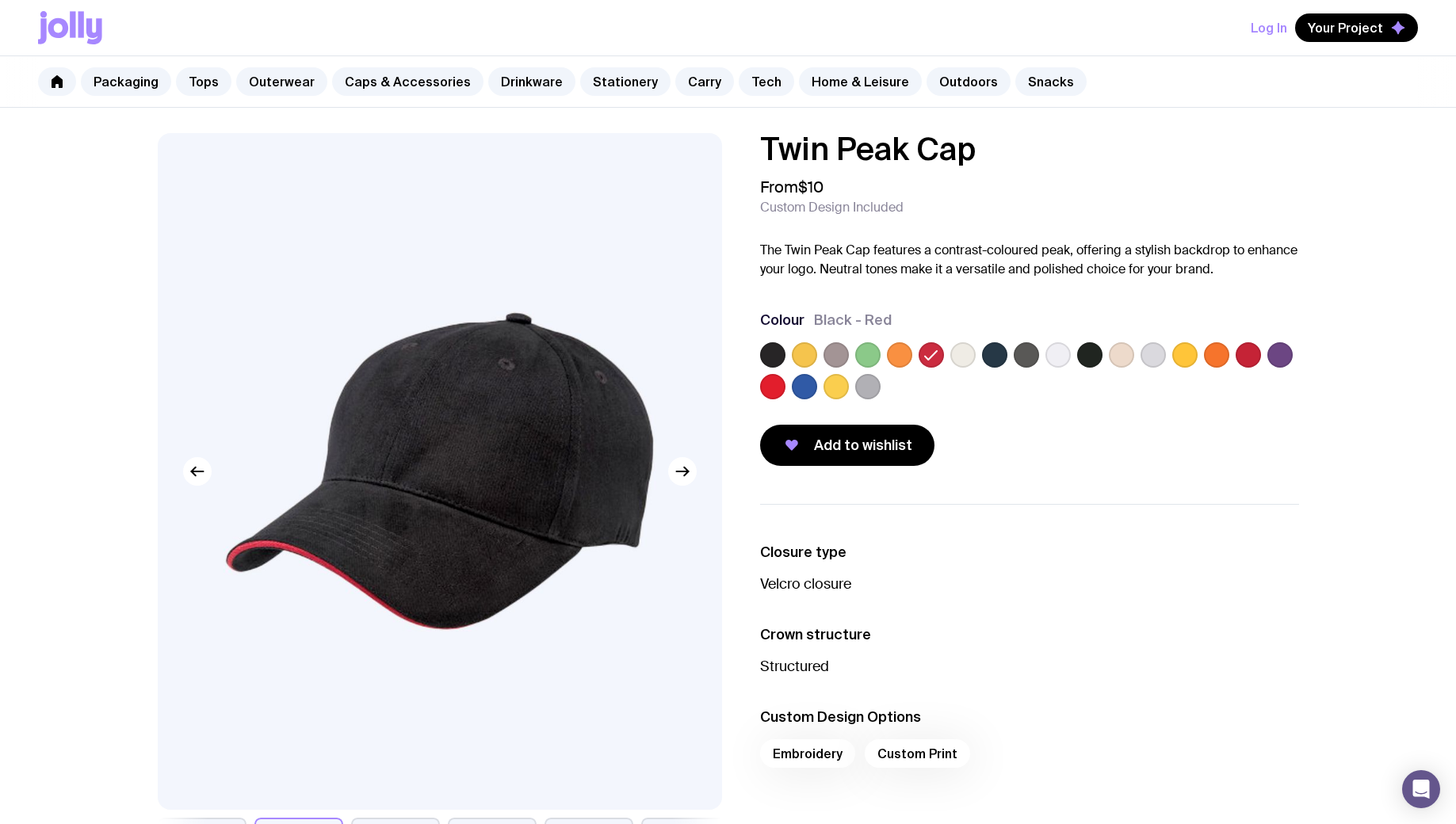
click at [973, 358] on label at bounding box center [962, 354] width 26 height 26
click at [0, 0] on input "radio" at bounding box center [0, 0] width 0 height 0
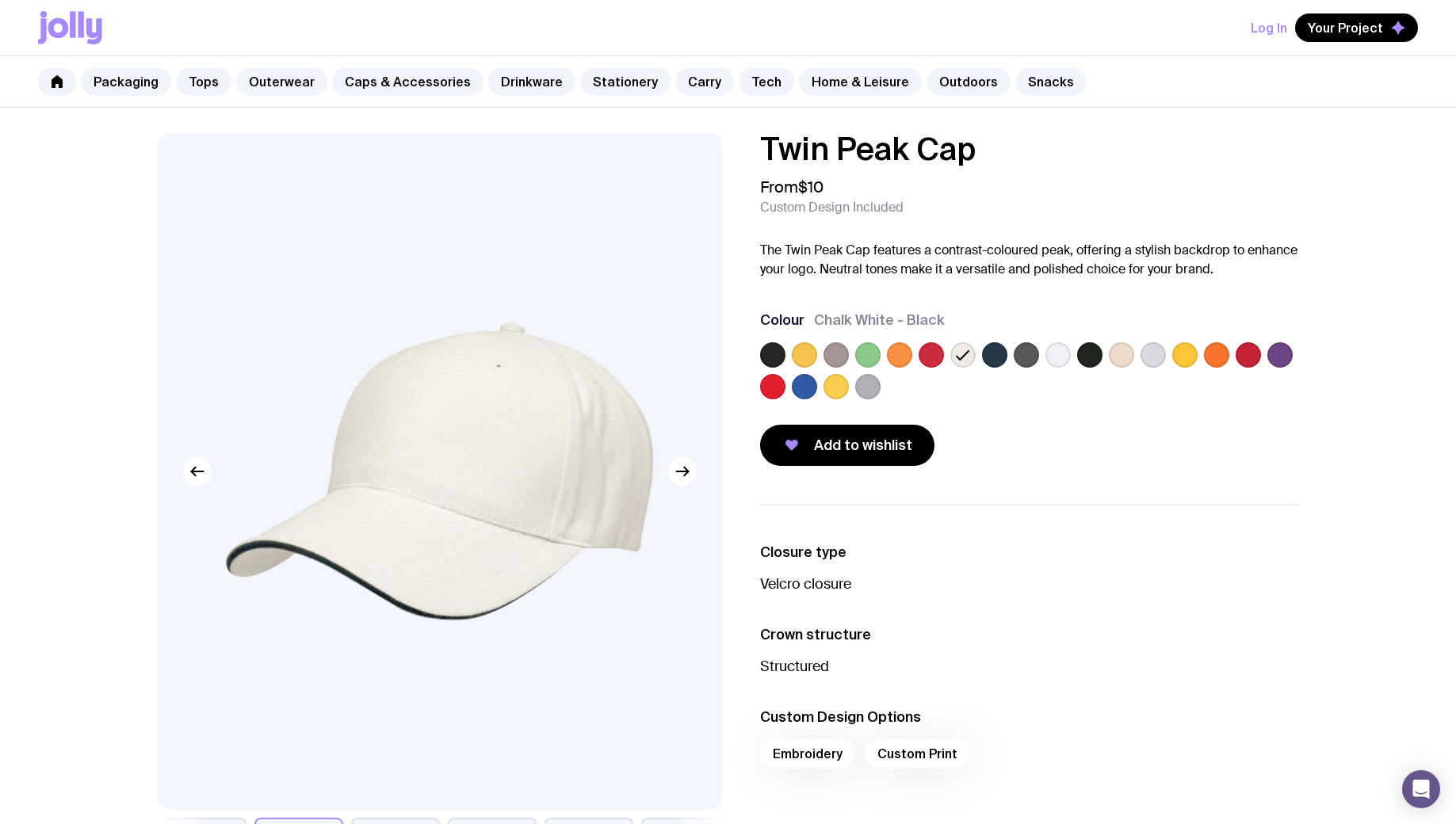
click at [991, 357] on label at bounding box center [994, 354] width 26 height 26
click at [0, 0] on input "radio" at bounding box center [0, 0] width 0 height 0
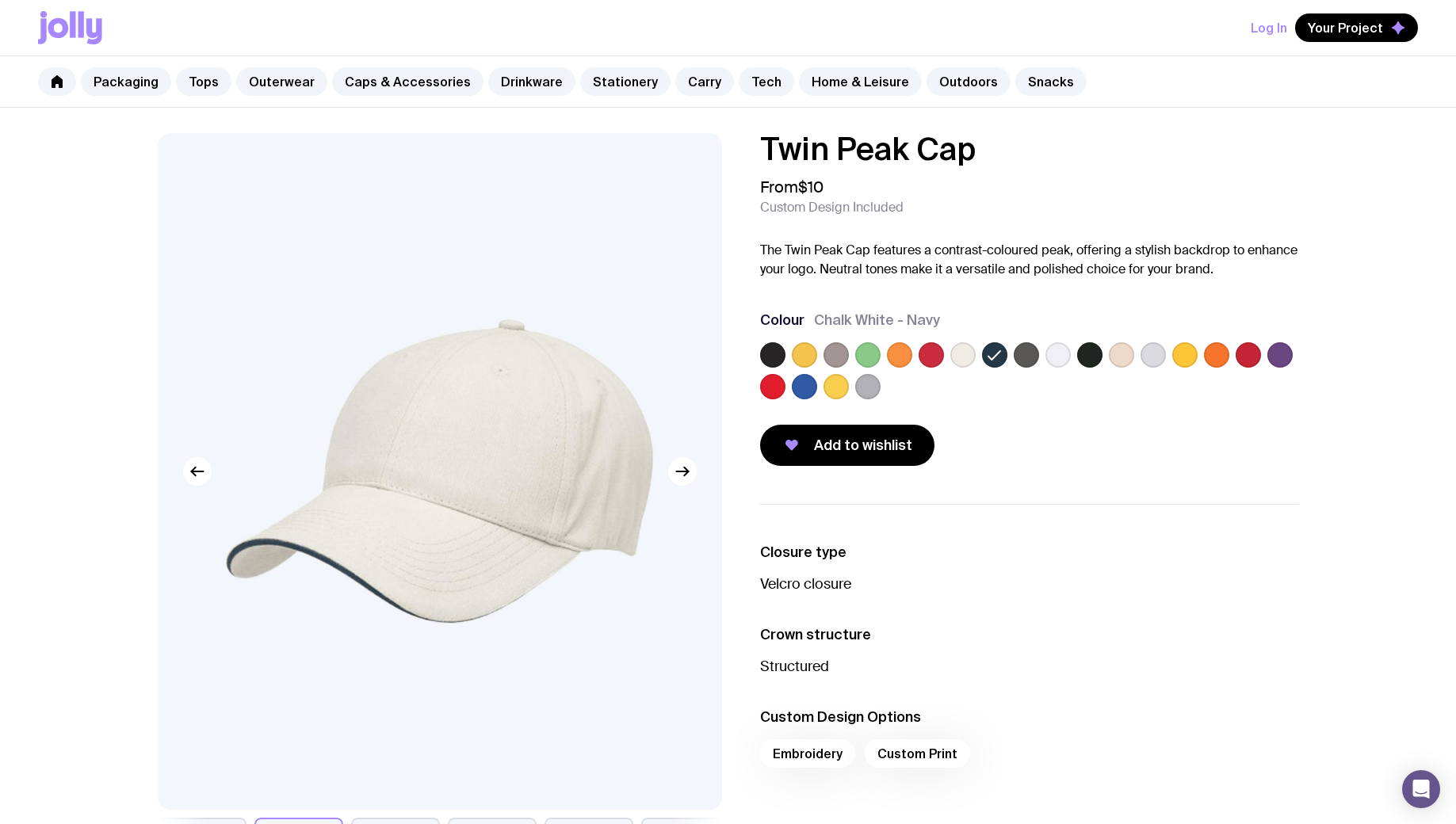
click at [1025, 358] on label at bounding box center [1026, 354] width 26 height 26
click at [0, 0] on input "radio" at bounding box center [0, 0] width 0 height 0
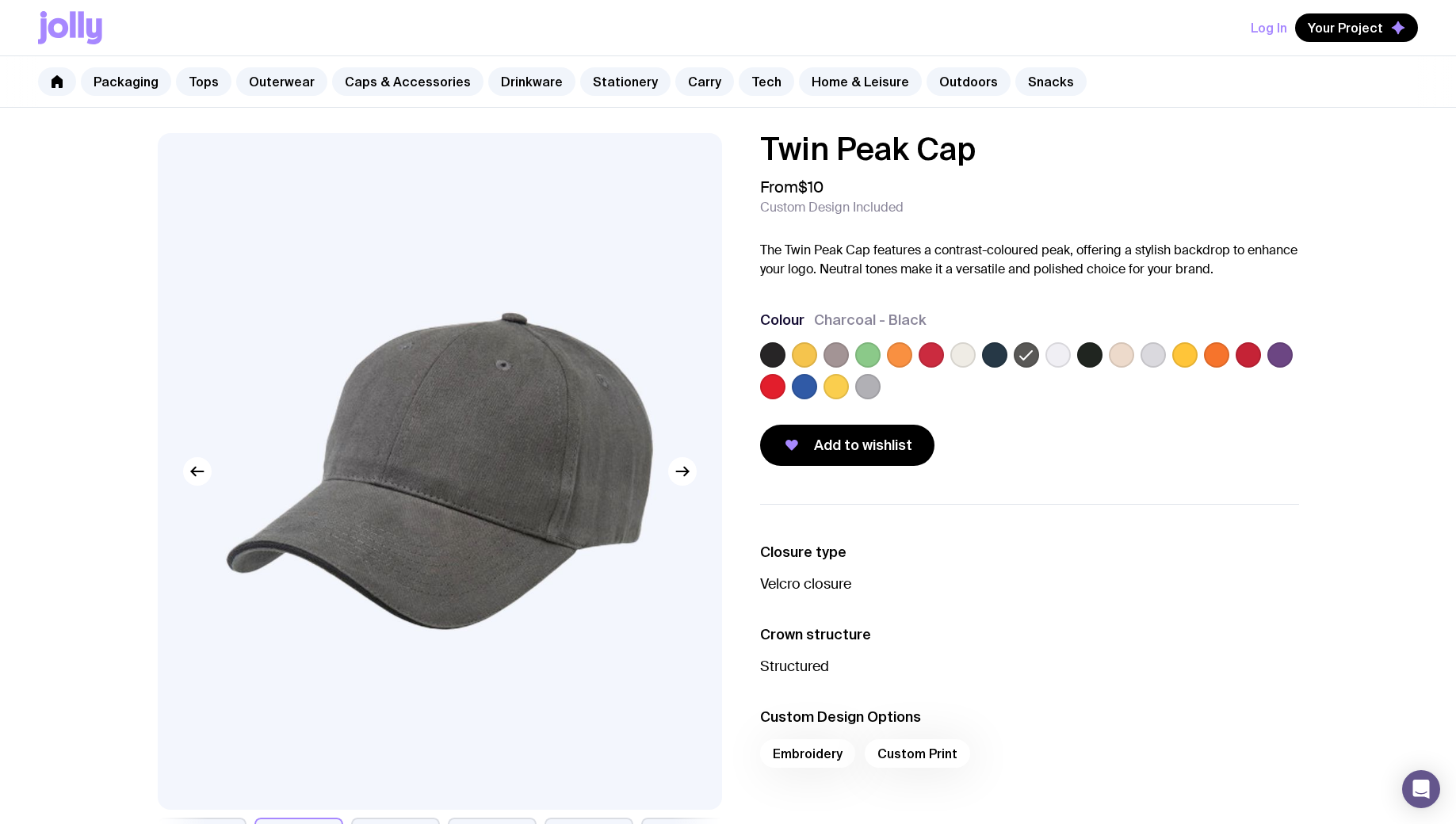
click at [1066, 358] on label at bounding box center [1058, 354] width 26 height 26
click at [0, 0] on input "radio" at bounding box center [0, 0] width 0 height 0
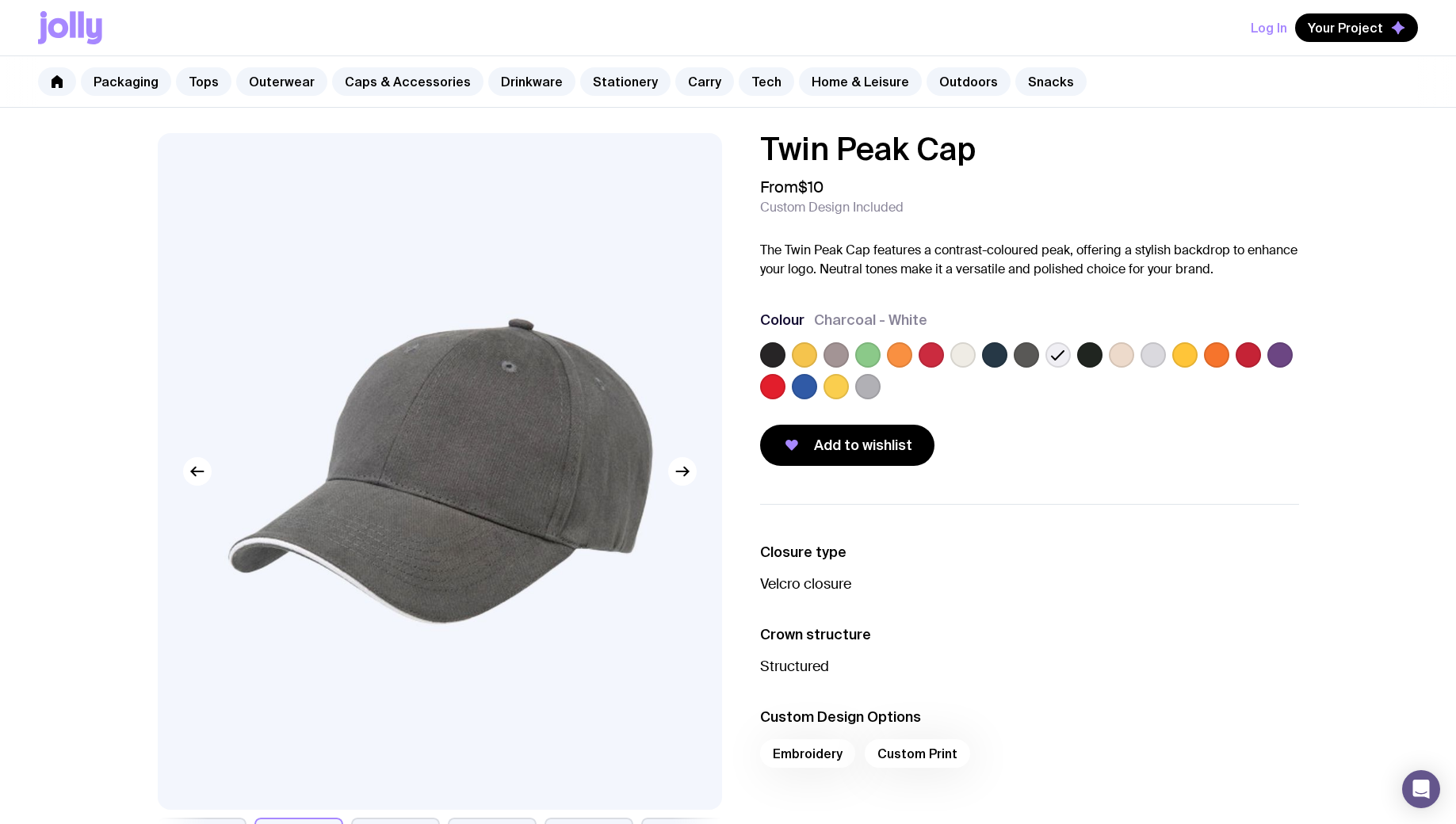
click at [1096, 359] on label at bounding box center [1089, 354] width 26 height 26
click at [0, 0] on input "radio" at bounding box center [0, 0] width 0 height 0
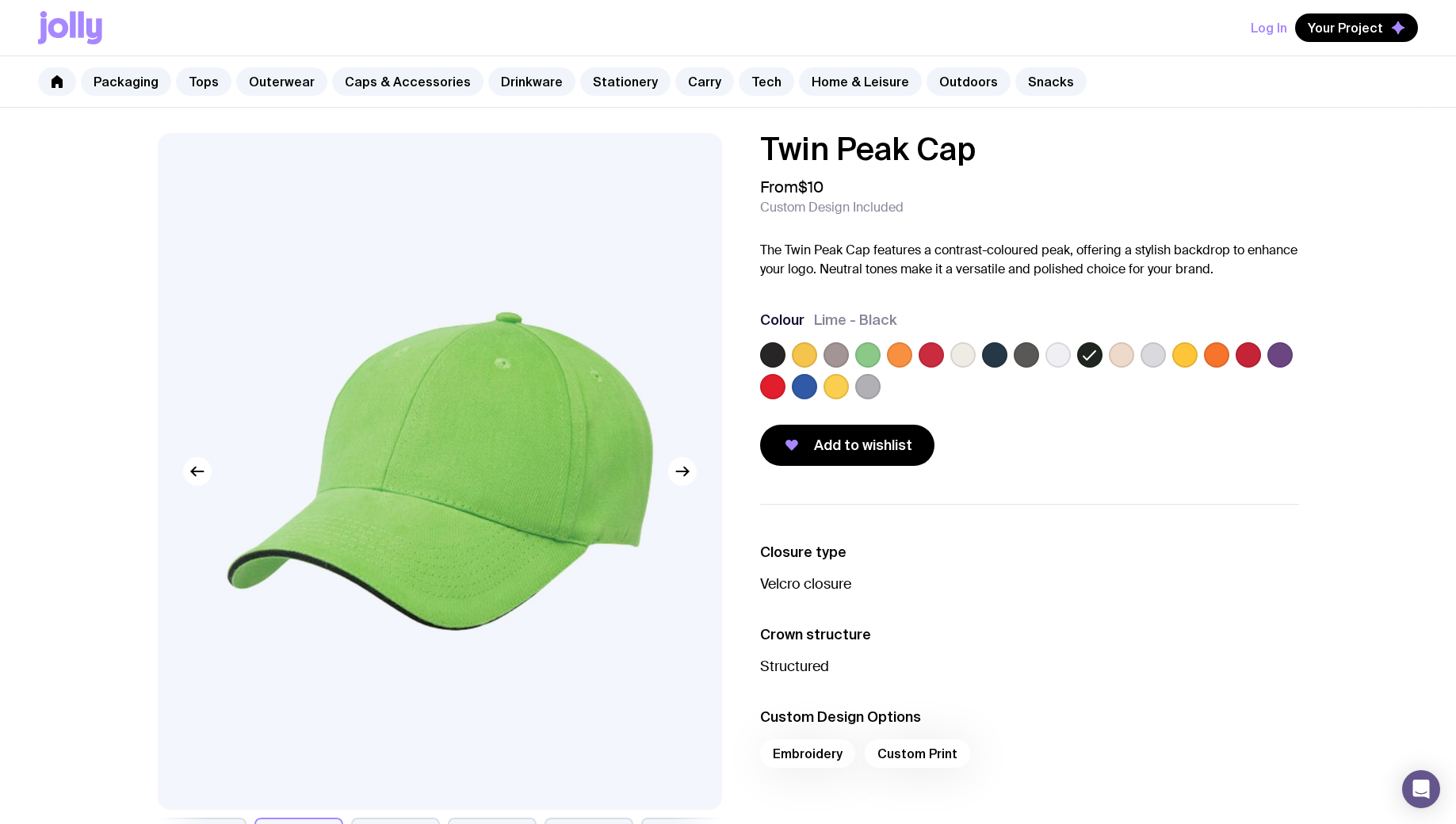
click at [1125, 354] on label at bounding box center [1121, 354] width 26 height 26
click at [0, 0] on input "radio" at bounding box center [0, 0] width 0 height 0
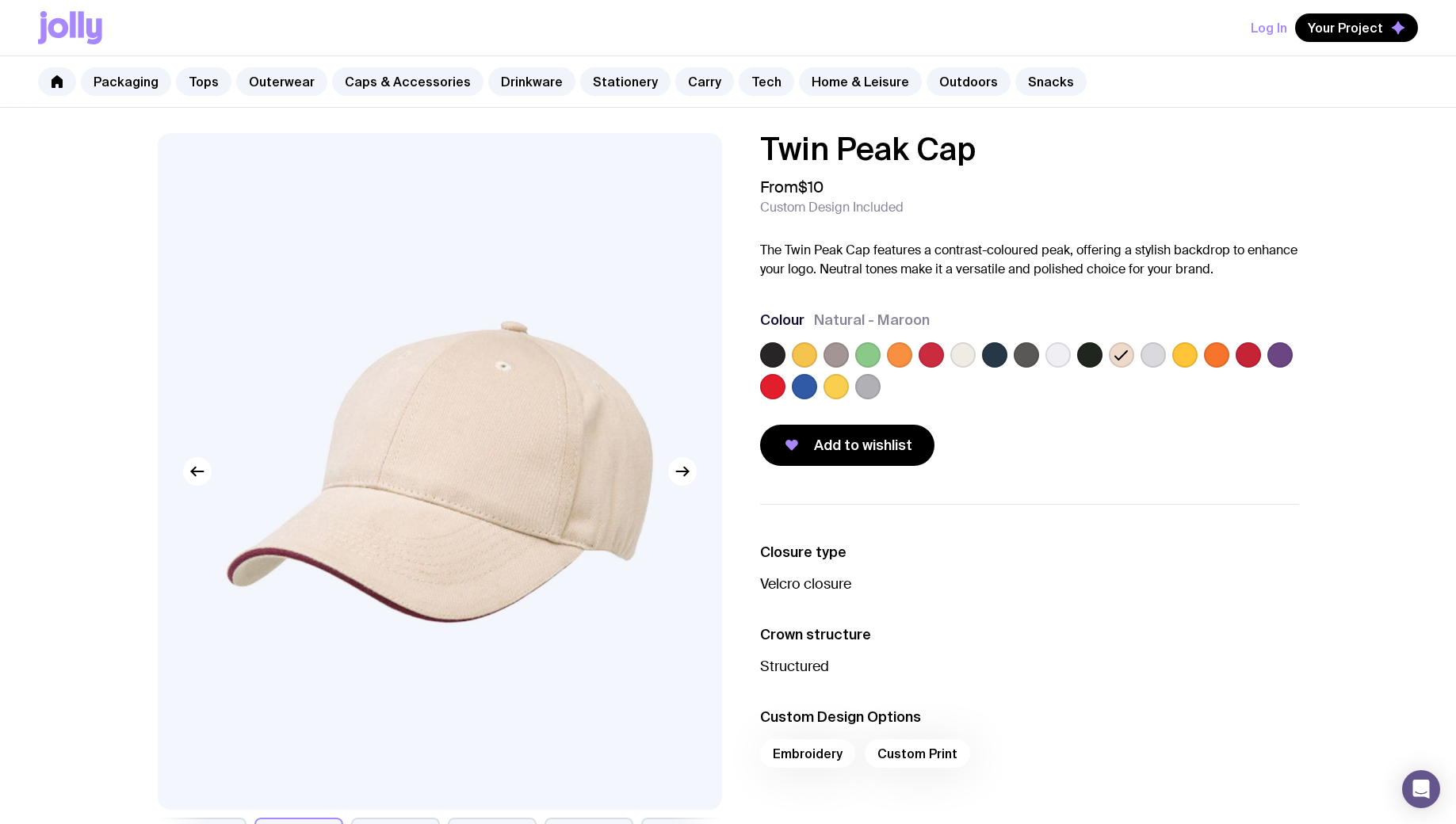
click at [1158, 355] on label at bounding box center [1153, 354] width 26 height 26
click at [0, 0] on input "radio" at bounding box center [0, 0] width 0 height 0
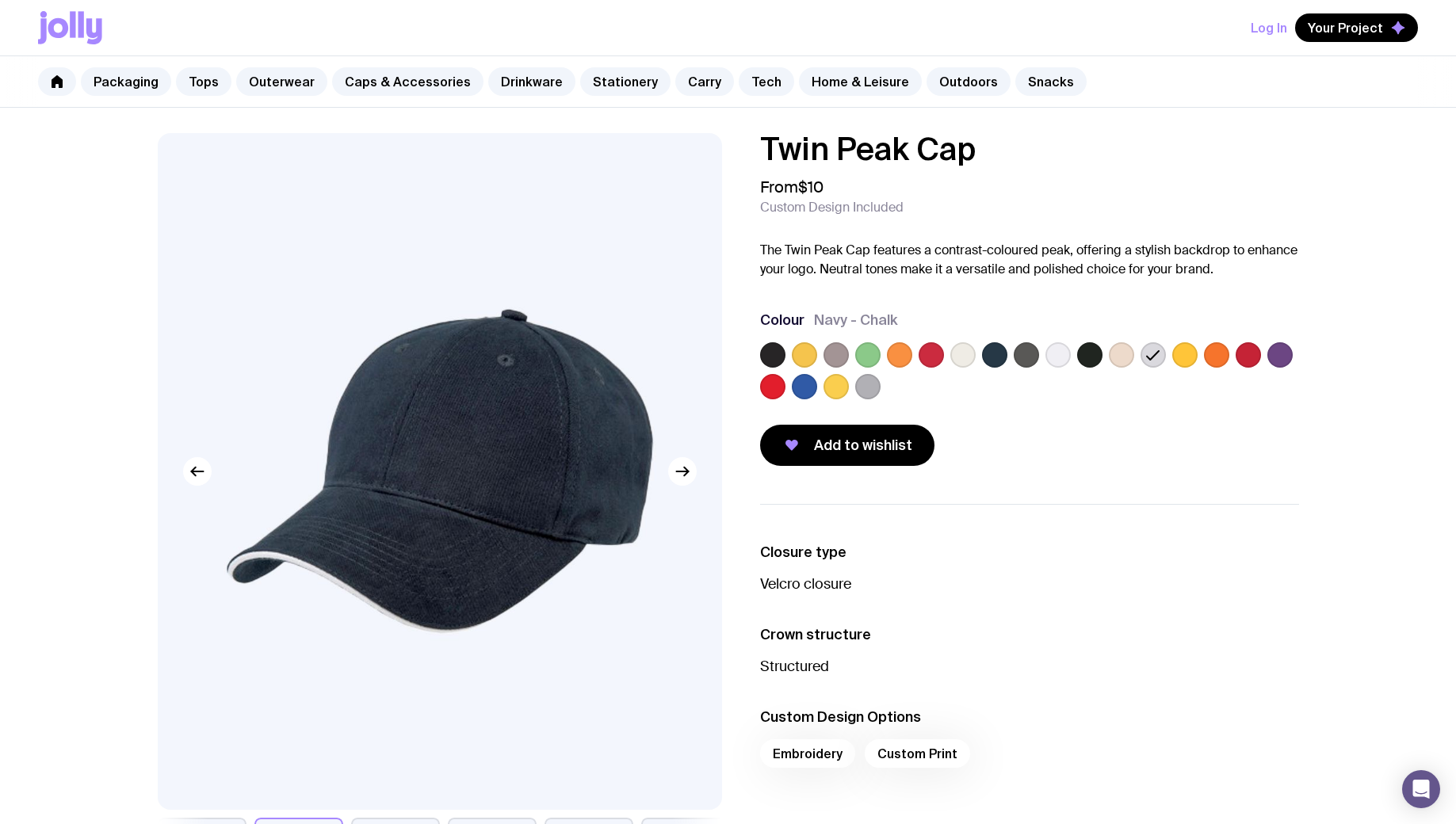
click at [1185, 354] on label at bounding box center [1185, 354] width 26 height 26
click at [0, 0] on input "radio" at bounding box center [0, 0] width 0 height 0
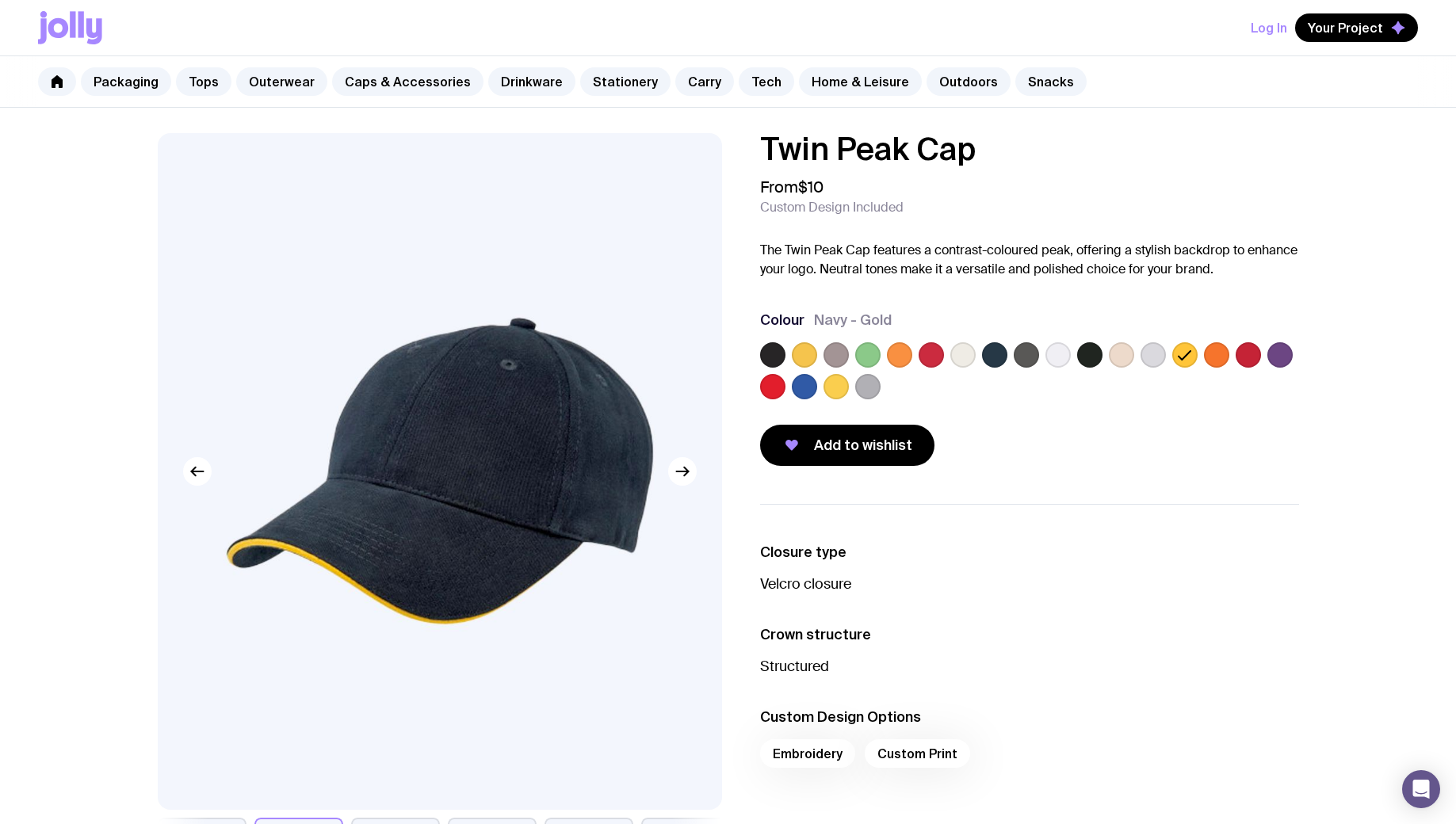
click at [1215, 357] on label at bounding box center [1216, 354] width 26 height 26
click at [0, 0] on input "radio" at bounding box center [0, 0] width 0 height 0
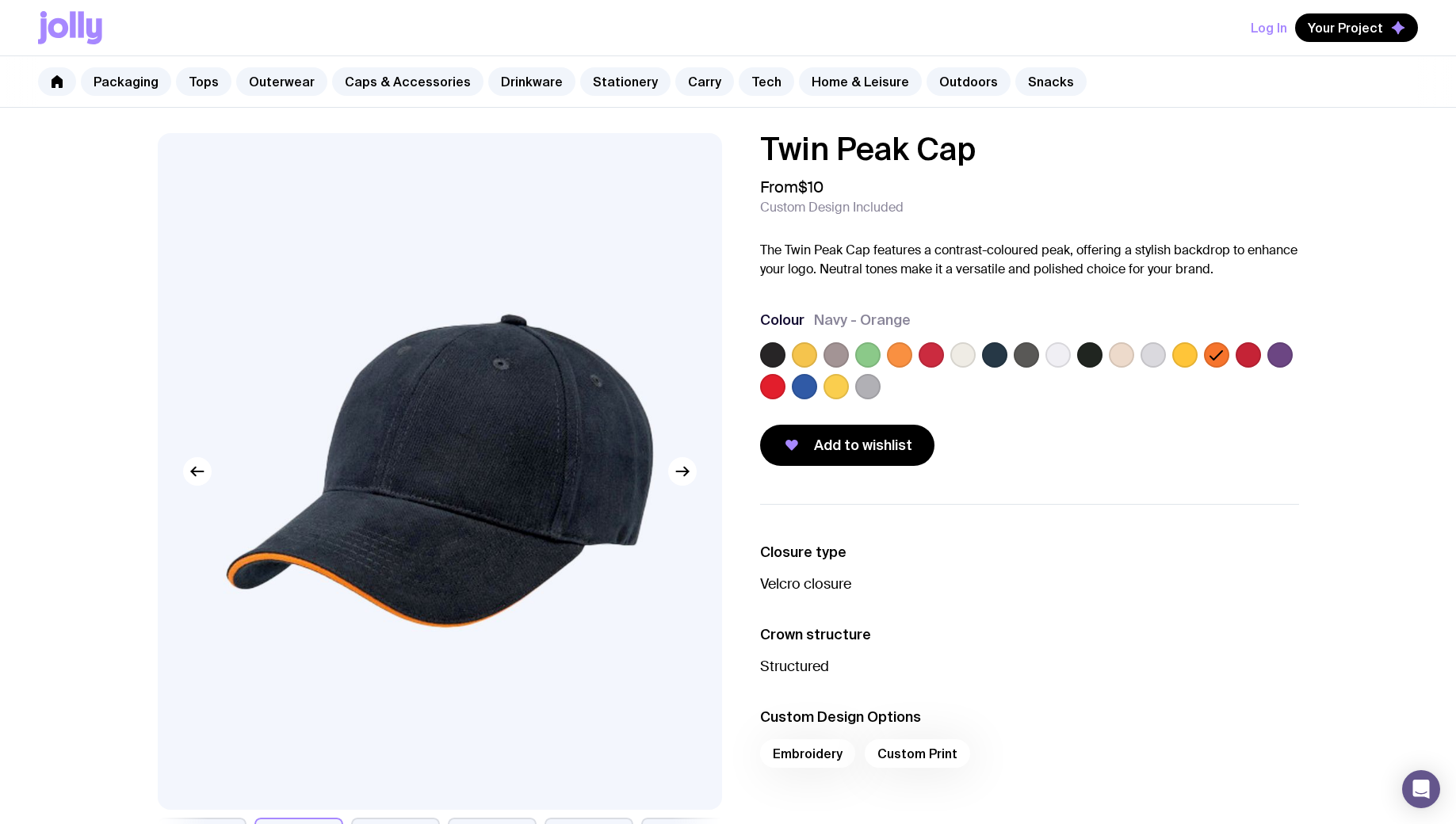
click at [1246, 358] on label at bounding box center [1248, 354] width 26 height 26
click at [0, 0] on input "radio" at bounding box center [0, 0] width 0 height 0
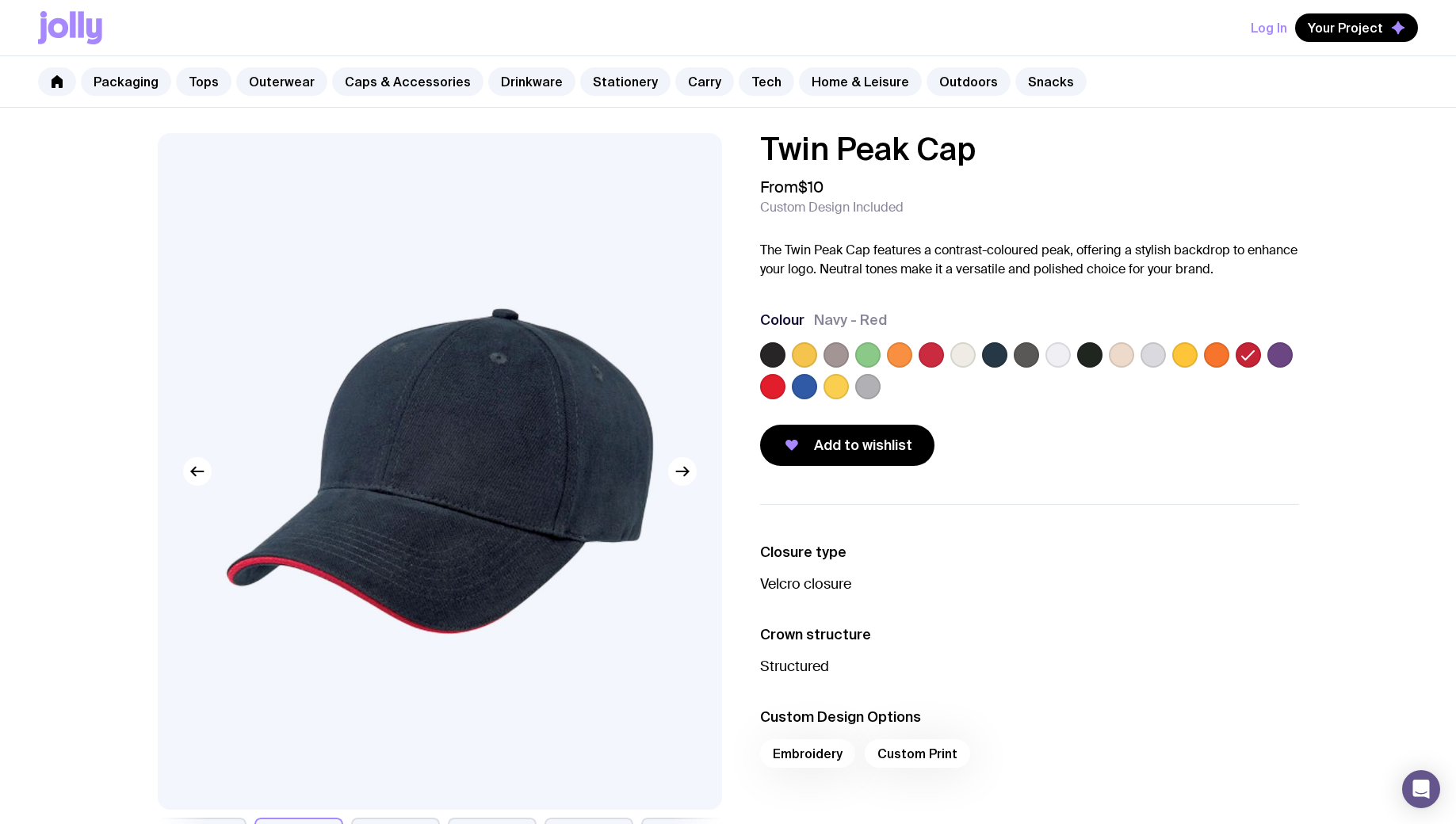
click at [1280, 357] on label at bounding box center [1280, 354] width 26 height 26
click at [0, 0] on input "radio" at bounding box center [0, 0] width 0 height 0
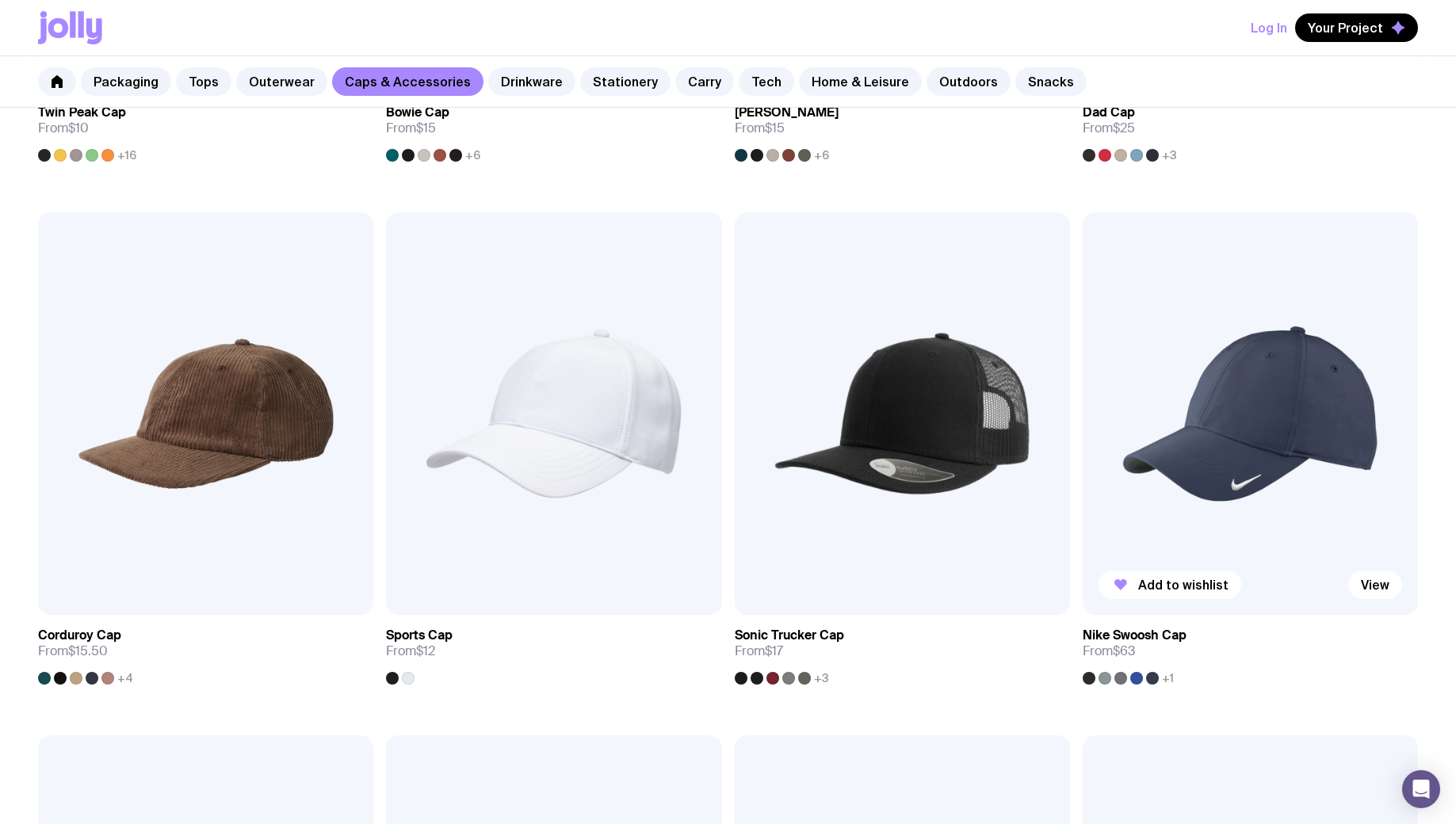
scroll to position [725, 0]
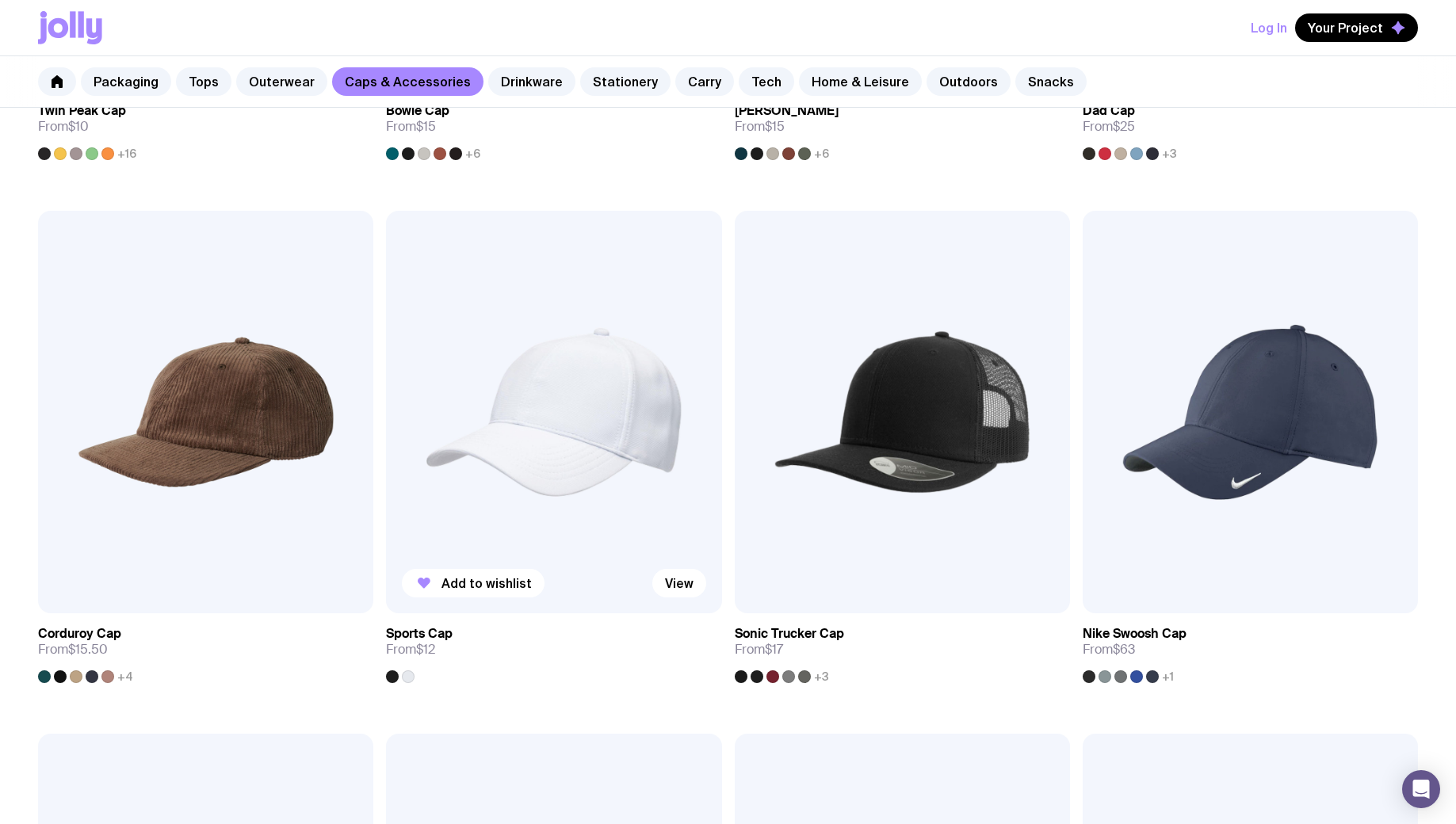
click at [675, 407] on img at bounding box center [553, 412] width 335 height 403
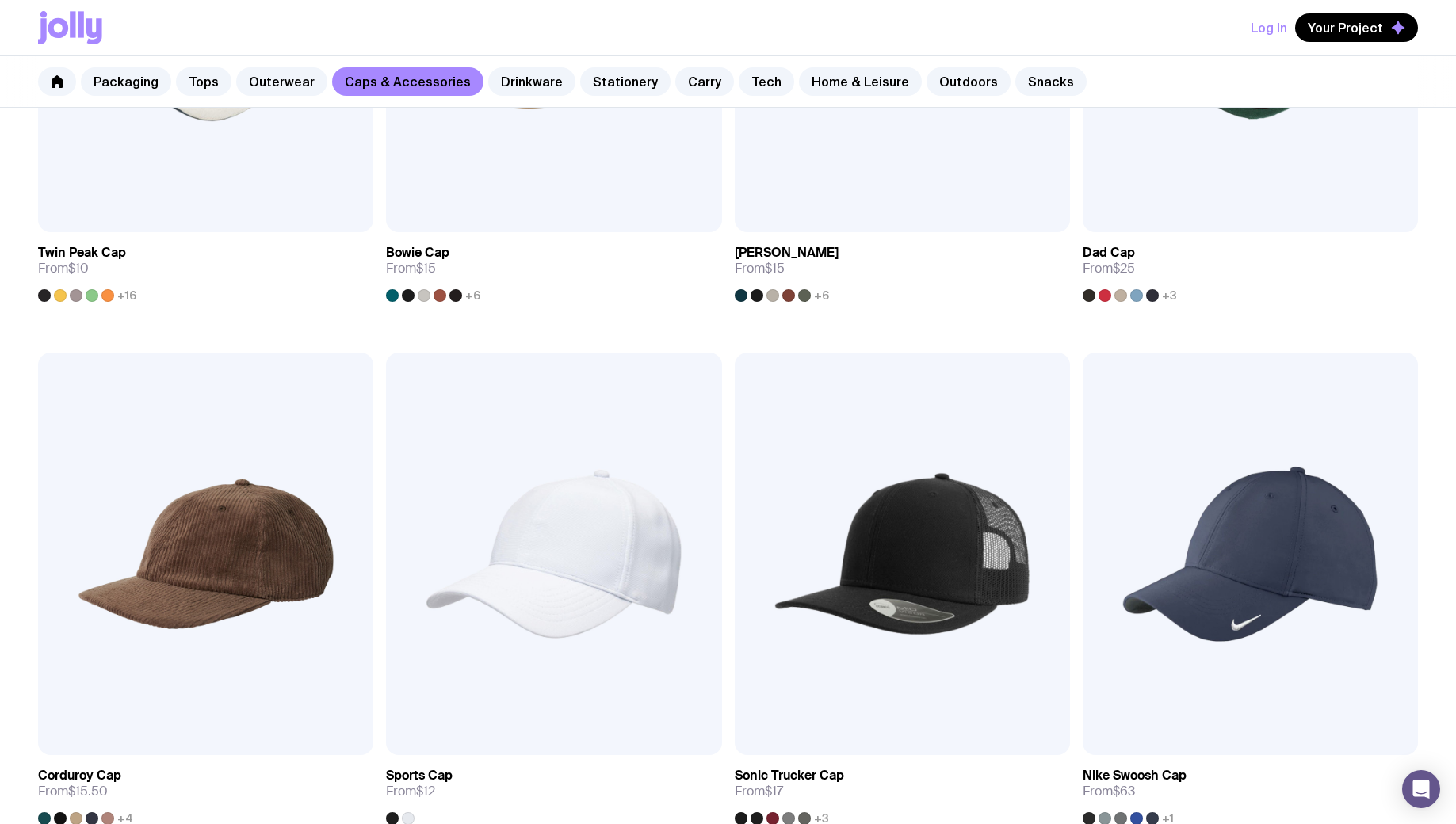
scroll to position [301, 0]
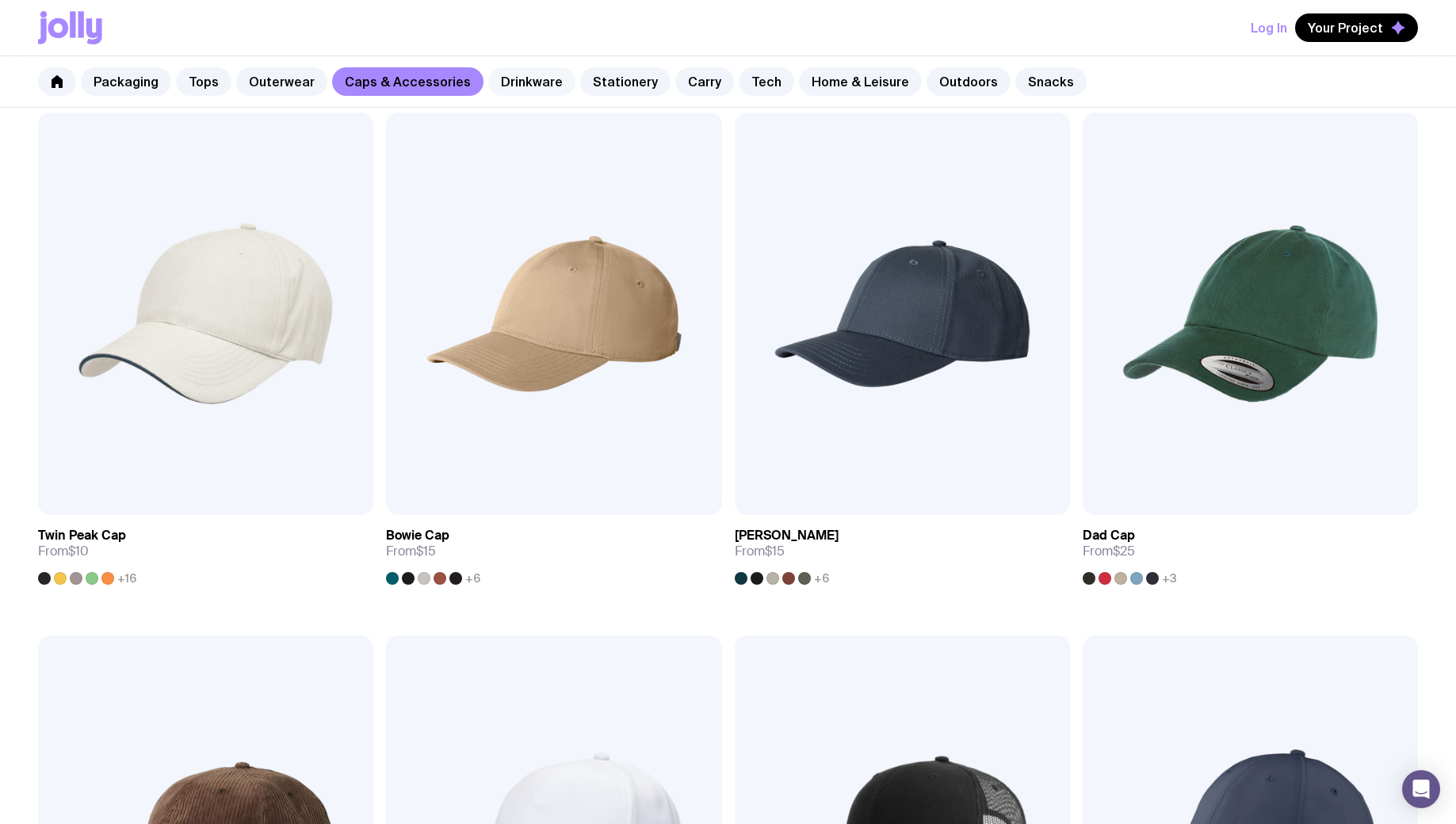
click at [518, 81] on link "Drinkware" at bounding box center [531, 81] width 87 height 28
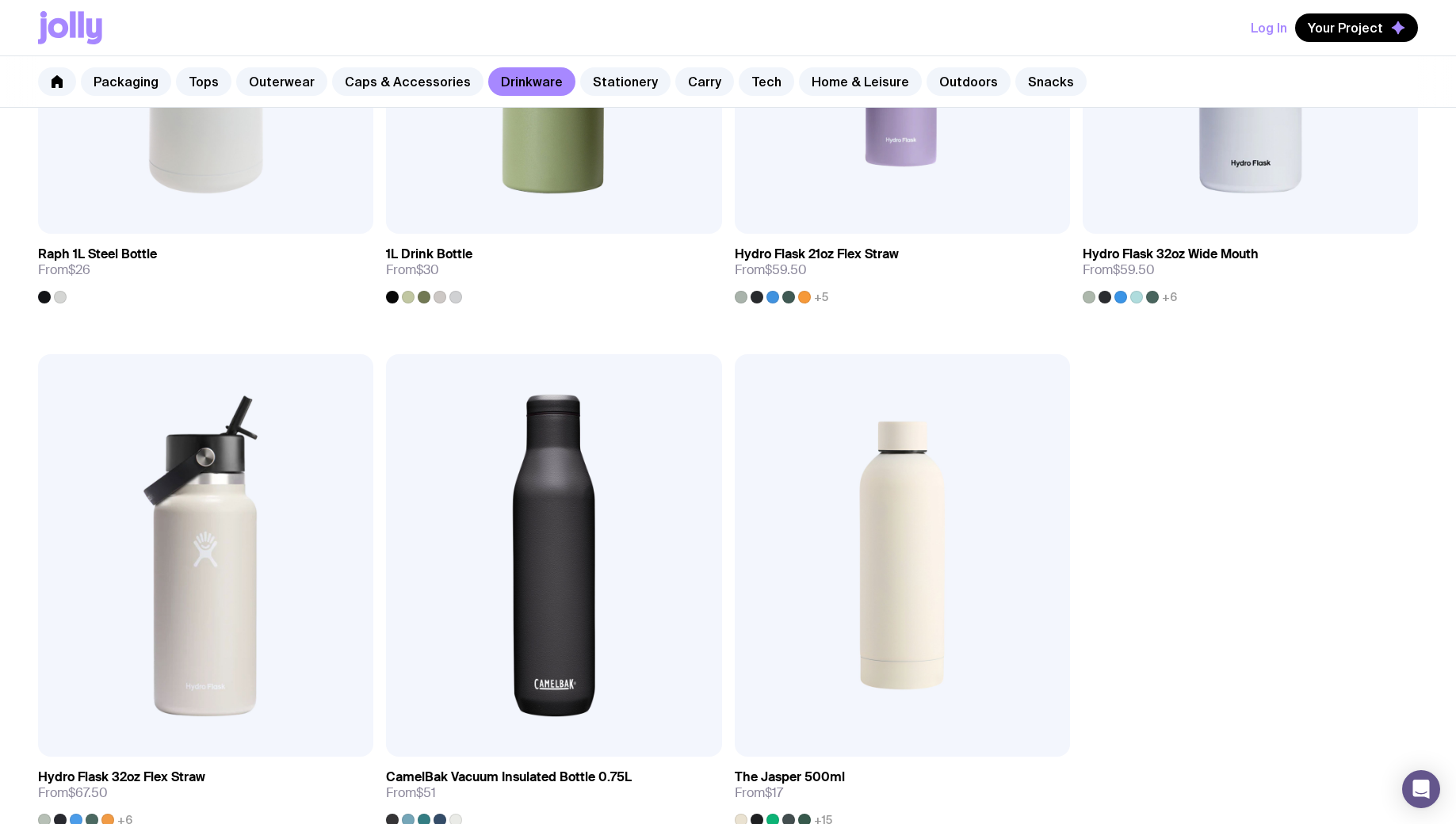
scroll to position [2670, 0]
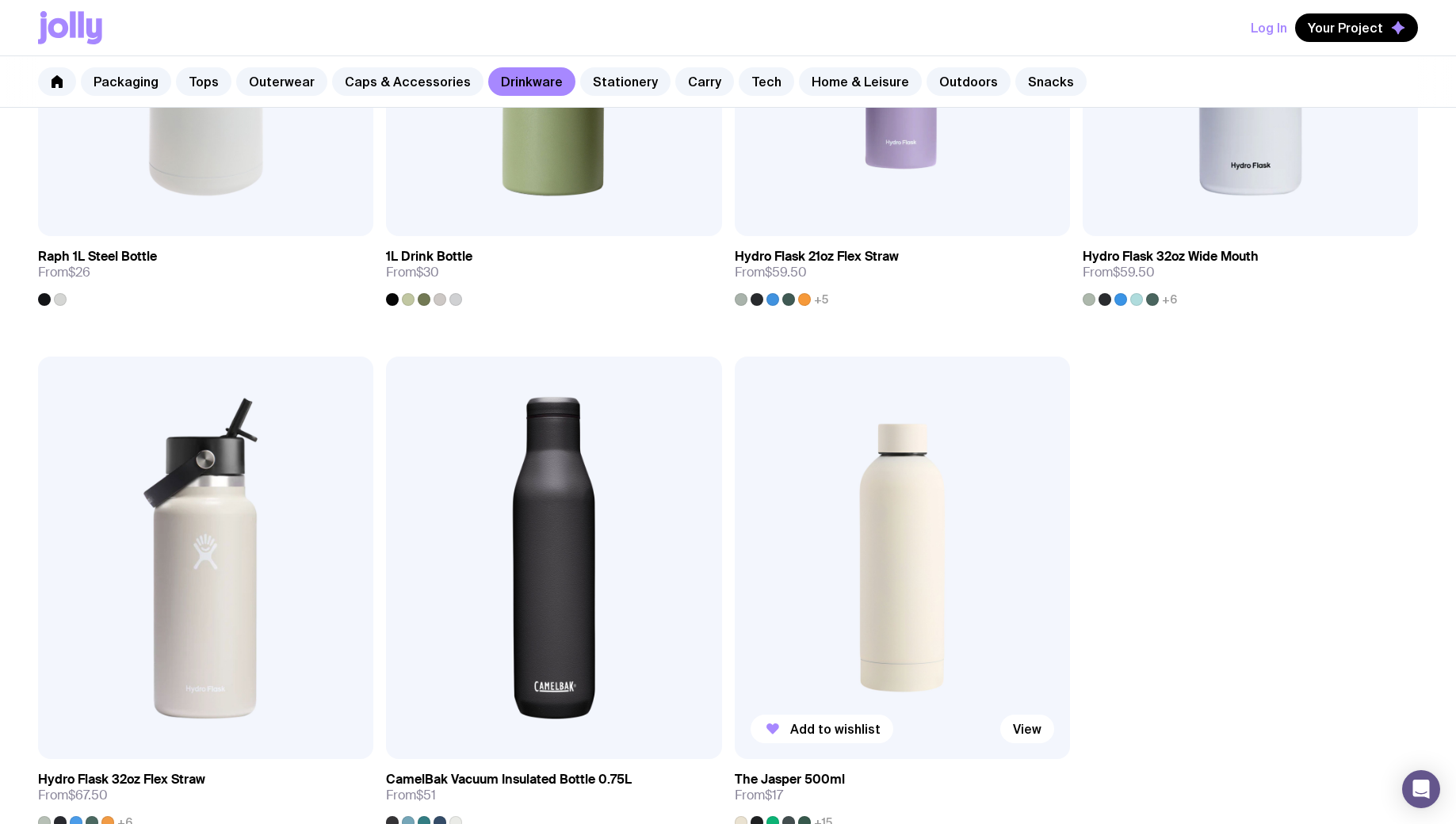
click at [806, 819] on div at bounding box center [804, 822] width 12 height 12
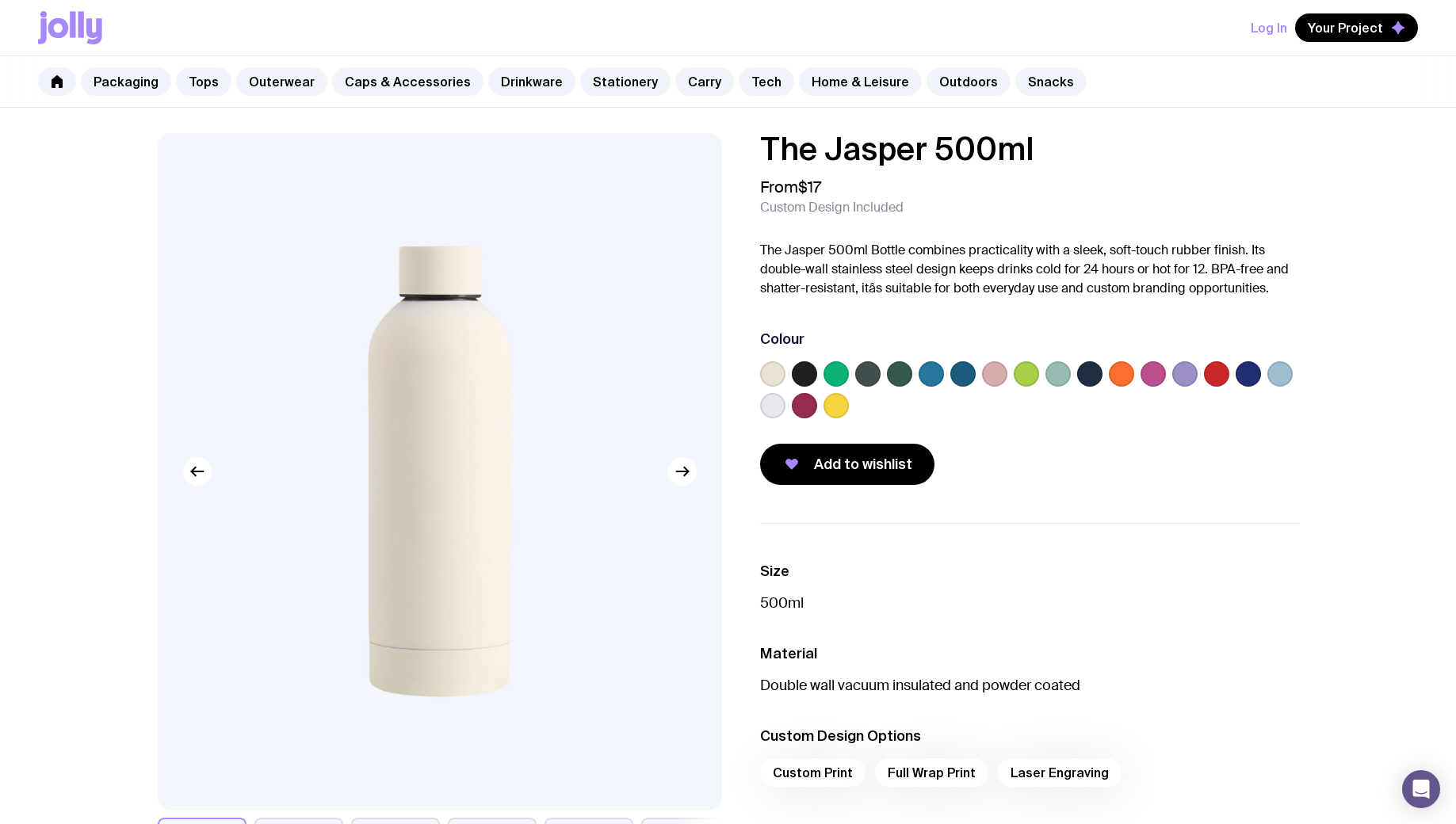
click at [903, 375] on label at bounding box center [899, 374] width 26 height 26
click at [0, 0] on input "radio" at bounding box center [0, 0] width 0 height 0
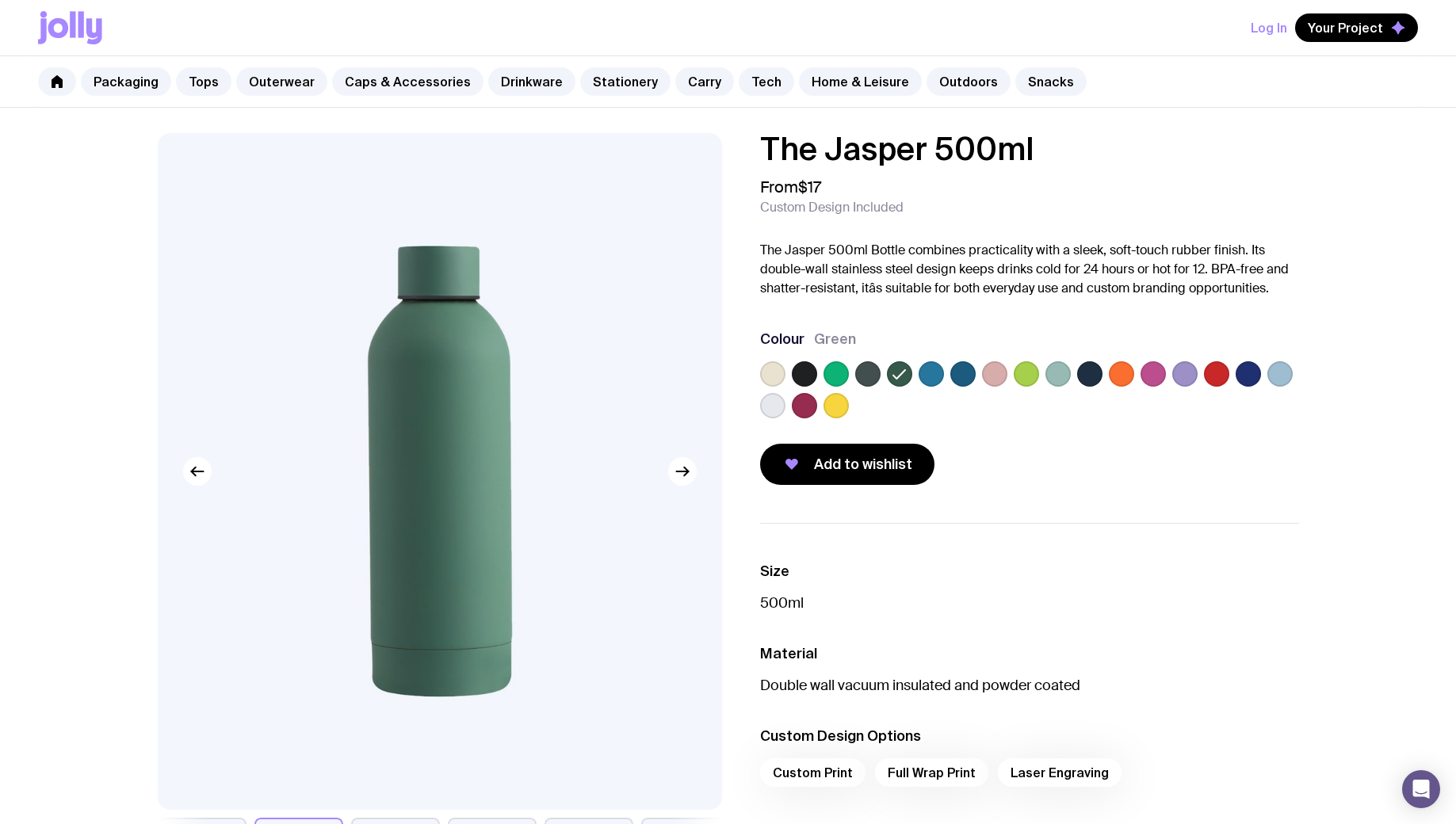
click at [775, 372] on label at bounding box center [772, 374] width 26 height 26
click at [0, 0] on input "radio" at bounding box center [0, 0] width 0 height 0
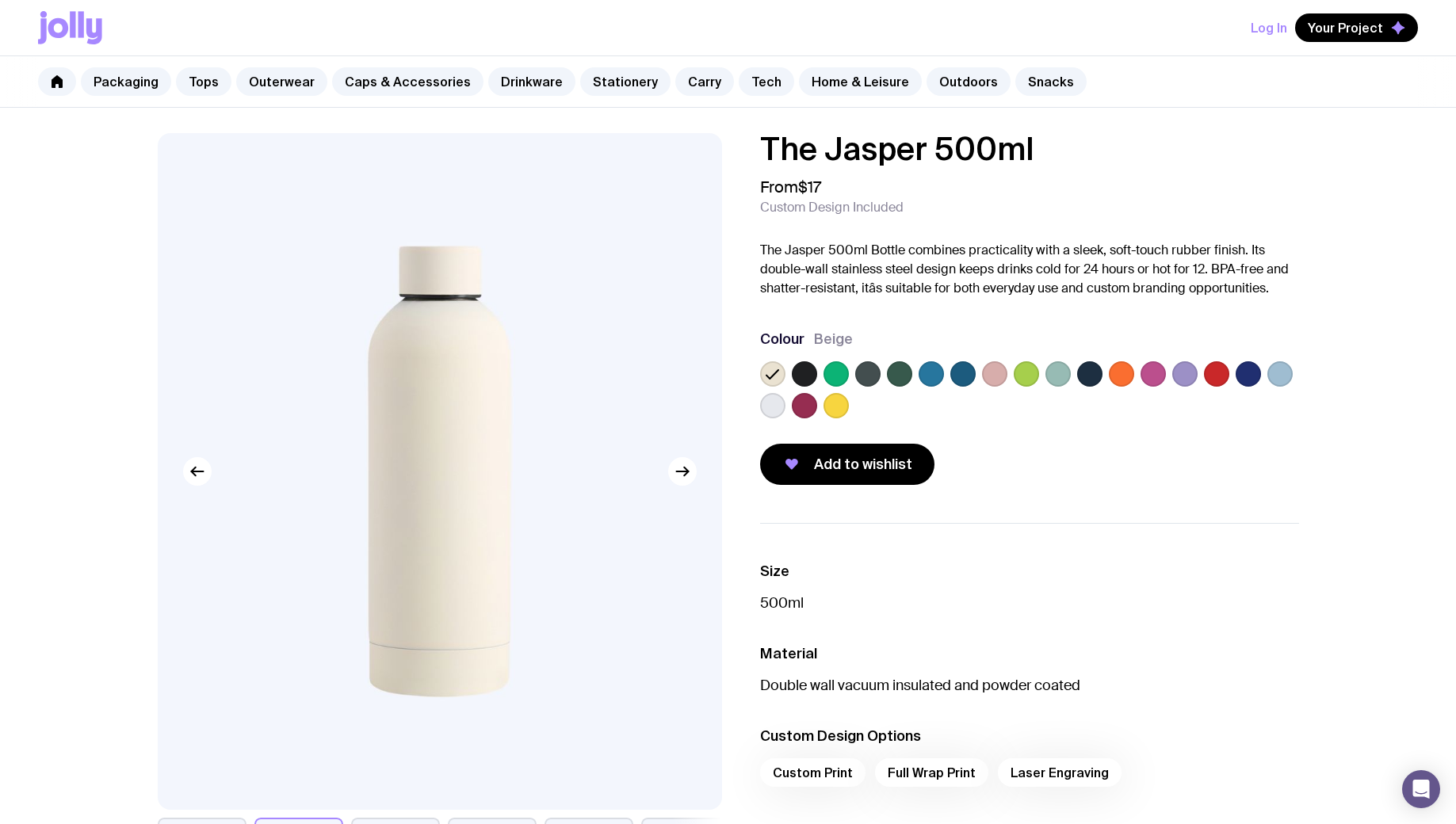
click at [811, 375] on label at bounding box center [804, 374] width 26 height 26
click at [0, 0] on input "radio" at bounding box center [0, 0] width 0 height 0
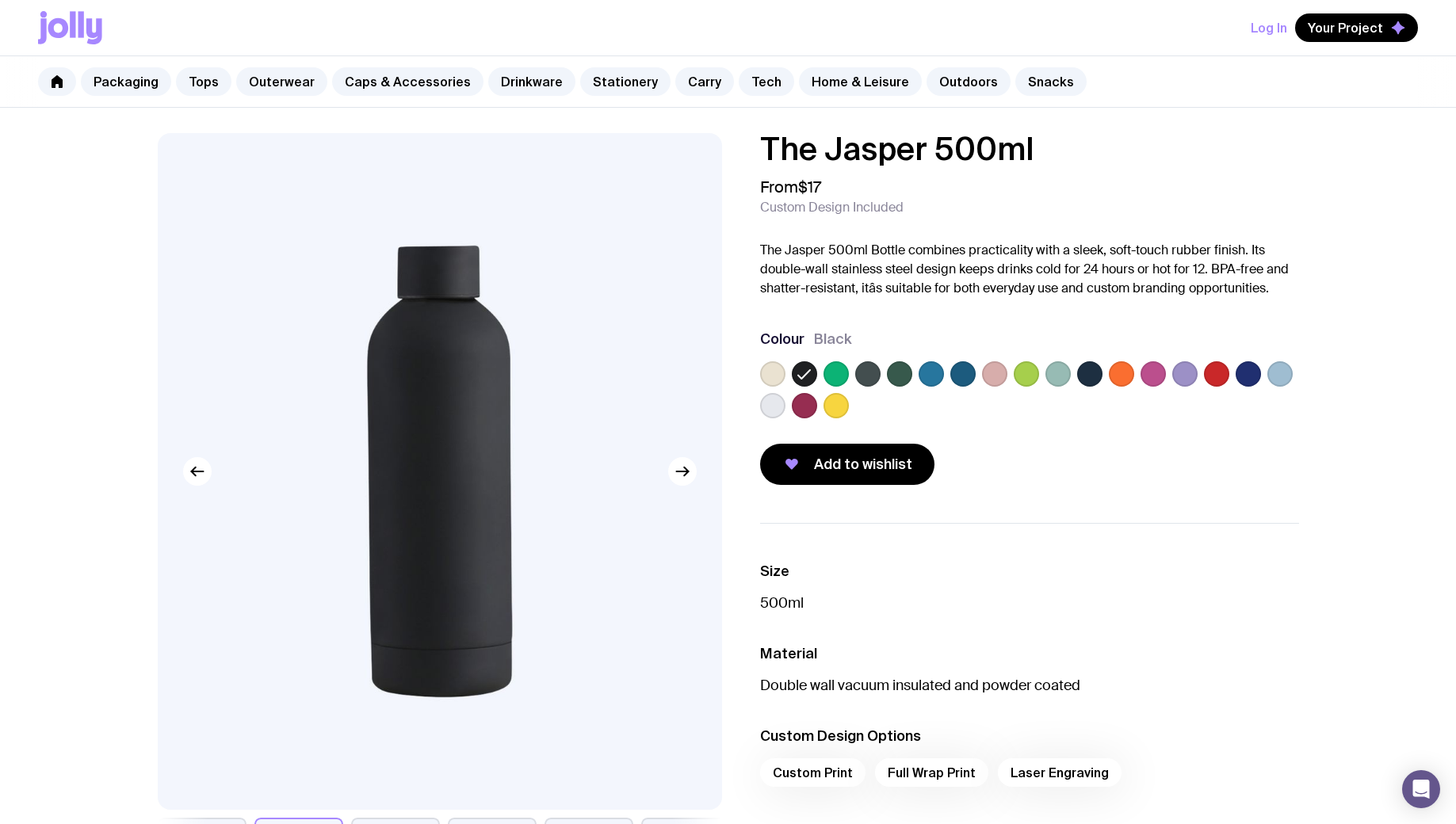
click at [893, 374] on label at bounding box center [899, 374] width 26 height 26
click at [0, 0] on input "radio" at bounding box center [0, 0] width 0 height 0
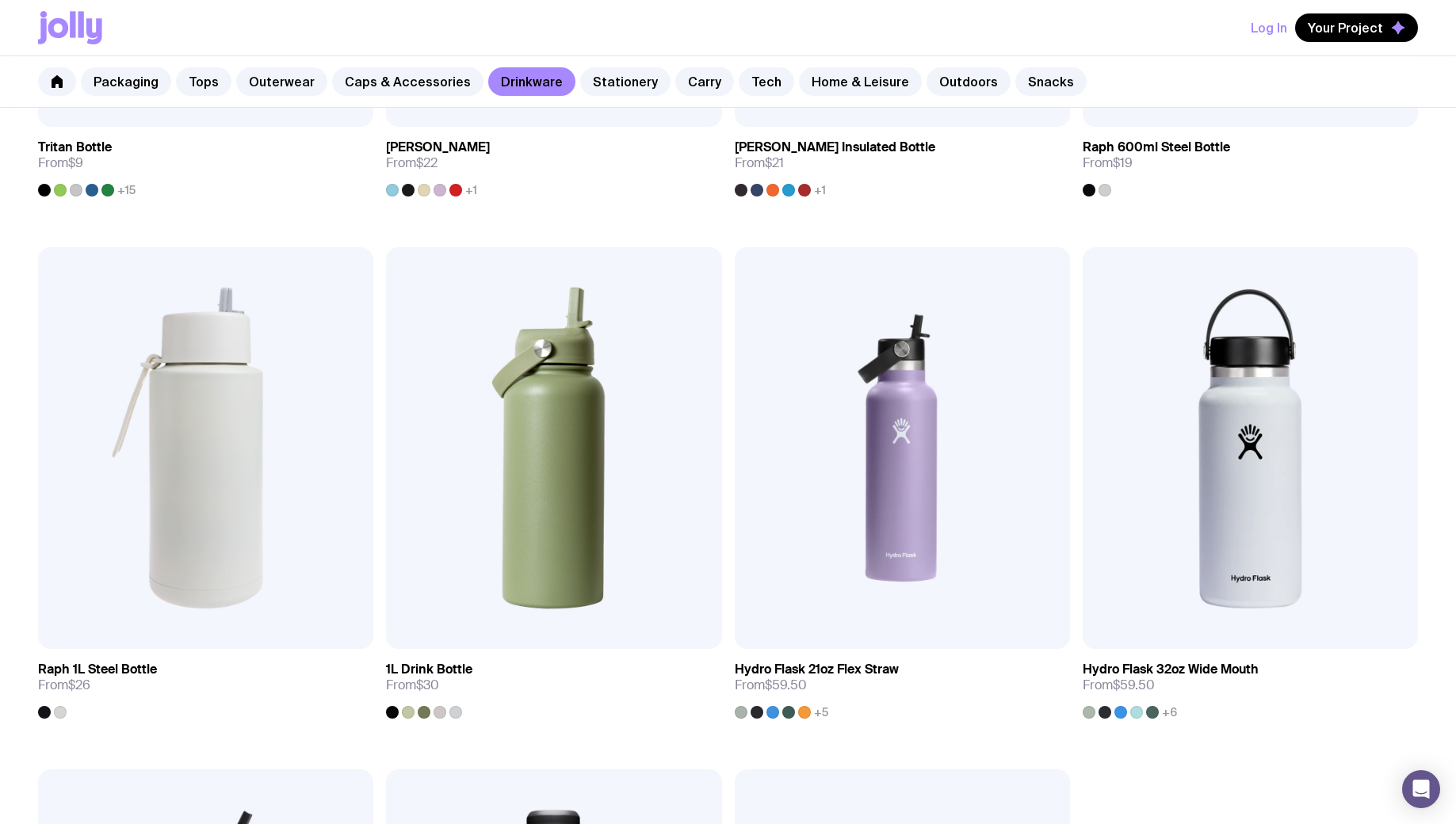
scroll to position [2261, 0]
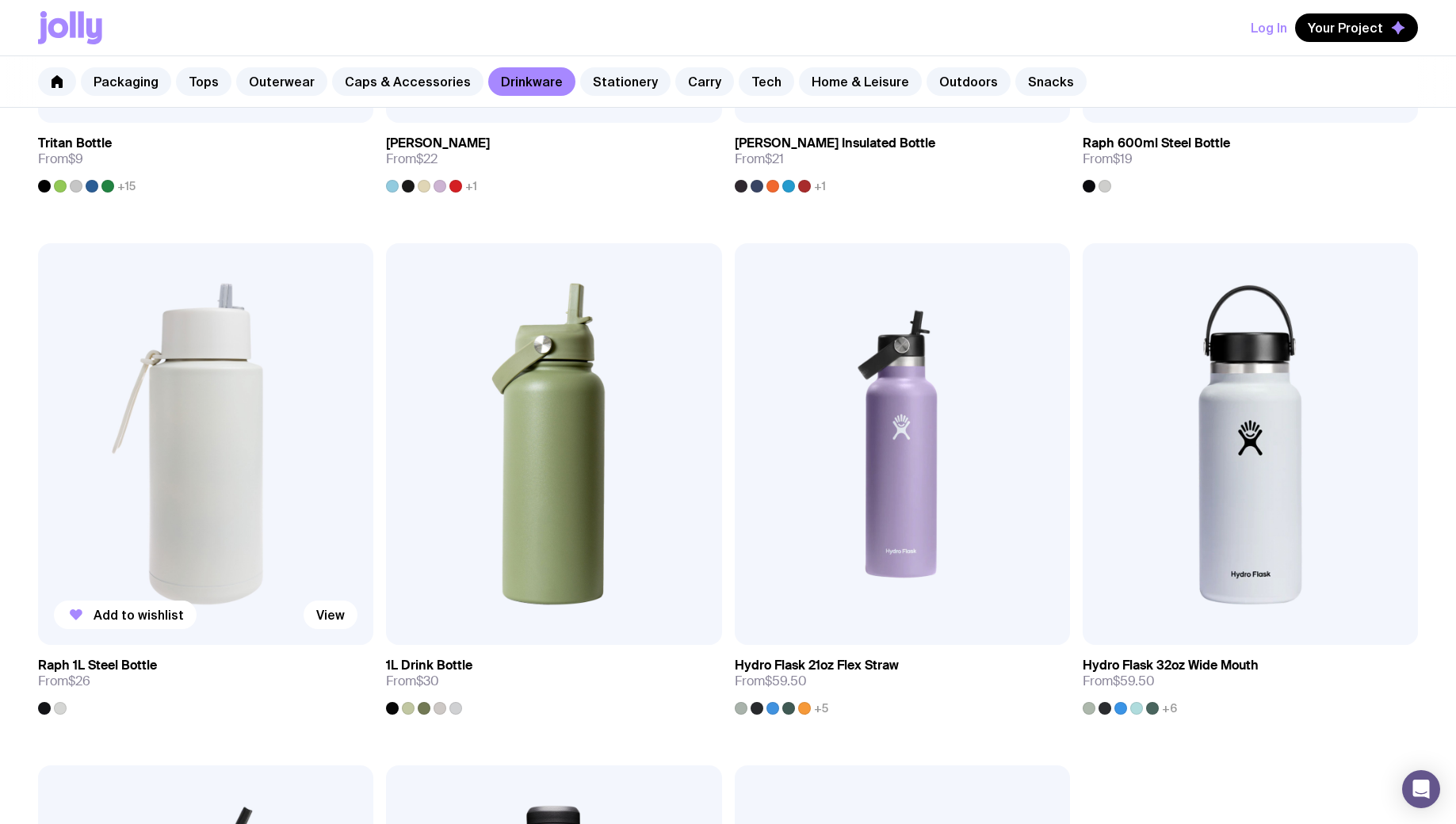
click at [203, 458] on img at bounding box center [205, 444] width 335 height 403
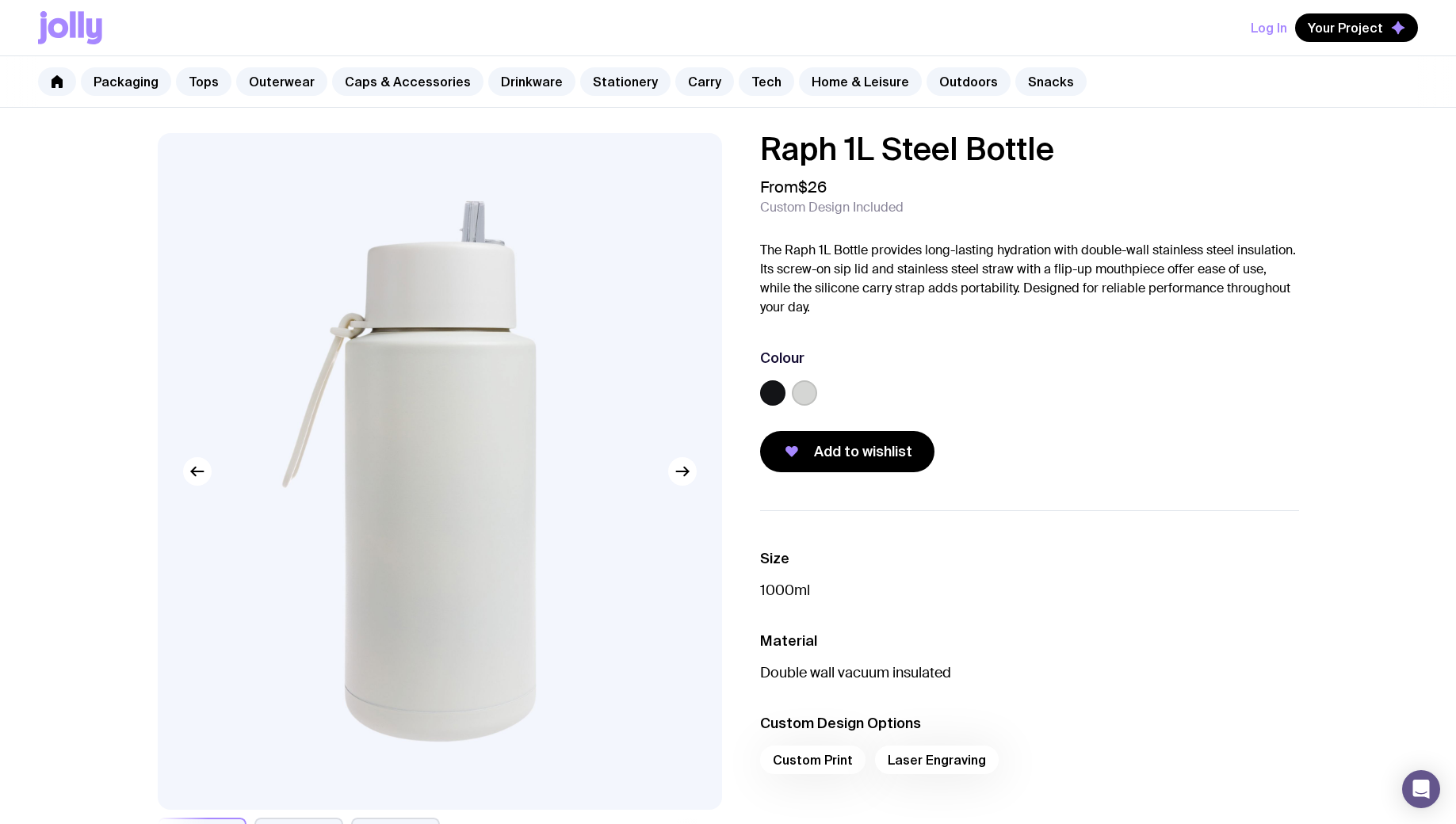
click at [773, 394] on label at bounding box center [772, 393] width 26 height 26
click at [0, 0] on input "radio" at bounding box center [0, 0] width 0 height 0
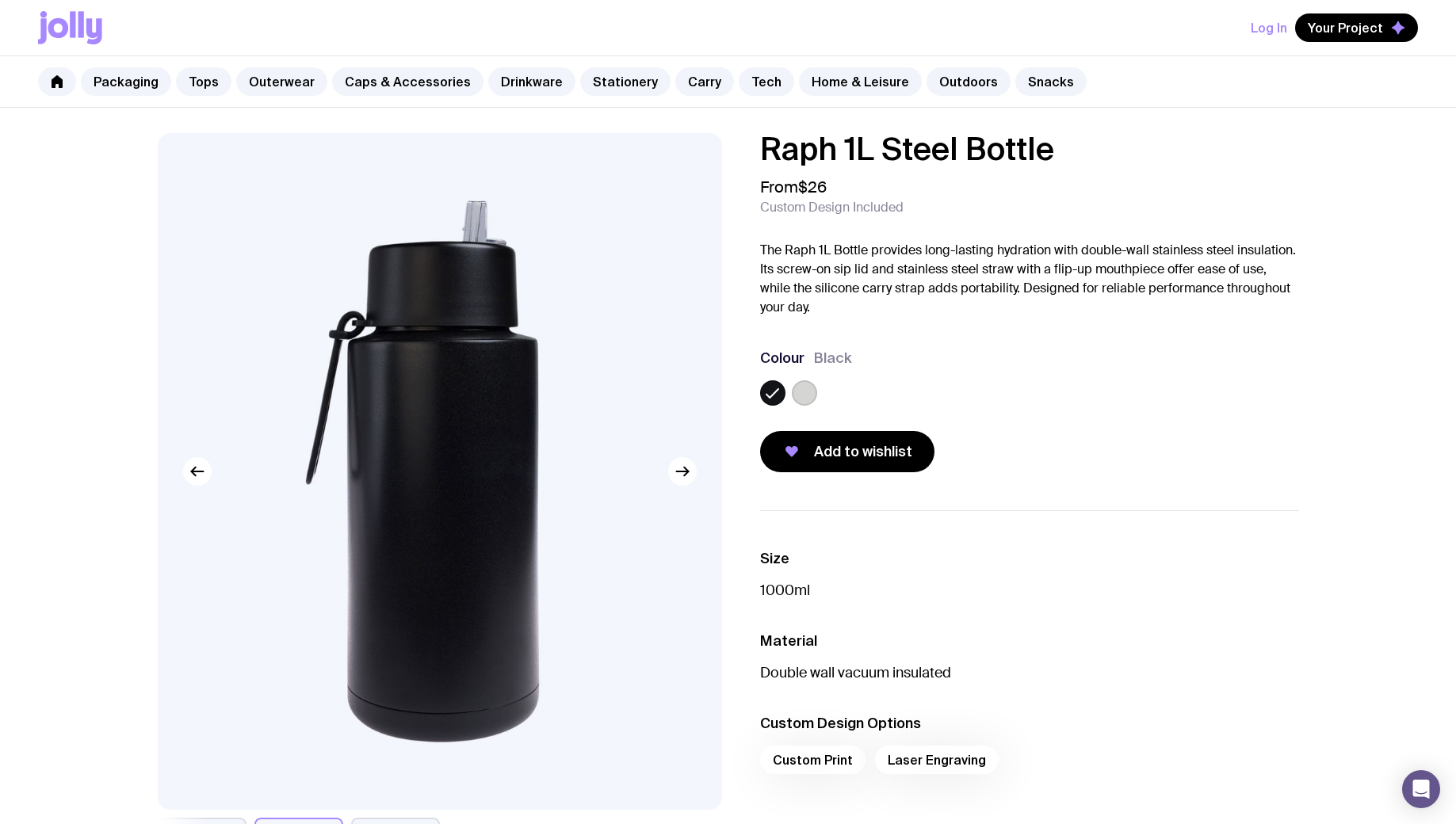
click at [771, 393] on icon at bounding box center [773, 393] width 19 height 19
click at [0, 0] on input "radio" at bounding box center [0, 0] width 0 height 0
click at [680, 477] on icon "button" at bounding box center [682, 471] width 19 height 19
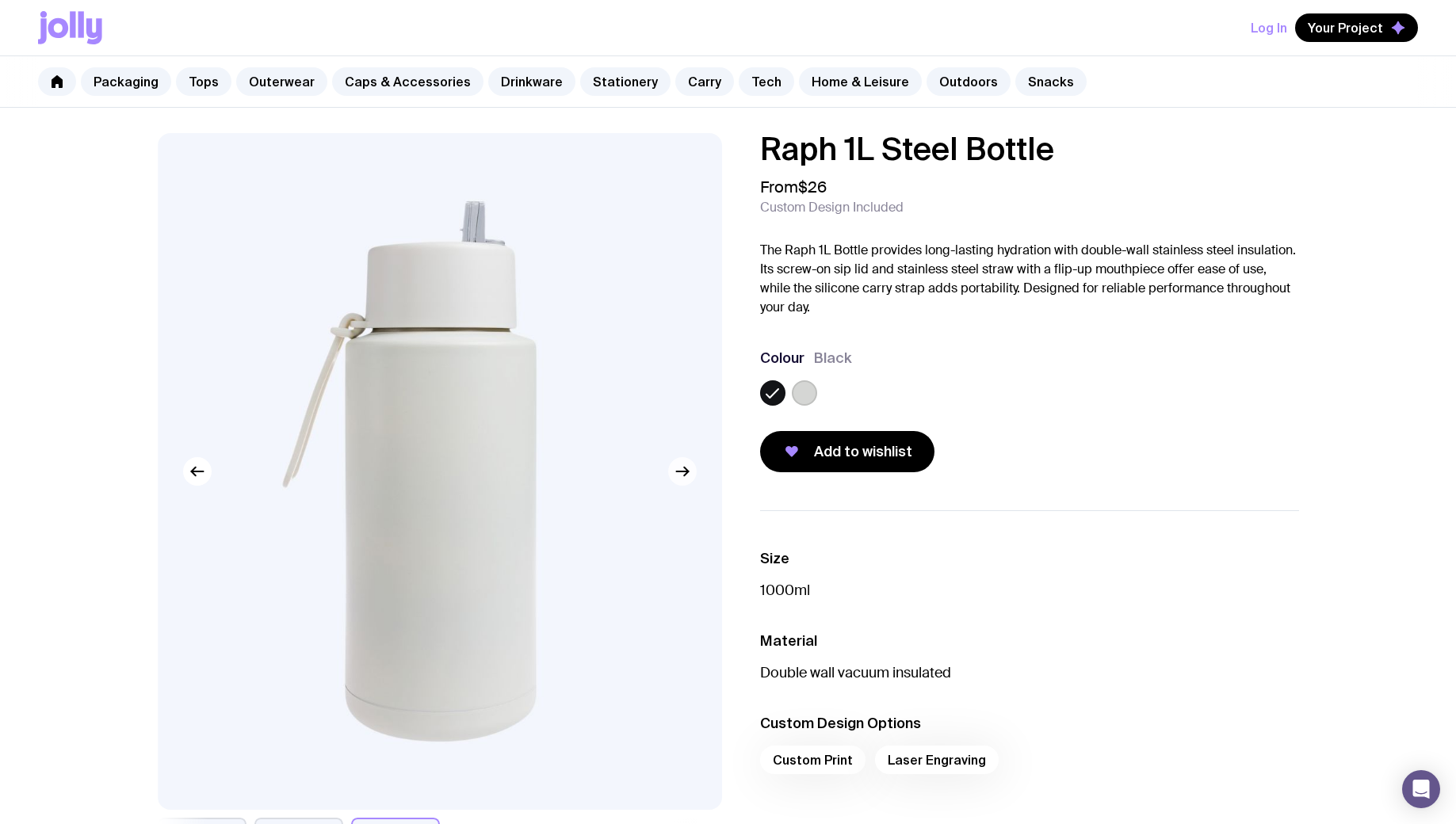
click at [686, 464] on icon "button" at bounding box center [682, 471] width 19 height 19
click at [684, 465] on icon "button" at bounding box center [682, 471] width 19 height 19
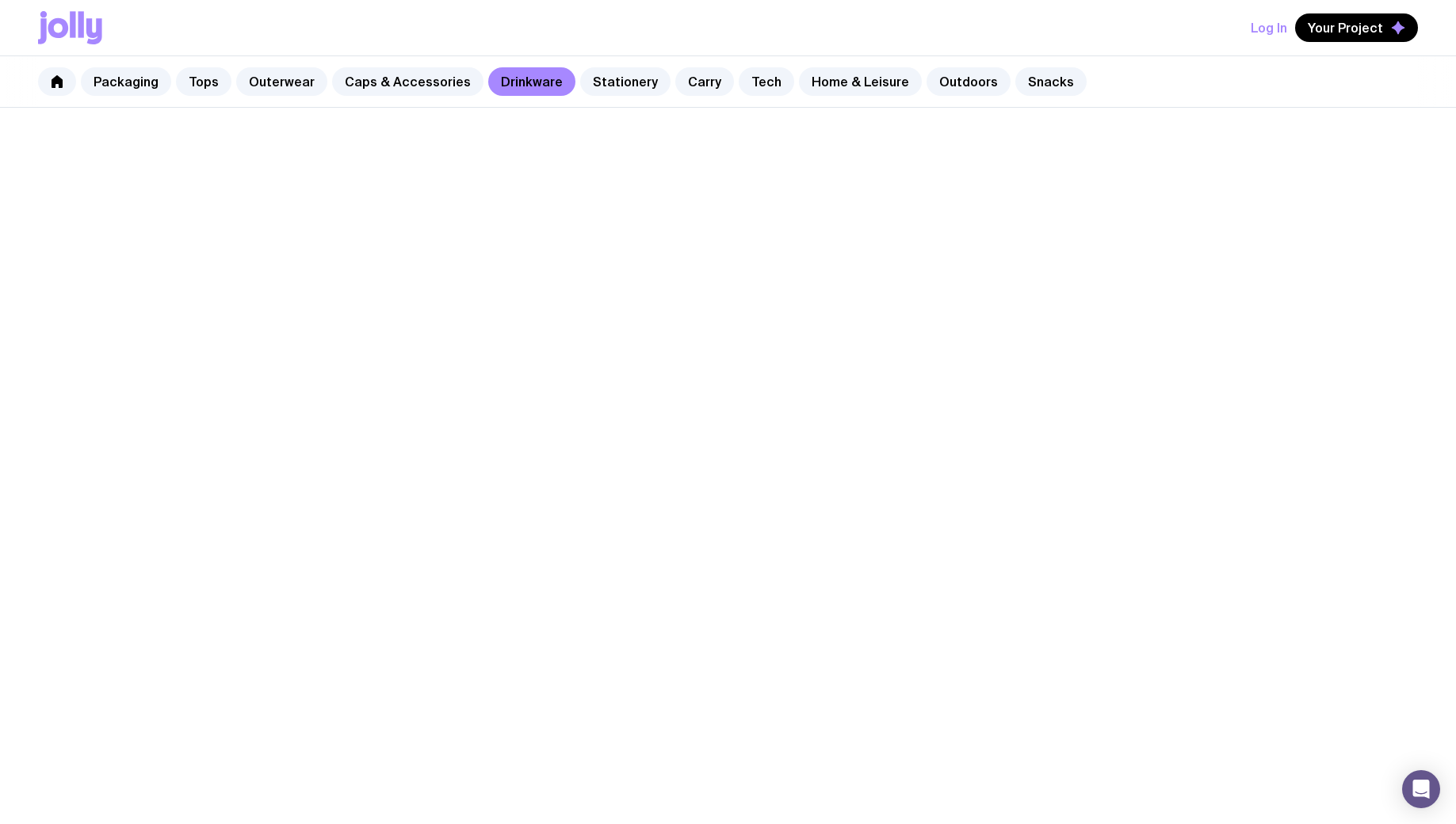
scroll to position [885, 0]
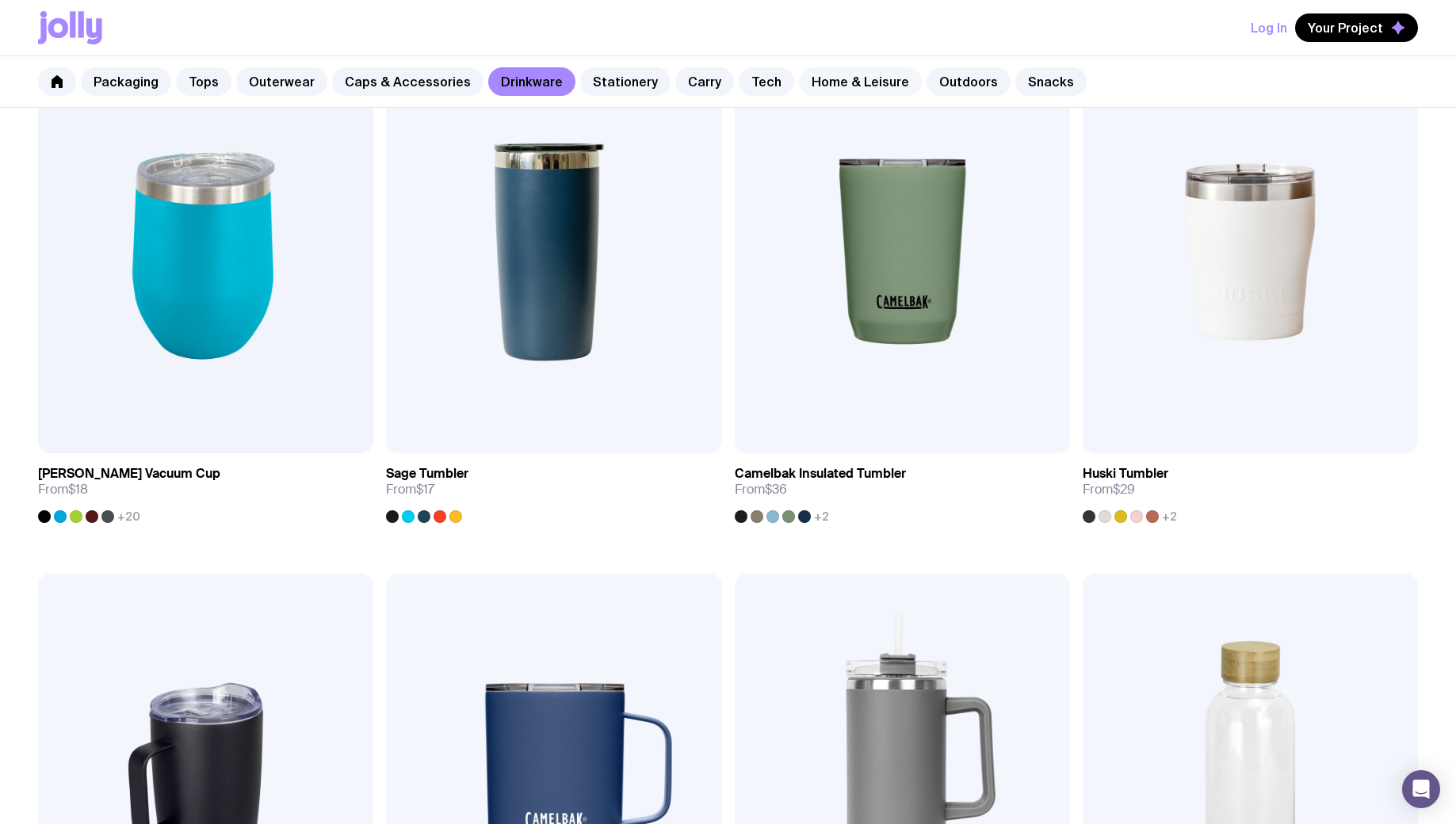
click at [833, 83] on link "Home & Leisure" at bounding box center [859, 81] width 123 height 28
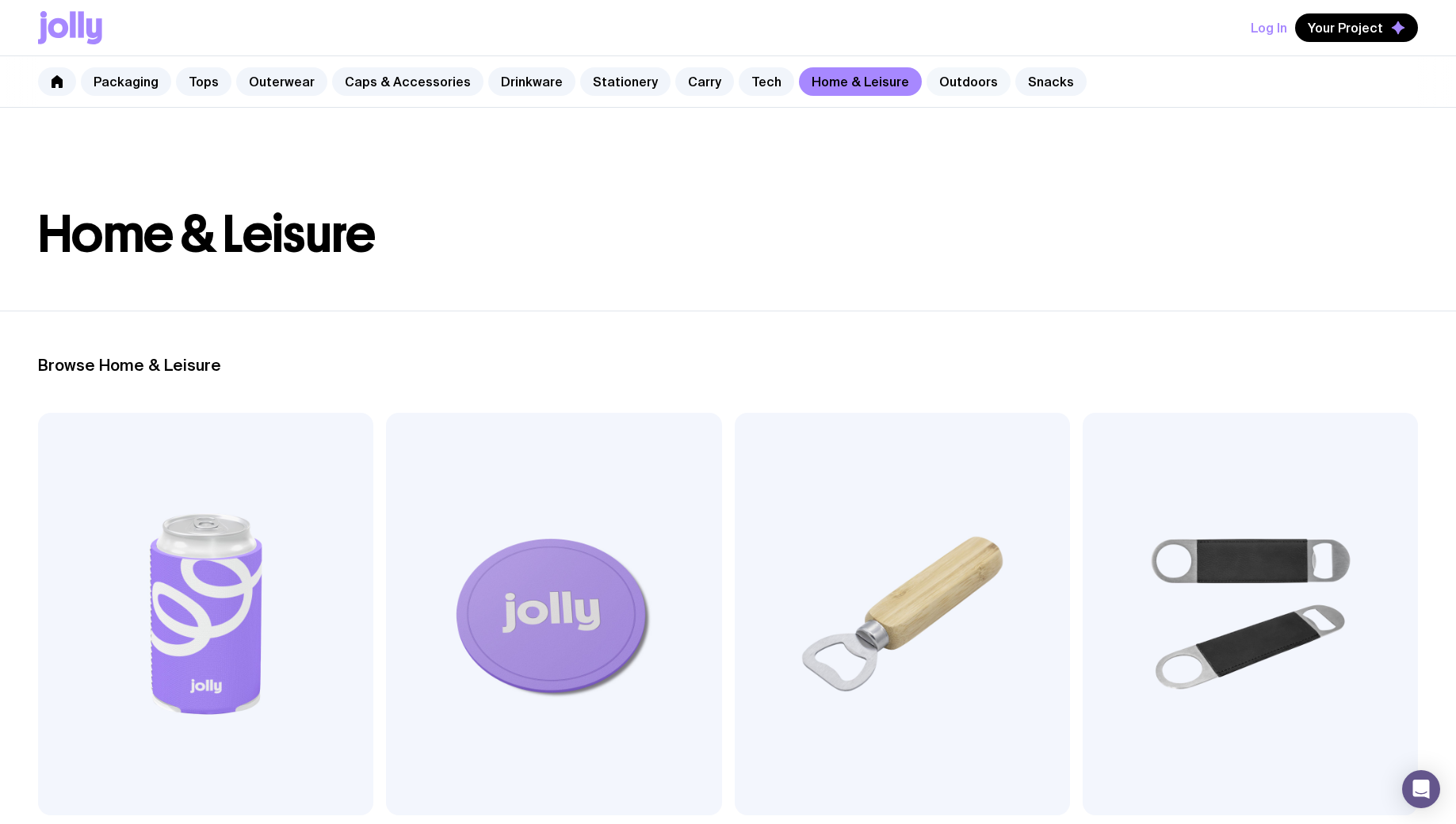
click at [926, 77] on link "Outdoors" at bounding box center [968, 81] width 84 height 28
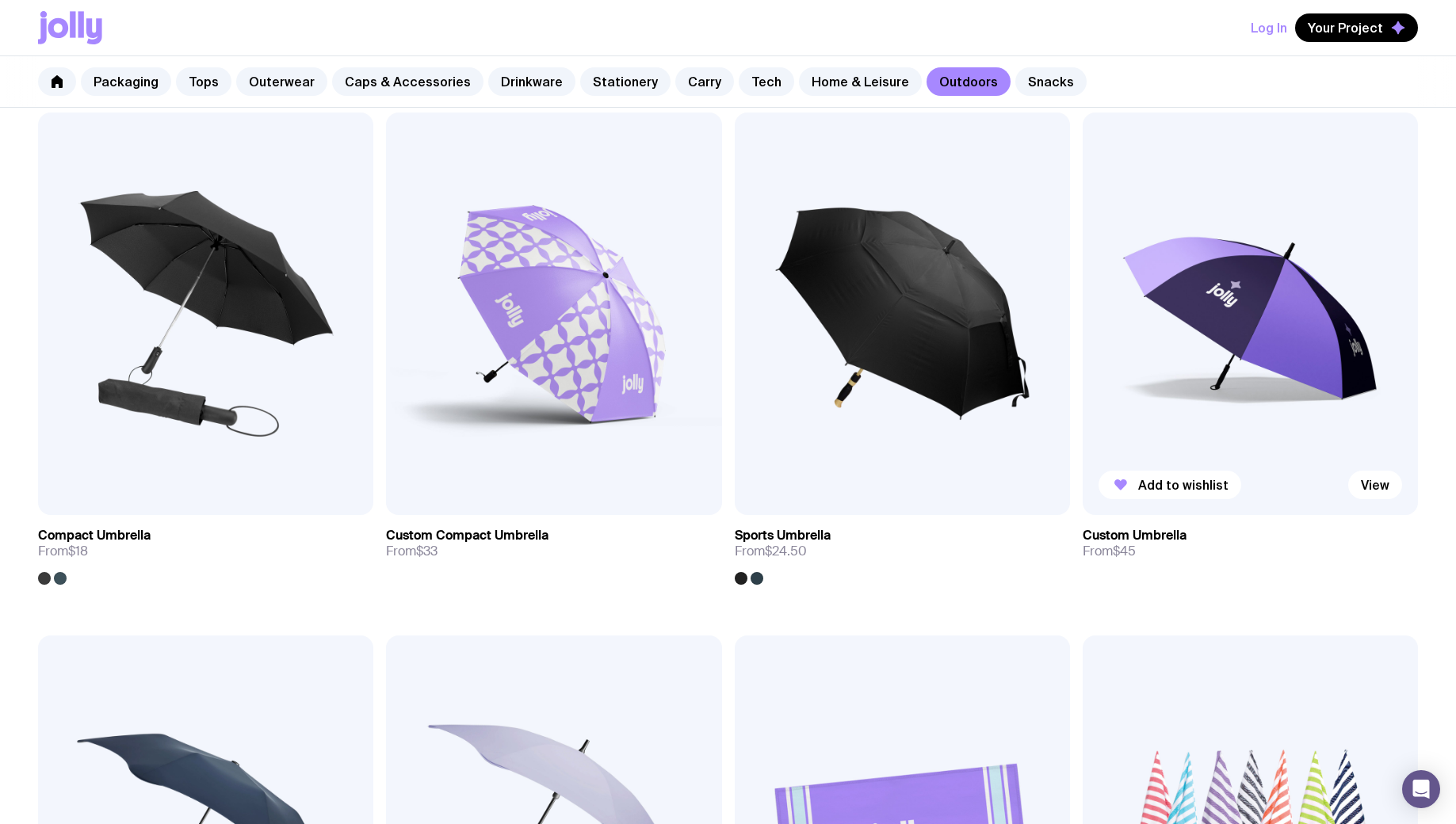
scroll to position [293, 0]
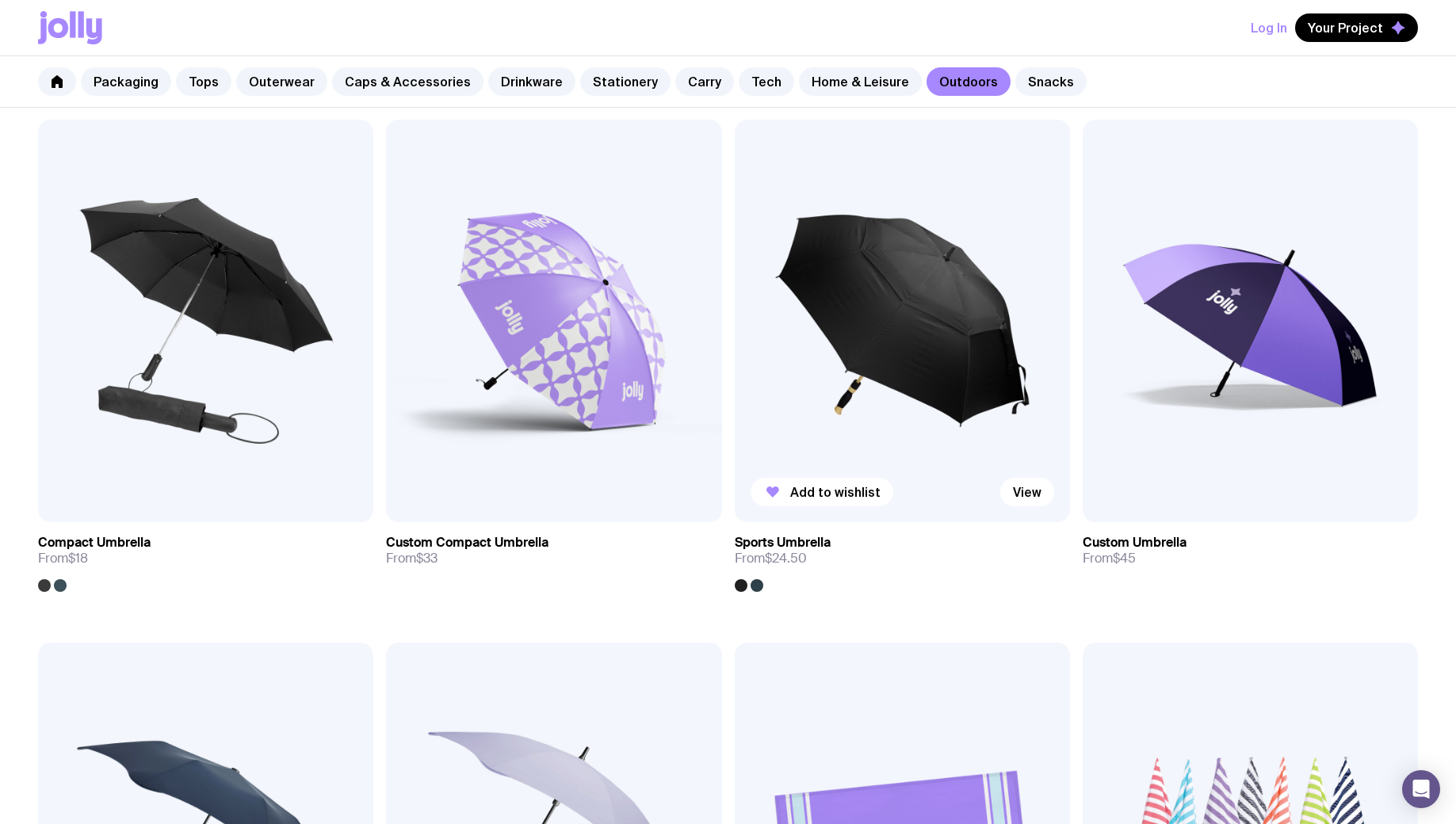
click at [989, 353] on img at bounding box center [903, 321] width 335 height 403
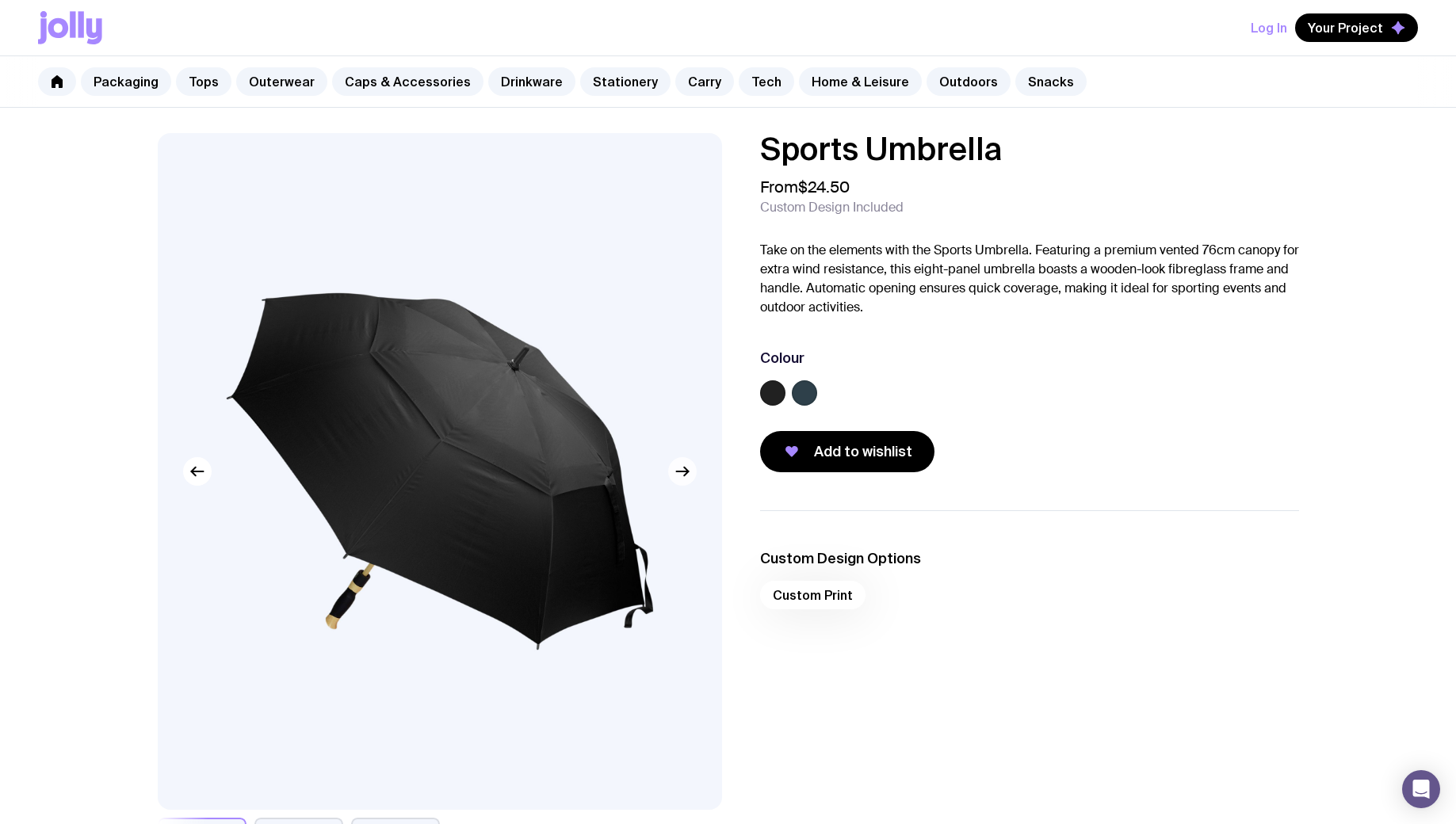
click at [687, 479] on icon "button" at bounding box center [682, 471] width 19 height 19
click at [806, 390] on label at bounding box center [804, 393] width 26 height 26
click at [0, 0] on input "radio" at bounding box center [0, 0] width 0 height 0
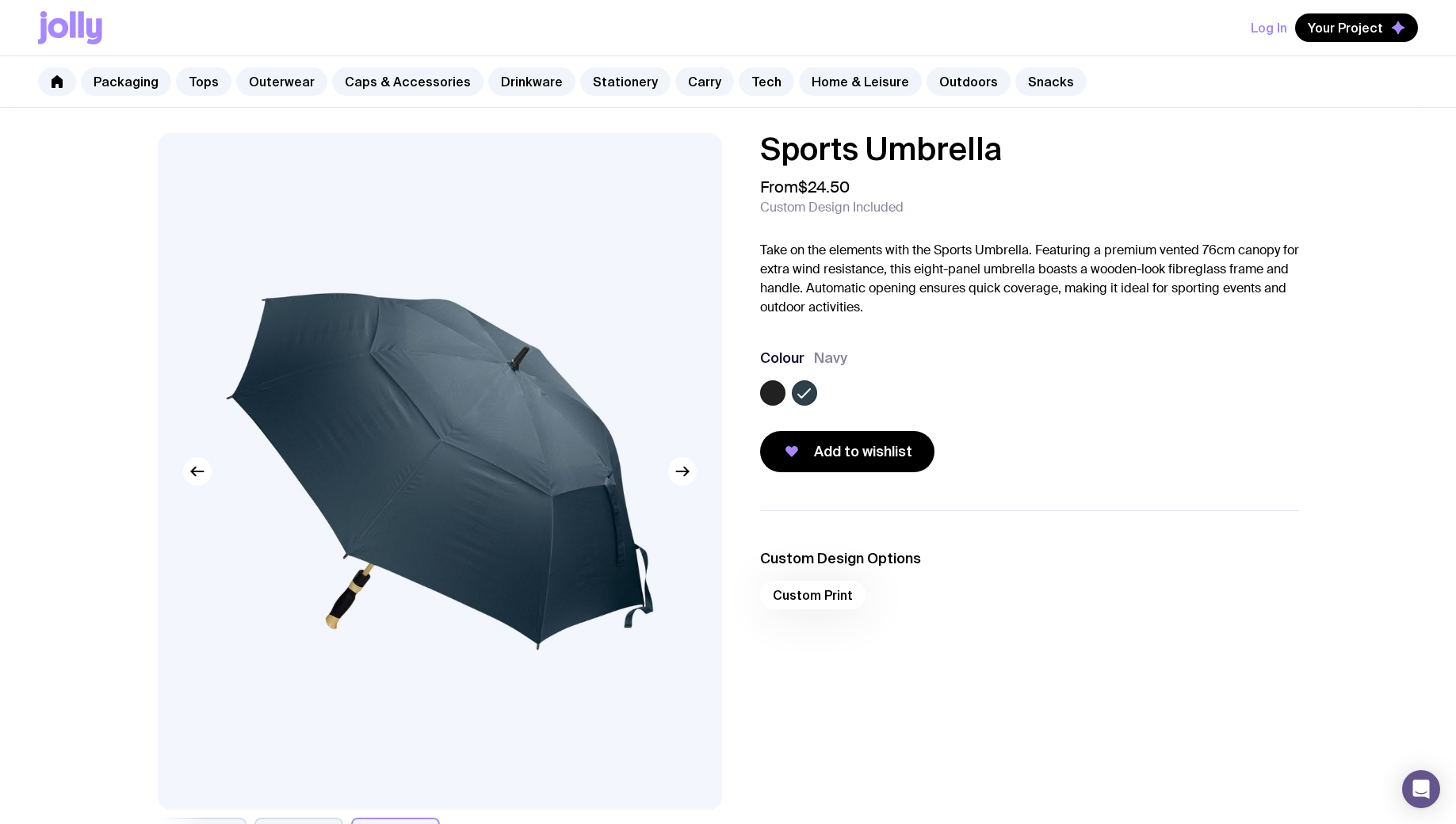
click at [779, 395] on label at bounding box center [772, 393] width 26 height 26
click at [0, 0] on input "radio" at bounding box center [0, 0] width 0 height 0
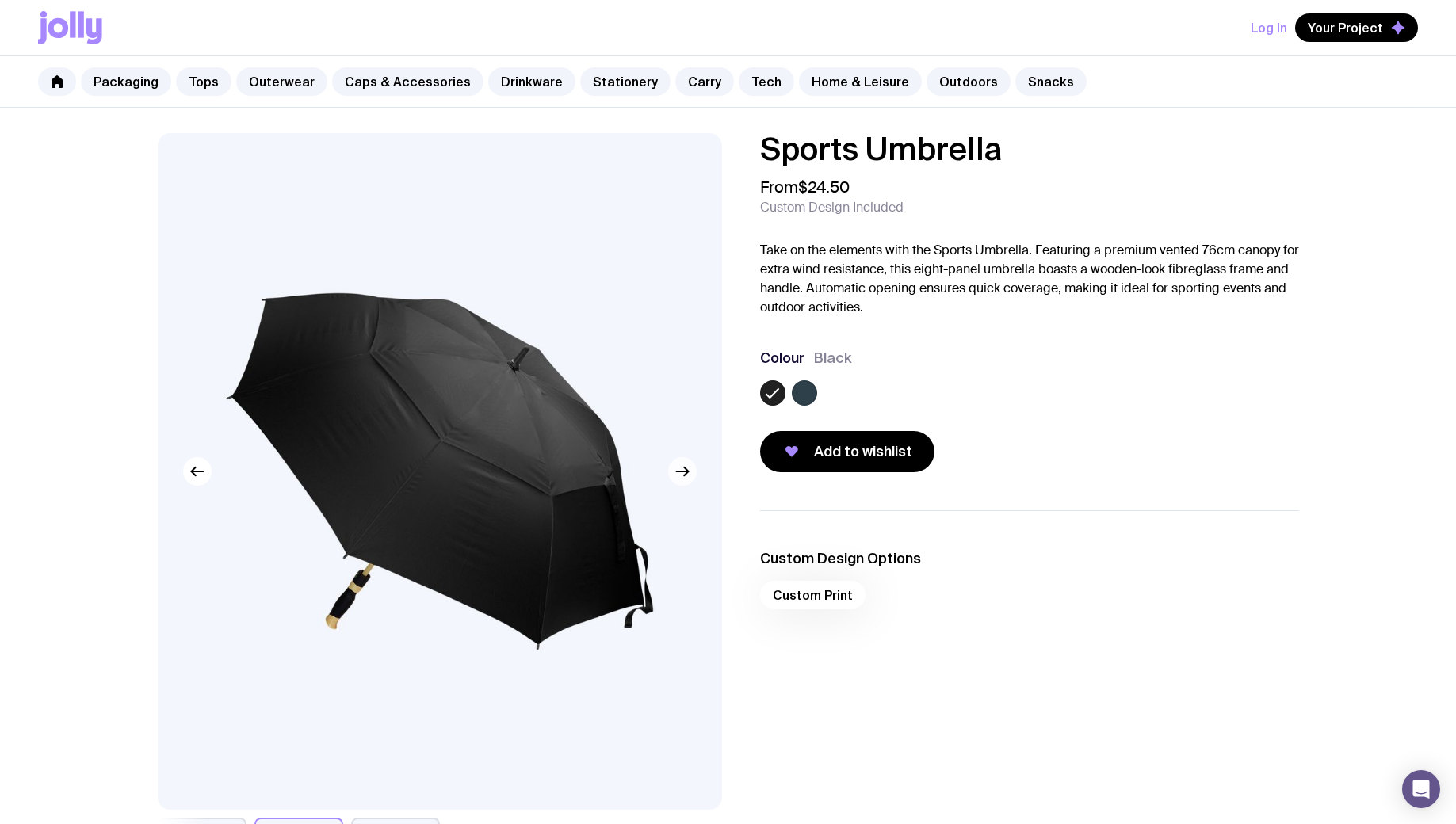
click at [687, 476] on icon "button" at bounding box center [682, 471] width 19 height 19
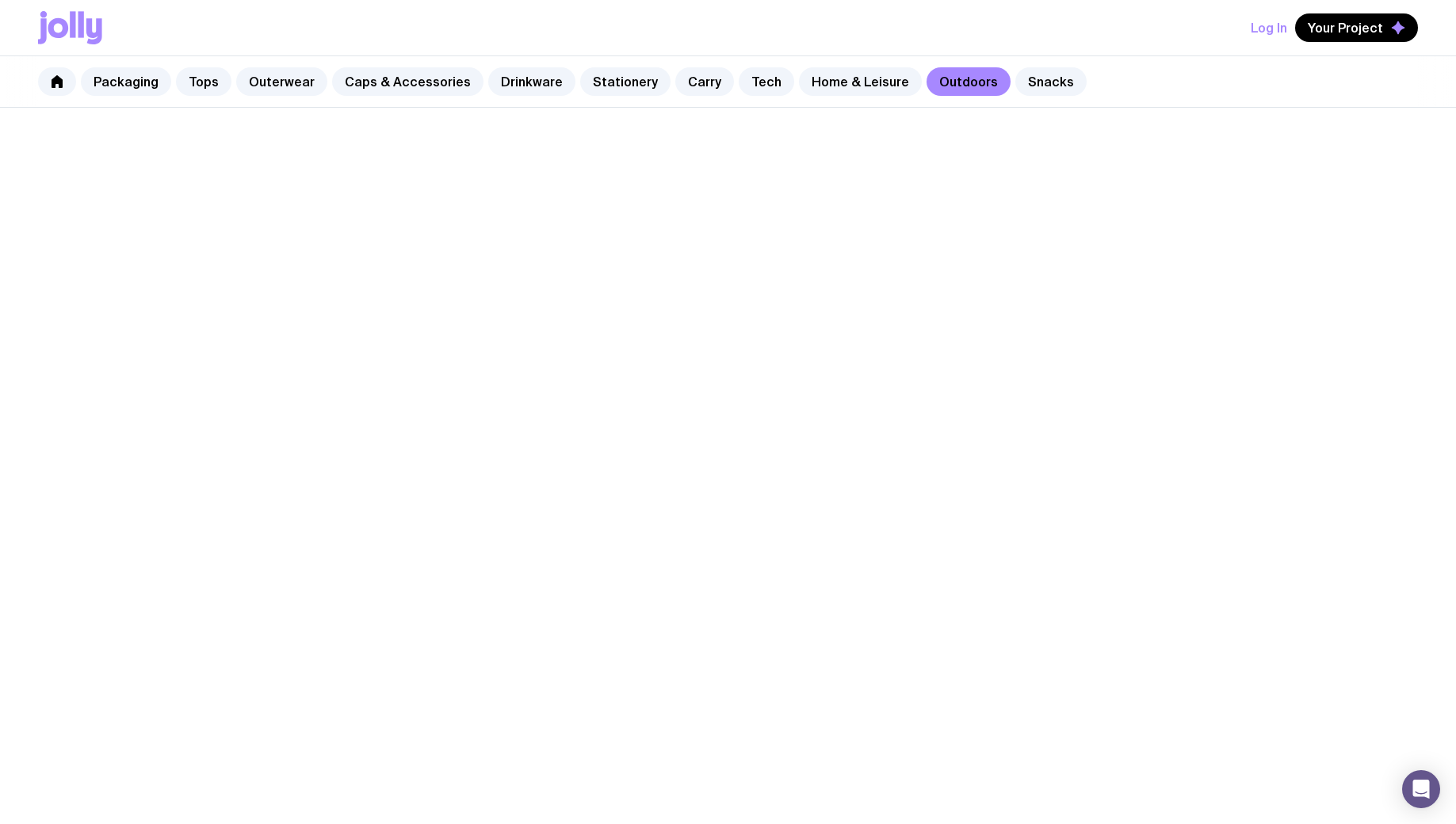
scroll to position [293, 0]
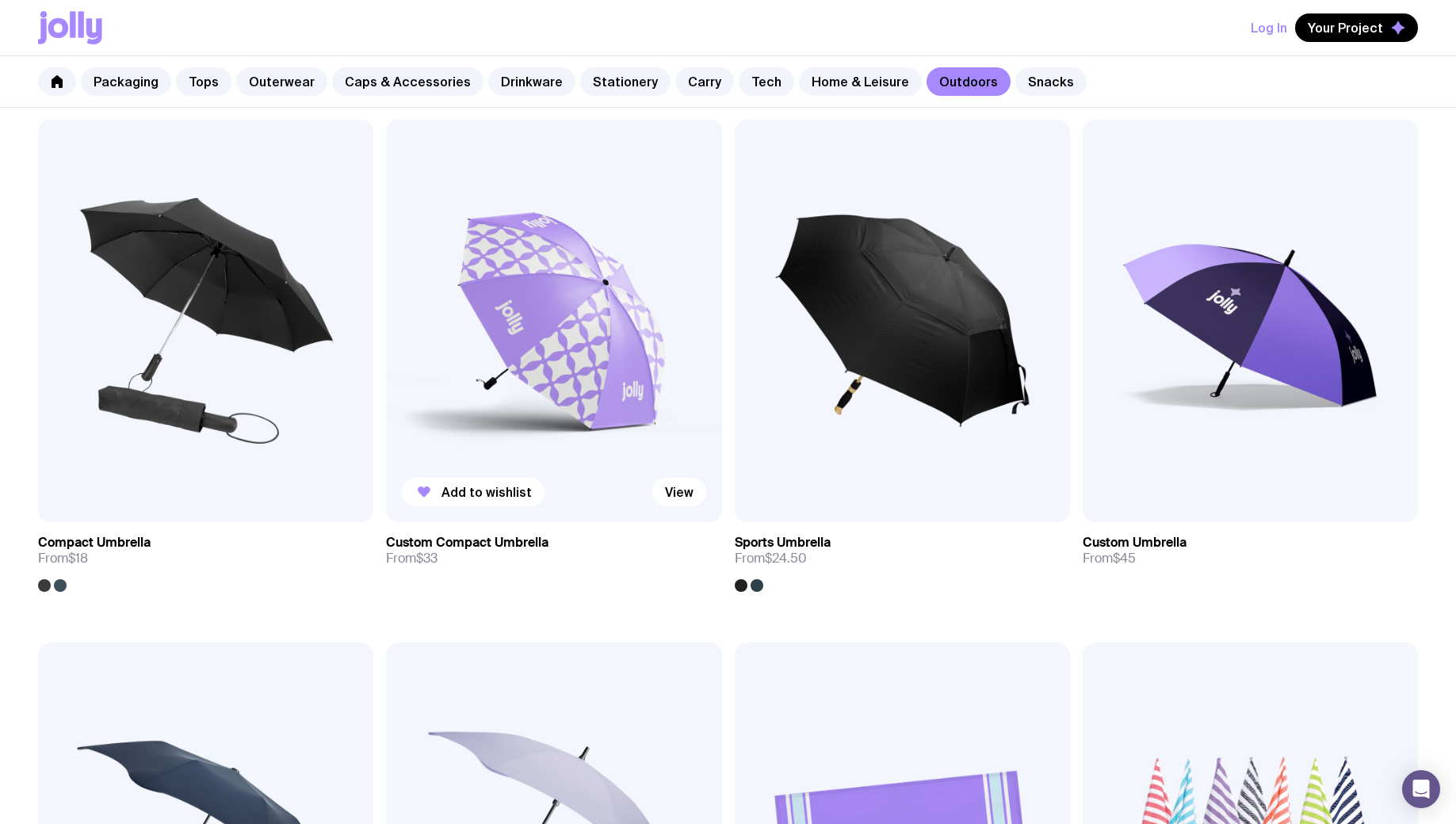
click at [576, 358] on img at bounding box center [553, 321] width 335 height 403
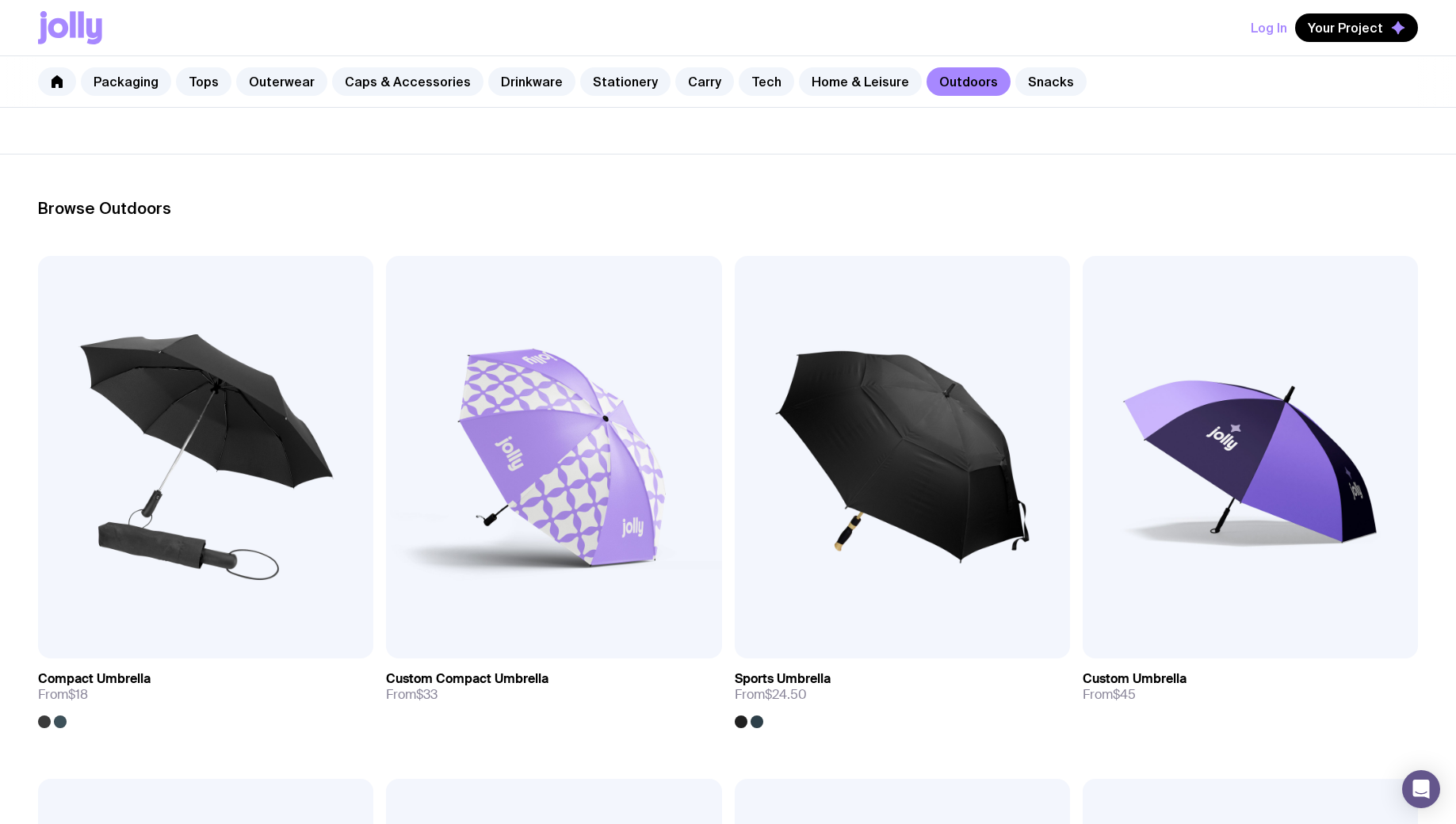
scroll to position [78, 0]
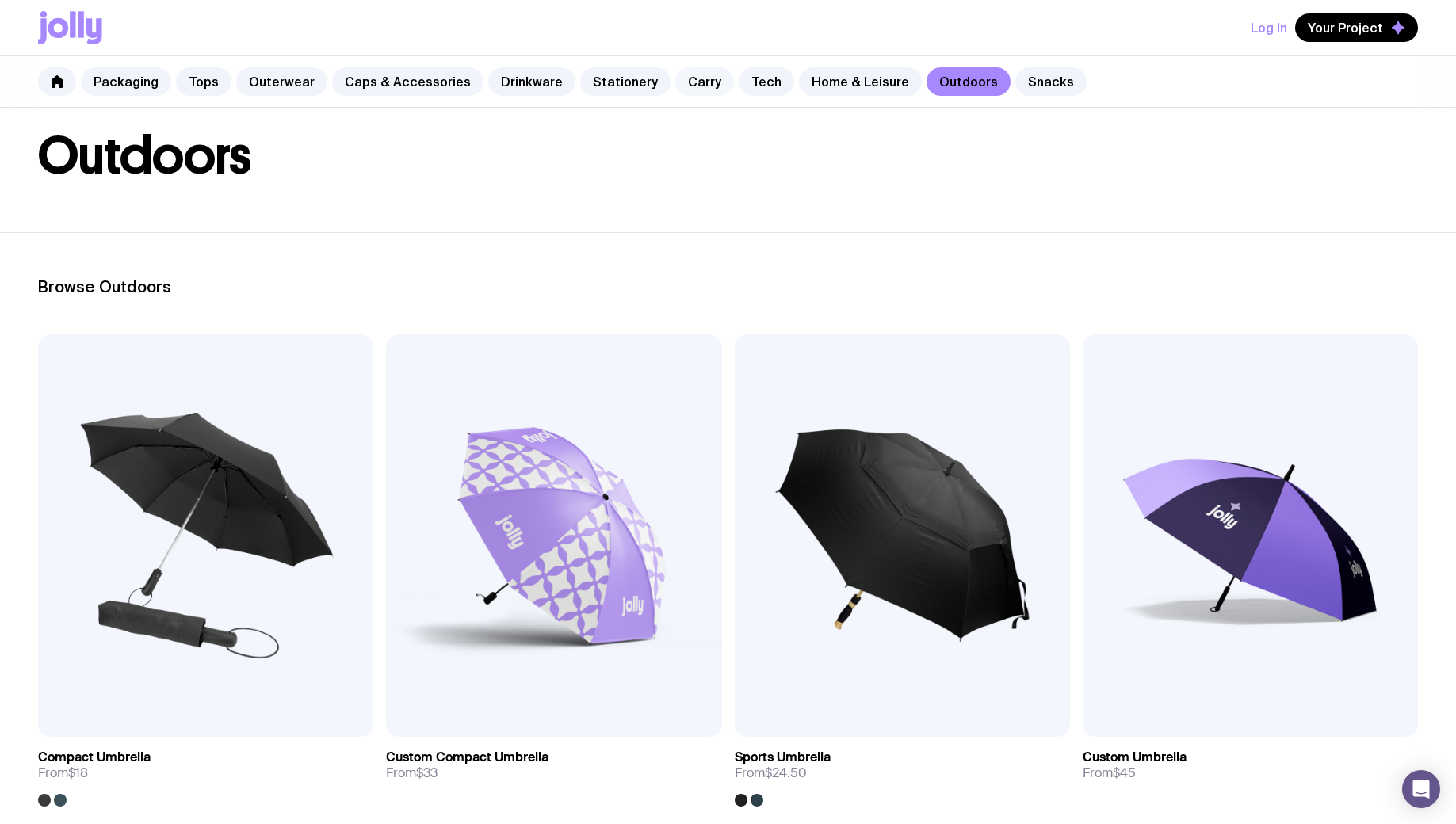
click at [688, 79] on link "Carry" at bounding box center [704, 81] width 59 height 28
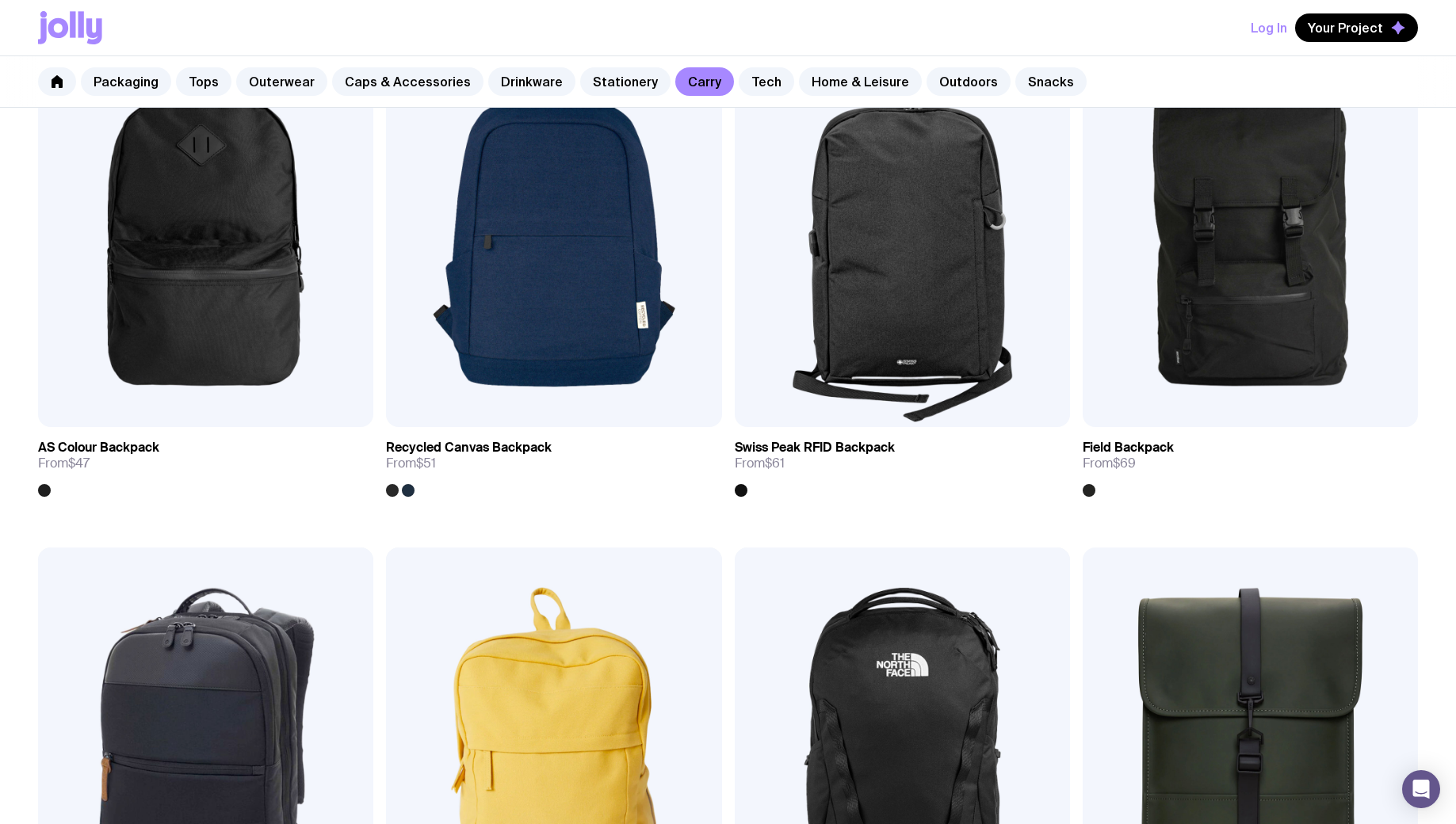
scroll to position [1555, 0]
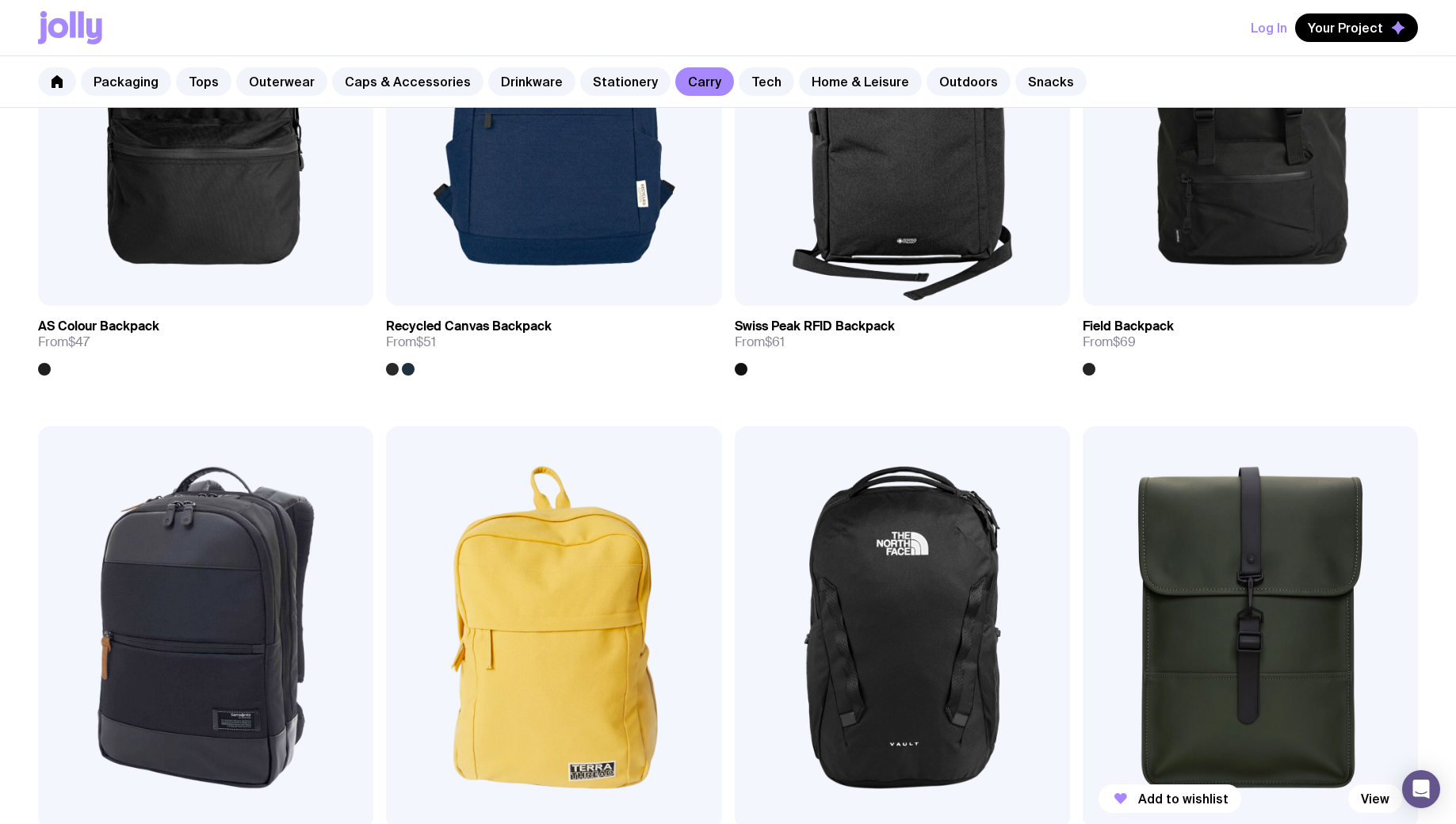
drag, startPoint x: 1462, startPoint y: 90, endPoint x: 1222, endPoint y: 482, distance: 459.6
click at [1229, 493] on div "Add to wishlist View Cotton Tote From $3.50 Add to wishlist View Staple Tote Fr…" at bounding box center [728, 456] width 1456 height 3197
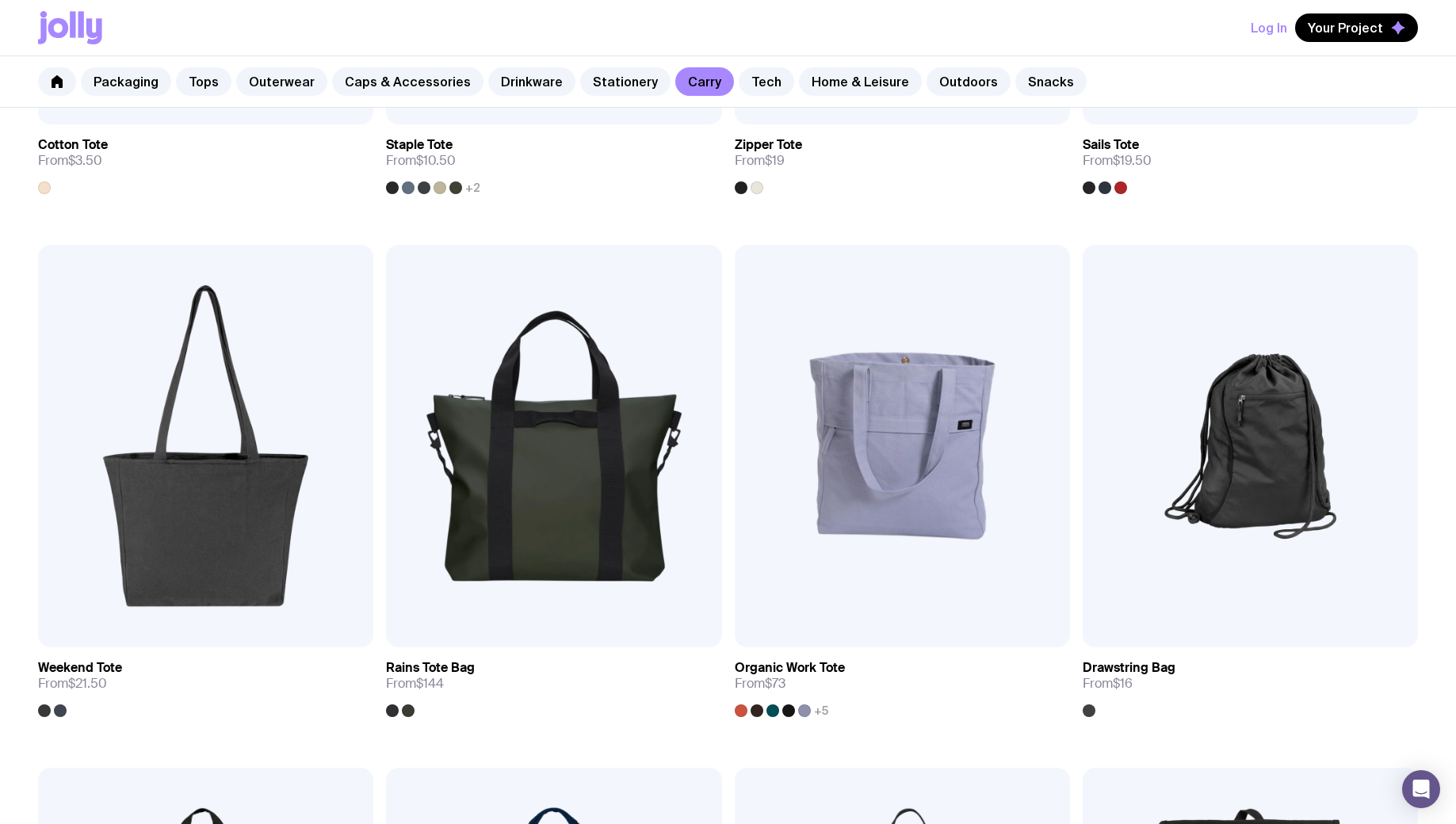
scroll to position [0, 0]
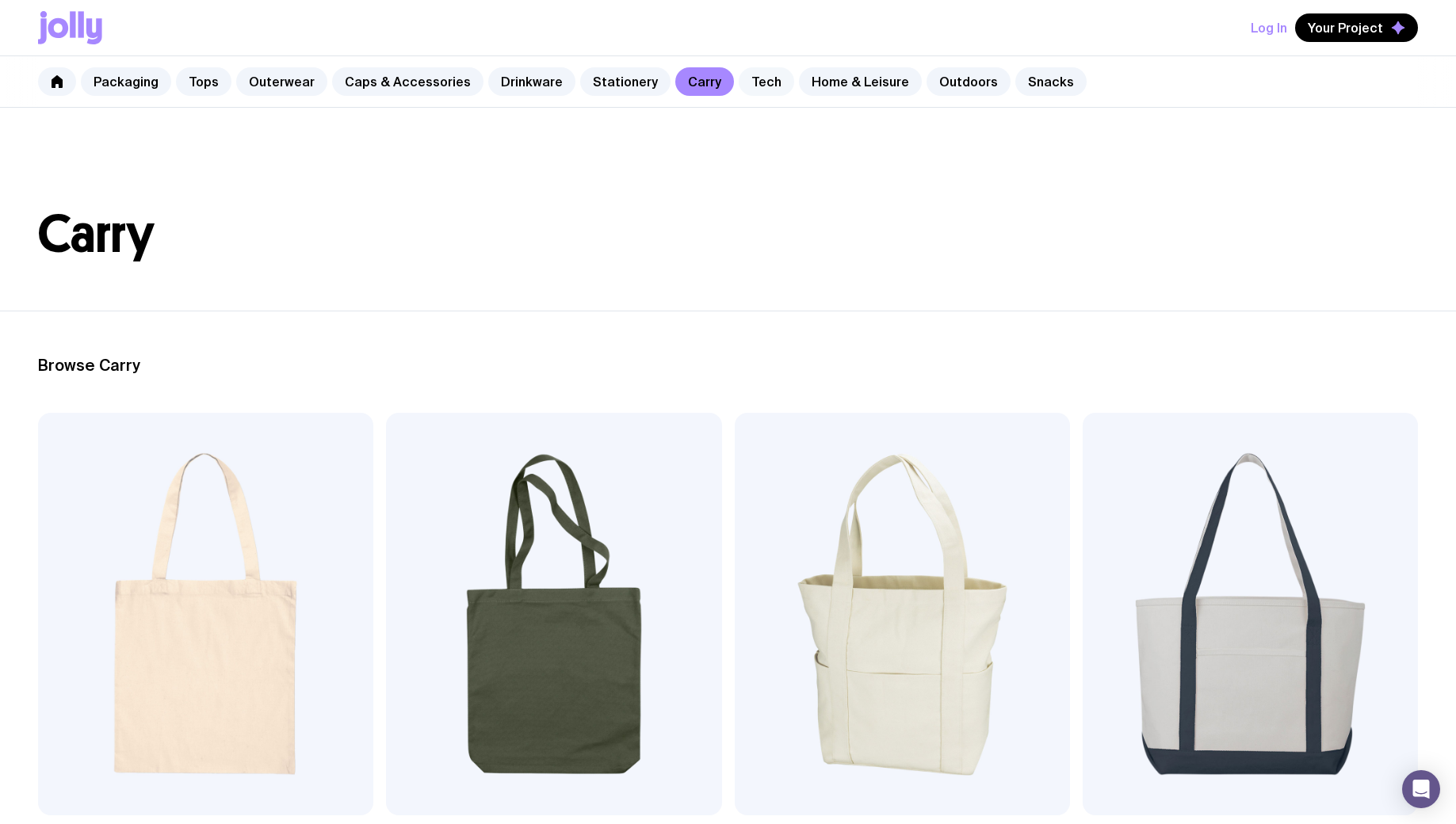
click at [752, 82] on link "Tech" at bounding box center [766, 81] width 56 height 28
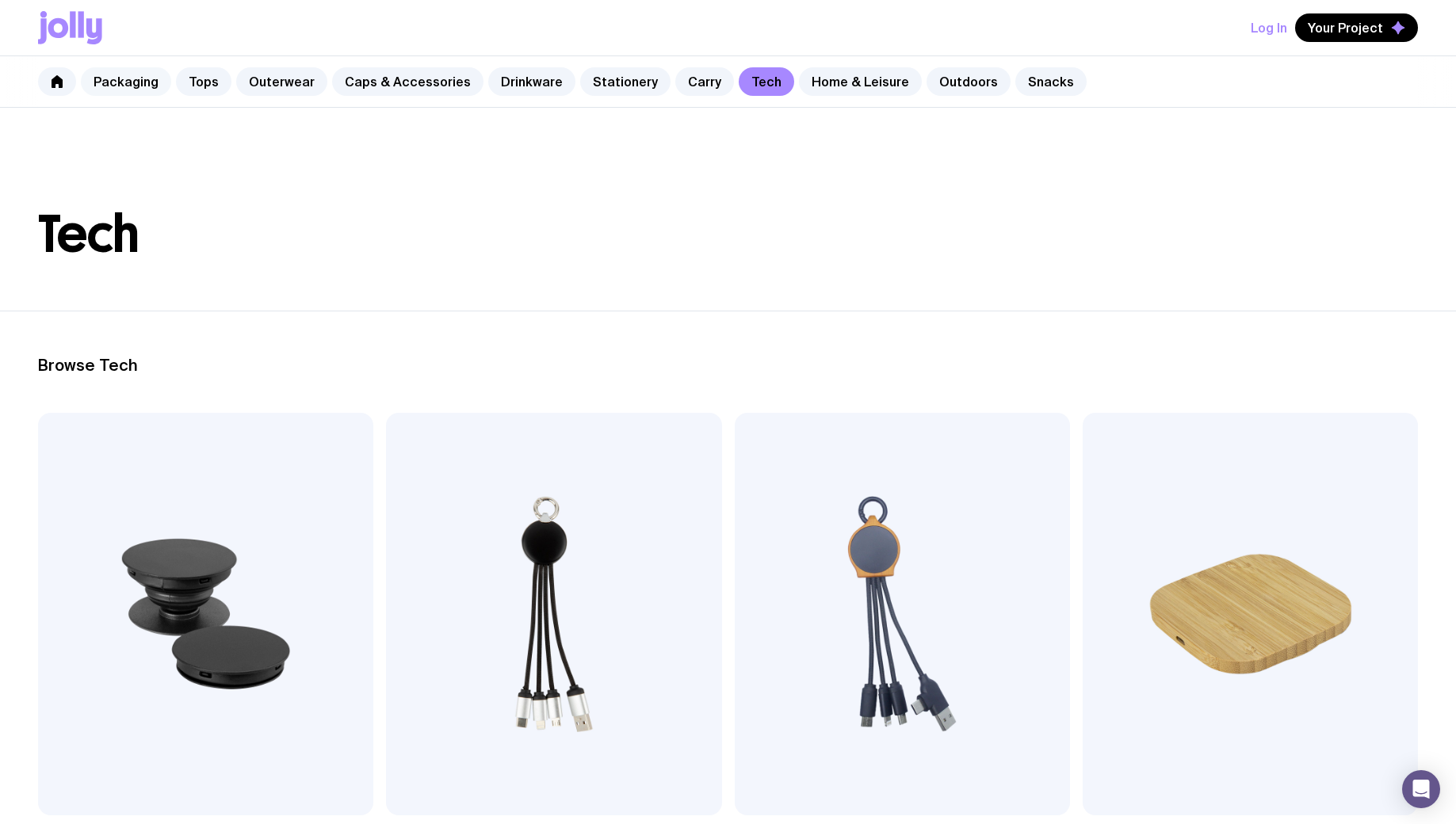
click at [112, 84] on link "Packaging" at bounding box center [126, 81] width 91 height 28
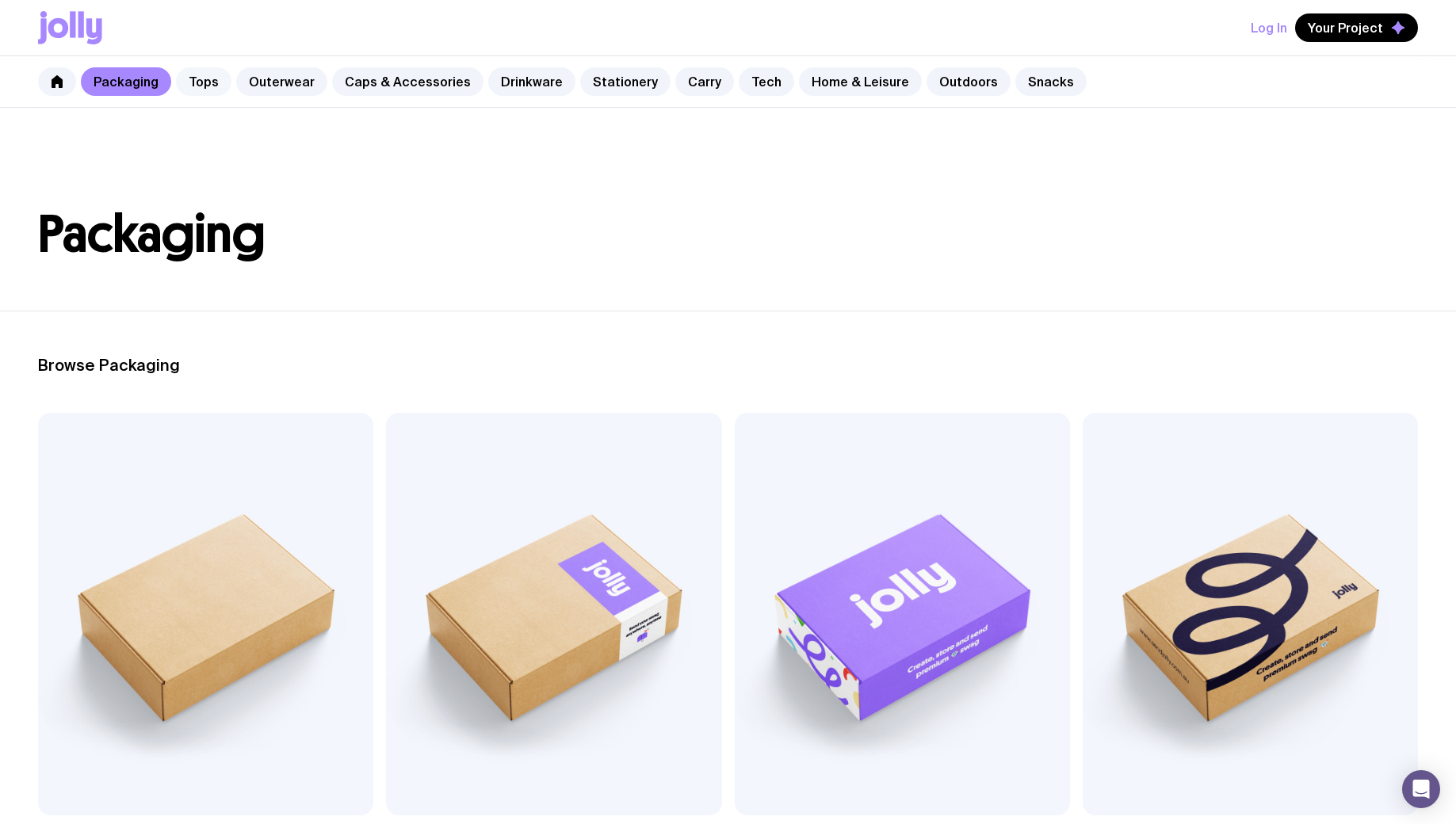
click at [212, 76] on link "Tops" at bounding box center [204, 81] width 56 height 28
